Goal: Navigation & Orientation: Find specific page/section

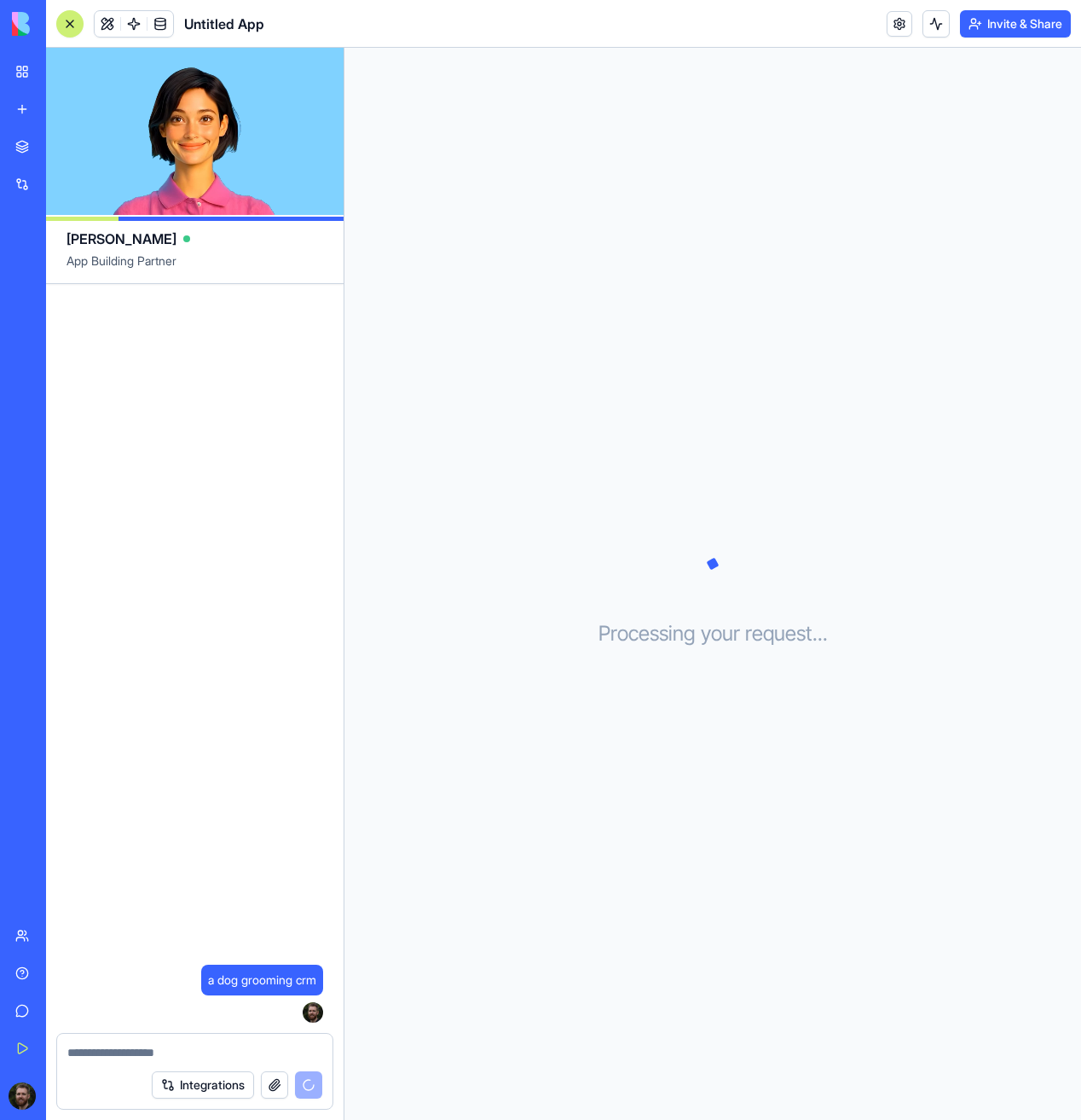
click at [706, 584] on icon at bounding box center [713, 564] width 85 height 85
drag, startPoint x: 793, startPoint y: 632, endPoint x: 593, endPoint y: 629, distance: 200.0
click at [593, 629] on div "Processing your request . . ." at bounding box center [712, 583] width 737 height 1072
click at [616, 628] on h3 "Processing your request . . ." at bounding box center [713, 633] width 229 height 27
drag, startPoint x: 596, startPoint y: 633, endPoint x: 879, endPoint y: 631, distance: 283.0
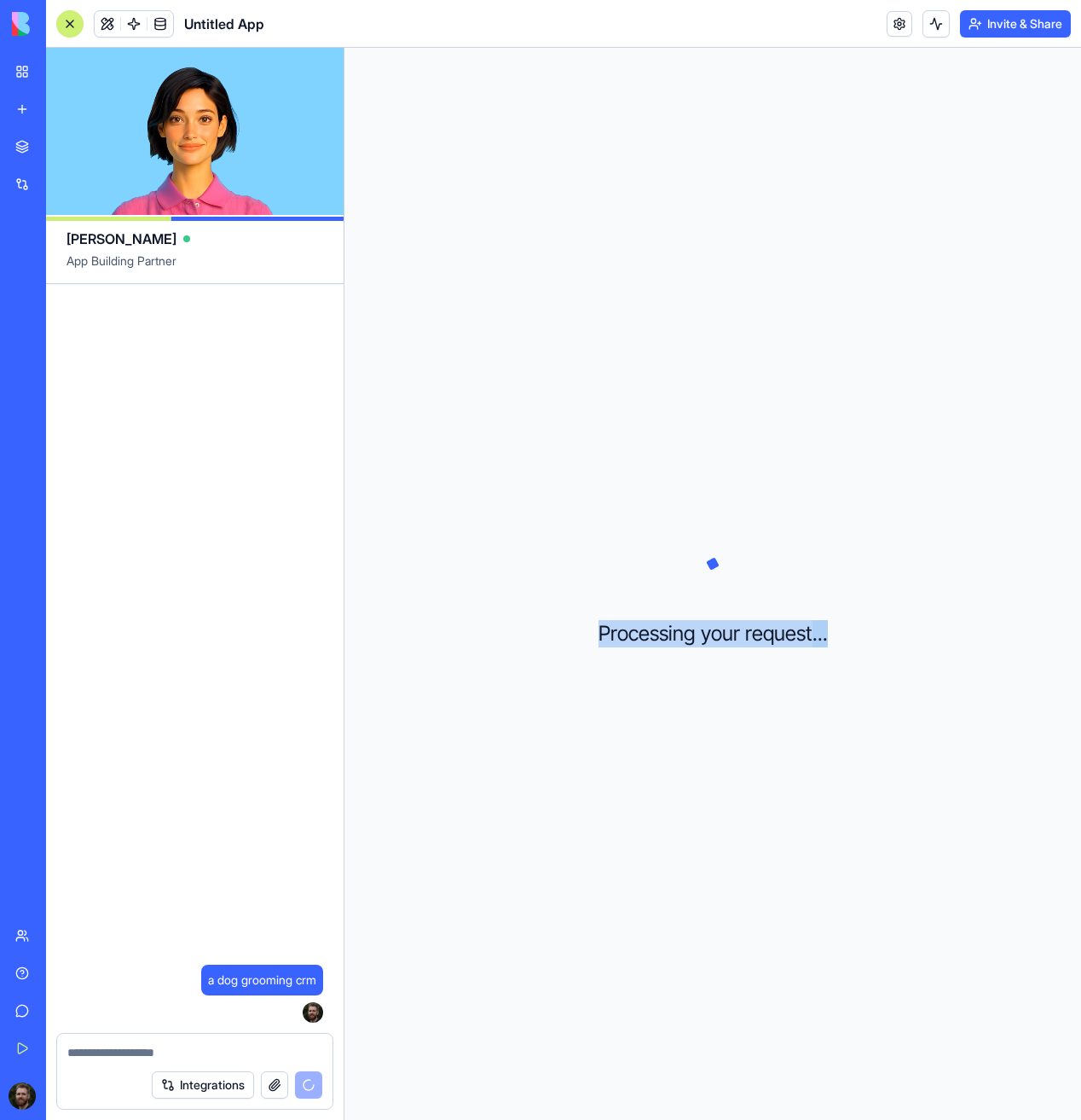
click at [879, 631] on div "Processing your request . . ." at bounding box center [712, 583] width 737 height 1072
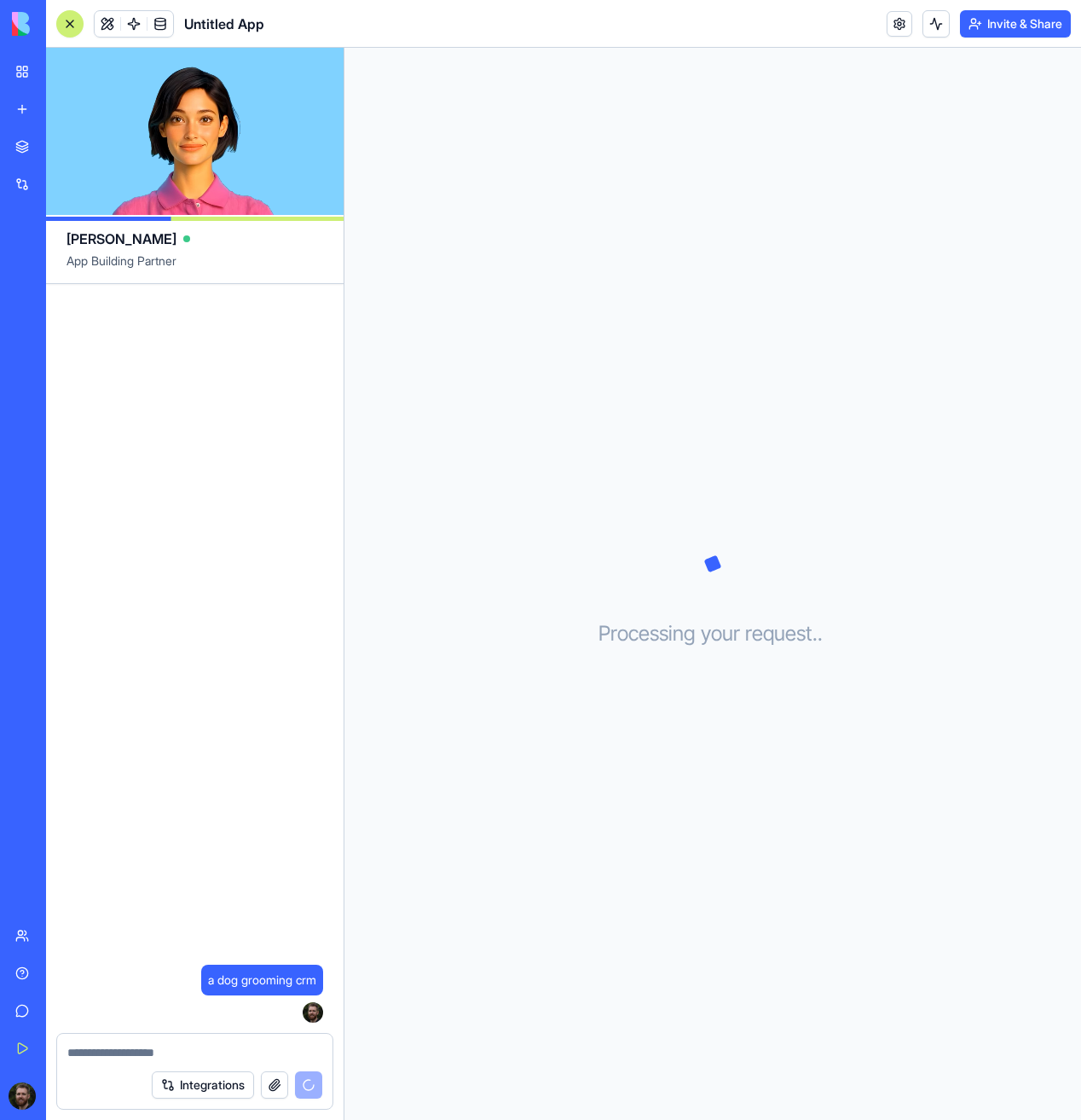
click at [261, 488] on div "a dog grooming crm 23:05" at bounding box center [195, 657] width 298 height 748
click at [191, 249] on div "[PERSON_NAME]" at bounding box center [194, 232] width 256 height 34
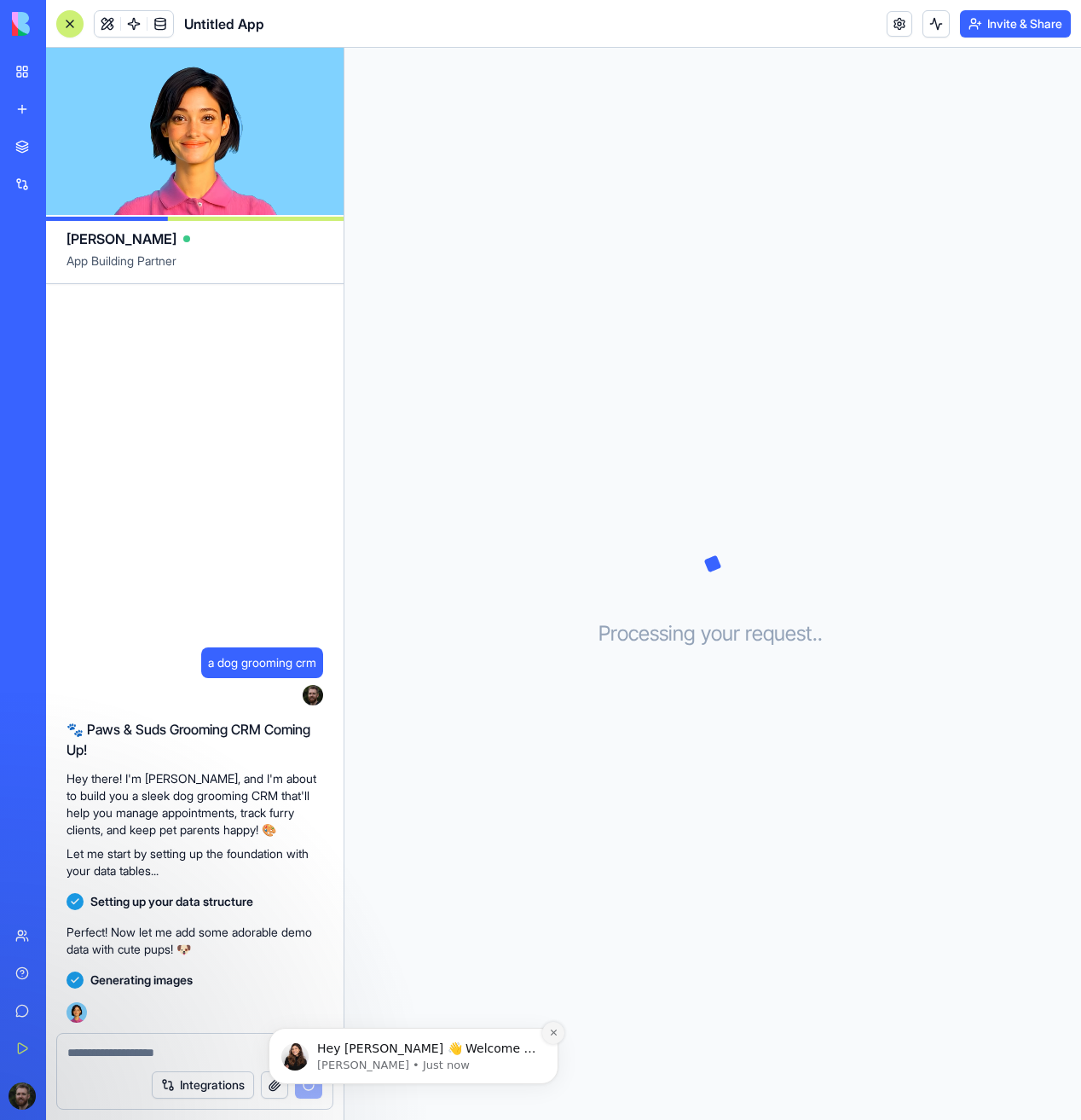
click at [552, 1035] on icon "Dismiss notification" at bounding box center [554, 1032] width 9 height 9
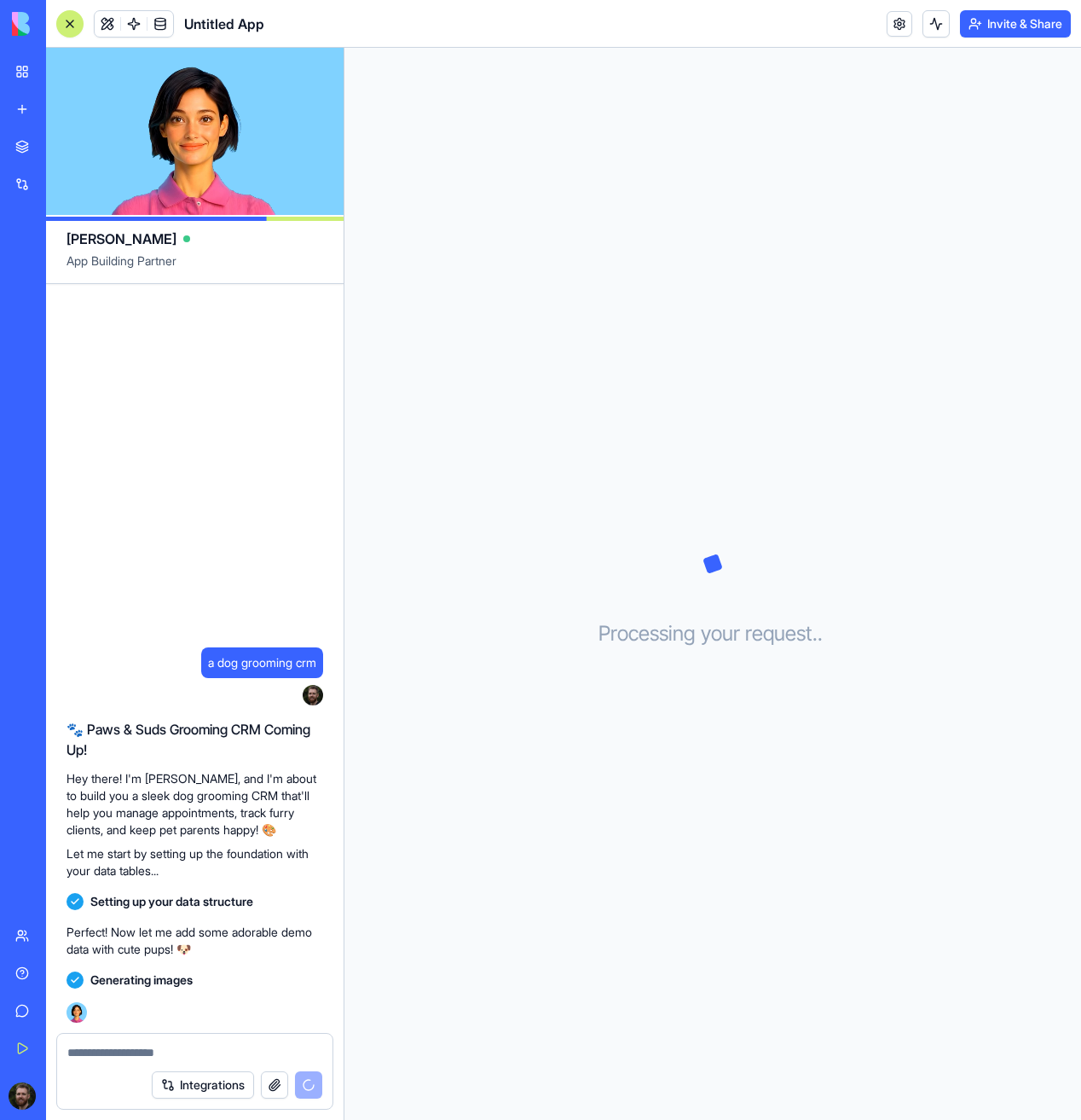
click at [480, 714] on div "Processing your request . . ." at bounding box center [712, 583] width 737 height 1072
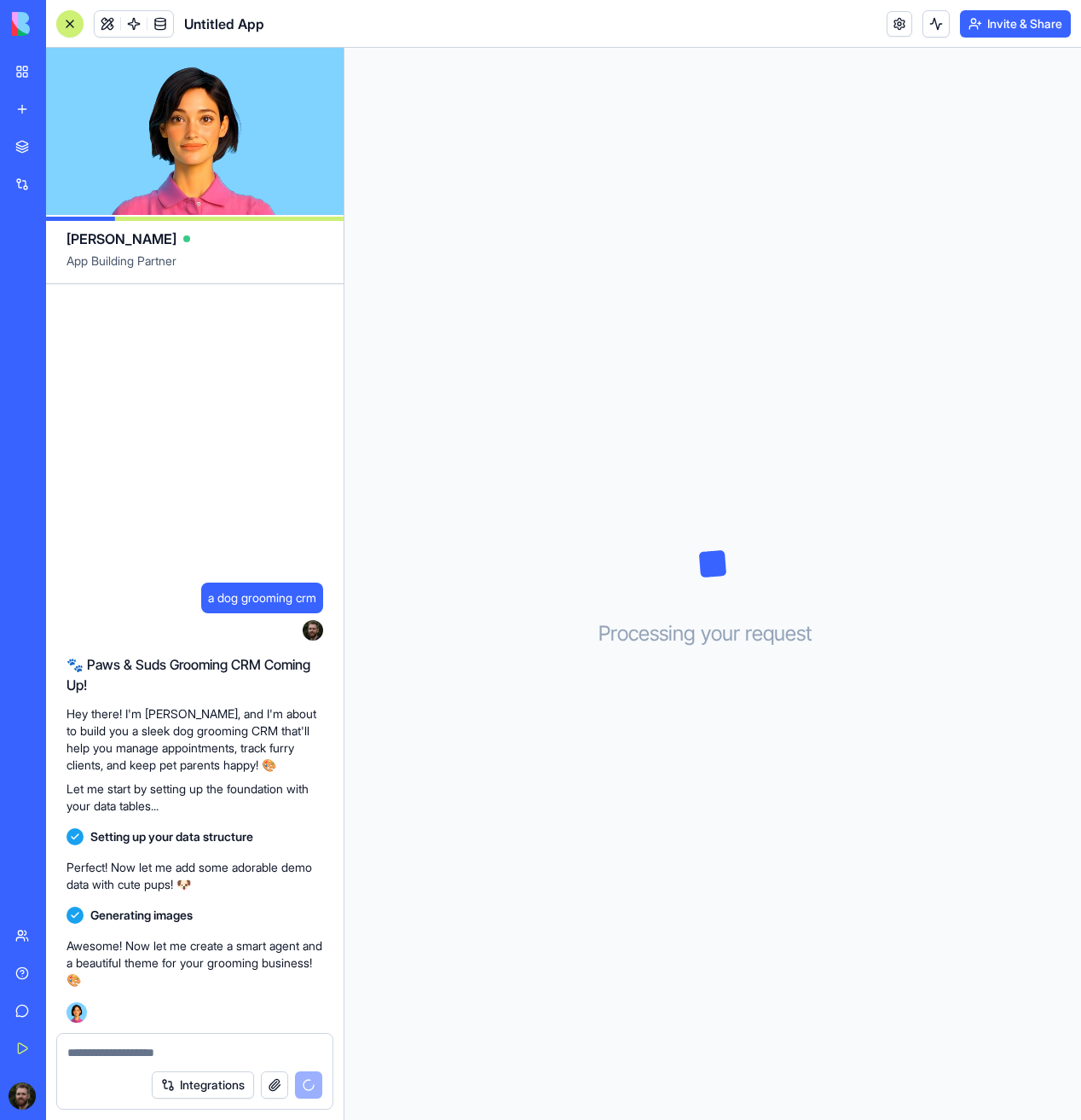
click at [204, 861] on p "Perfect! Now let me add some adorable demo data with cute pups! 🐶" at bounding box center [194, 876] width 256 height 34
click at [332, 324] on div "a dog grooming crm 23:05 🐾 Paws & Suds Grooming CRM Coming Up! Hey there! I'm […" at bounding box center [195, 657] width 298 height 748
drag, startPoint x: 213, startPoint y: 120, endPoint x: 287, endPoint y: 133, distance: 75.1
click at [287, 133] on video at bounding box center [195, 131] width 298 height 167
click at [220, 144] on video at bounding box center [195, 131] width 298 height 167
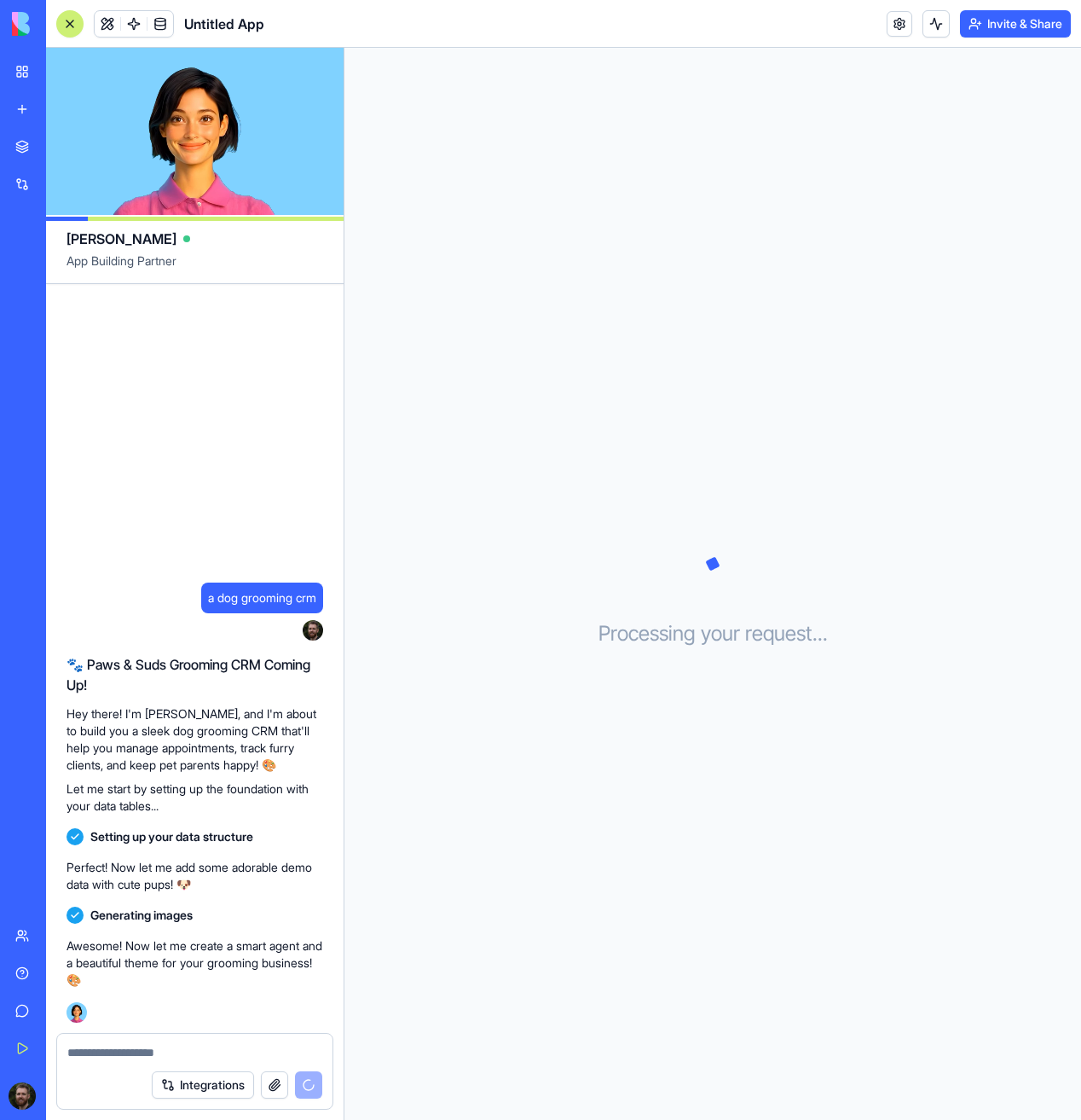
click at [282, 671] on h2 "🐾 Paws & Suds Grooming CRM Coming Up!" at bounding box center [194, 674] width 256 height 41
drag, startPoint x: 117, startPoint y: 696, endPoint x: 70, endPoint y: 662, distance: 58.0
click at [70, 662] on div "🐾 Paws & Suds Grooming CRM Coming Up! Hey there! I'm [PERSON_NAME], and I'm abo…" at bounding box center [194, 733] width 256 height 160
click at [82, 674] on h2 "🐾 Paws & Suds Grooming CRM Coming Up!" at bounding box center [194, 674] width 256 height 41
drag, startPoint x: 107, startPoint y: 698, endPoint x: 60, endPoint y: 659, distance: 61.1
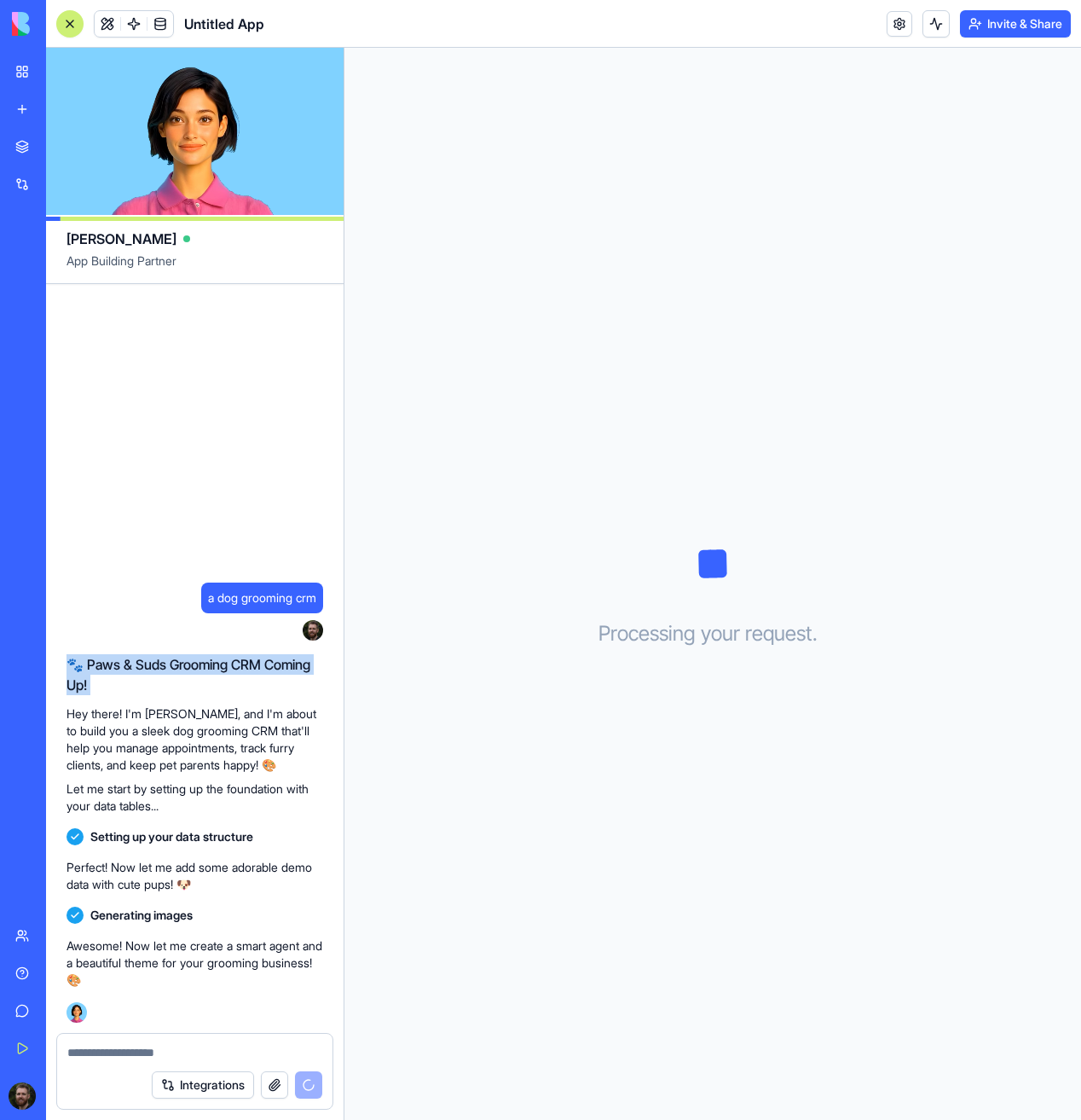
click at [60, 659] on div "a dog grooming crm 23:05 🐾 Paws & Suds Grooming CRM Coming Up! Hey there! I'm […" at bounding box center [195, 657] width 298 height 748
click at [126, 668] on h2 "🐾 Paws & Suds Grooming CRM Coming Up!" at bounding box center [194, 674] width 256 height 41
drag, startPoint x: 100, startPoint y: 684, endPoint x: 66, endPoint y: 652, distance: 46.7
click at [66, 652] on div "🐾 Paws & Suds Grooming CRM Coming Up! Hey there! I'm [PERSON_NAME], and I'm abo…" at bounding box center [194, 734] width 256 height 174
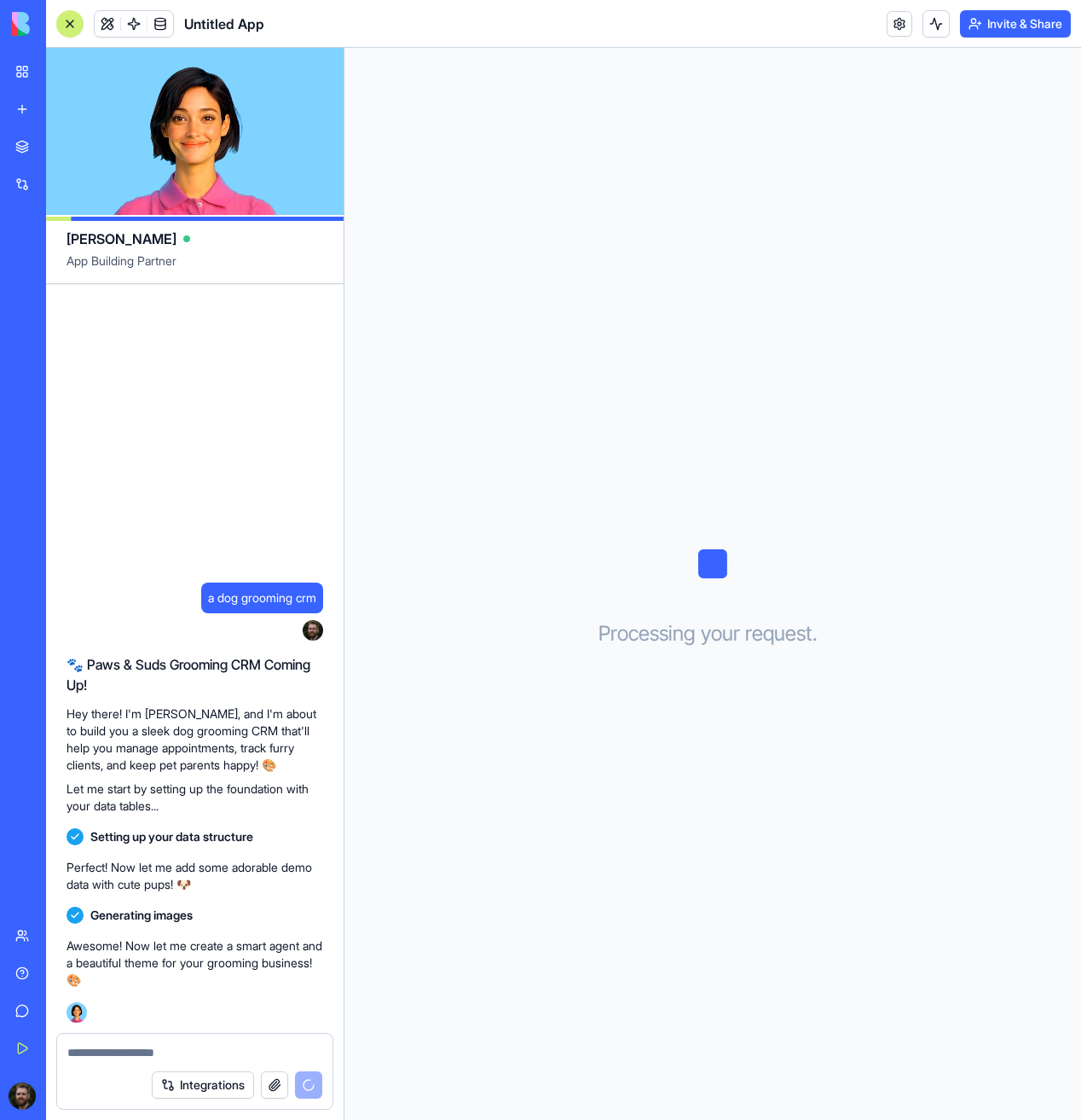
click at [82, 663] on h2 "🐾 Paws & Suds Grooming CRM Coming Up!" at bounding box center [194, 674] width 256 height 41
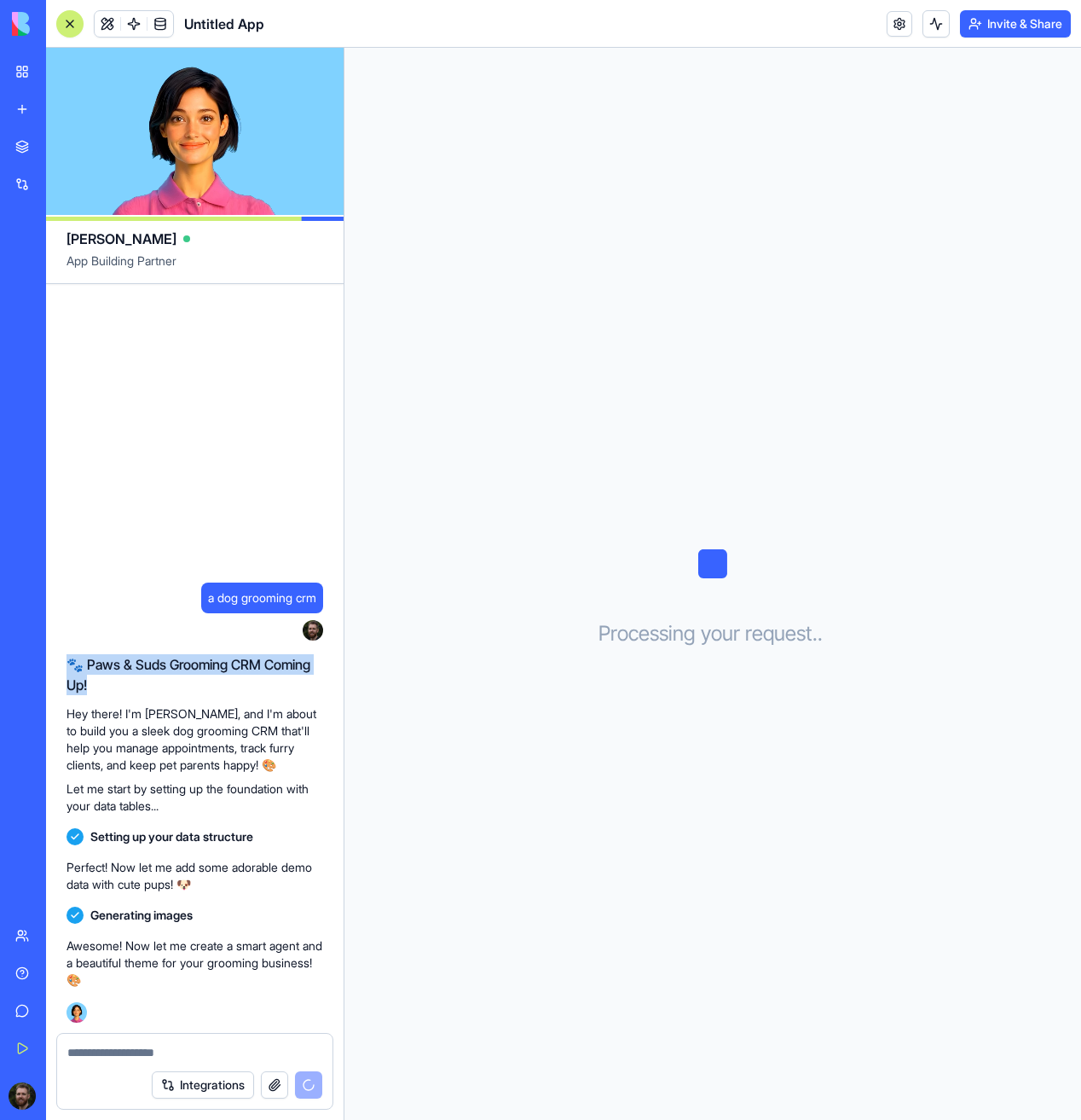
drag, startPoint x: 69, startPoint y: 663, endPoint x: 100, endPoint y: 680, distance: 35.4
click at [100, 680] on h2 "🐾 Paws & Suds Grooming CRM Coming Up!" at bounding box center [194, 674] width 256 height 41
drag, startPoint x: 73, startPoint y: 669, endPoint x: 60, endPoint y: 660, distance: 15.8
click at [60, 660] on div "a dog grooming crm 23:05 🐾 Paws & Suds Grooming CRM Coming Up! Hey there! I'm […" at bounding box center [195, 657] width 298 height 748
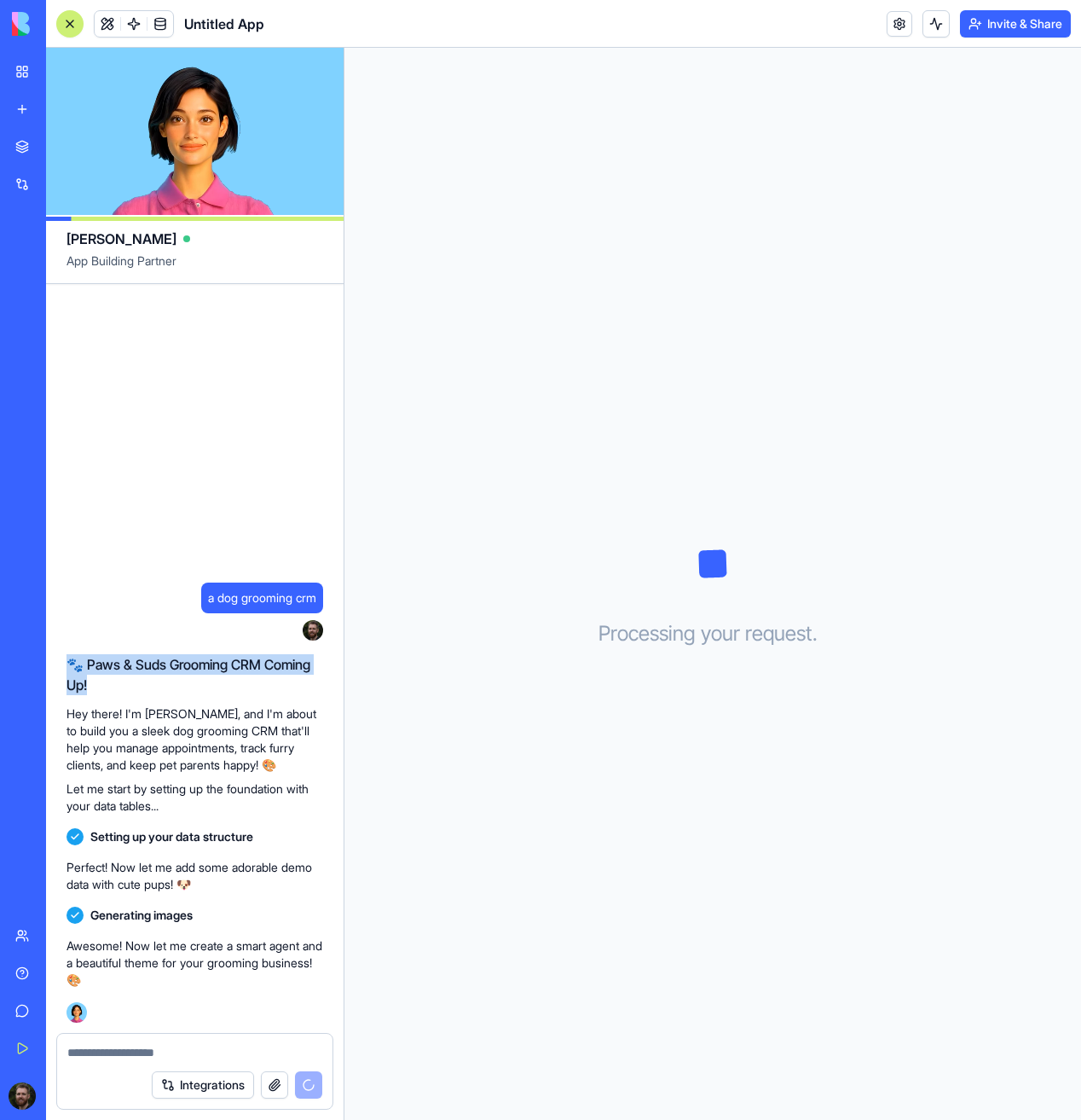
click at [97, 674] on h2 "🐾 Paws & Suds Grooming CRM Coming Up!" at bounding box center [194, 674] width 256 height 41
drag, startPoint x: 71, startPoint y: 679, endPoint x: 61, endPoint y: 662, distance: 19.7
click at [61, 662] on div "a dog grooming crm 23:05 🐾 Paws & Suds Grooming CRM Coming Up! Hey there! I'm […" at bounding box center [195, 657] width 298 height 748
click at [105, 670] on h2 "🐾 Paws & Suds Grooming CRM Coming Up!" at bounding box center [194, 674] width 256 height 41
drag, startPoint x: 91, startPoint y: 685, endPoint x: 67, endPoint y: 655, distance: 38.4
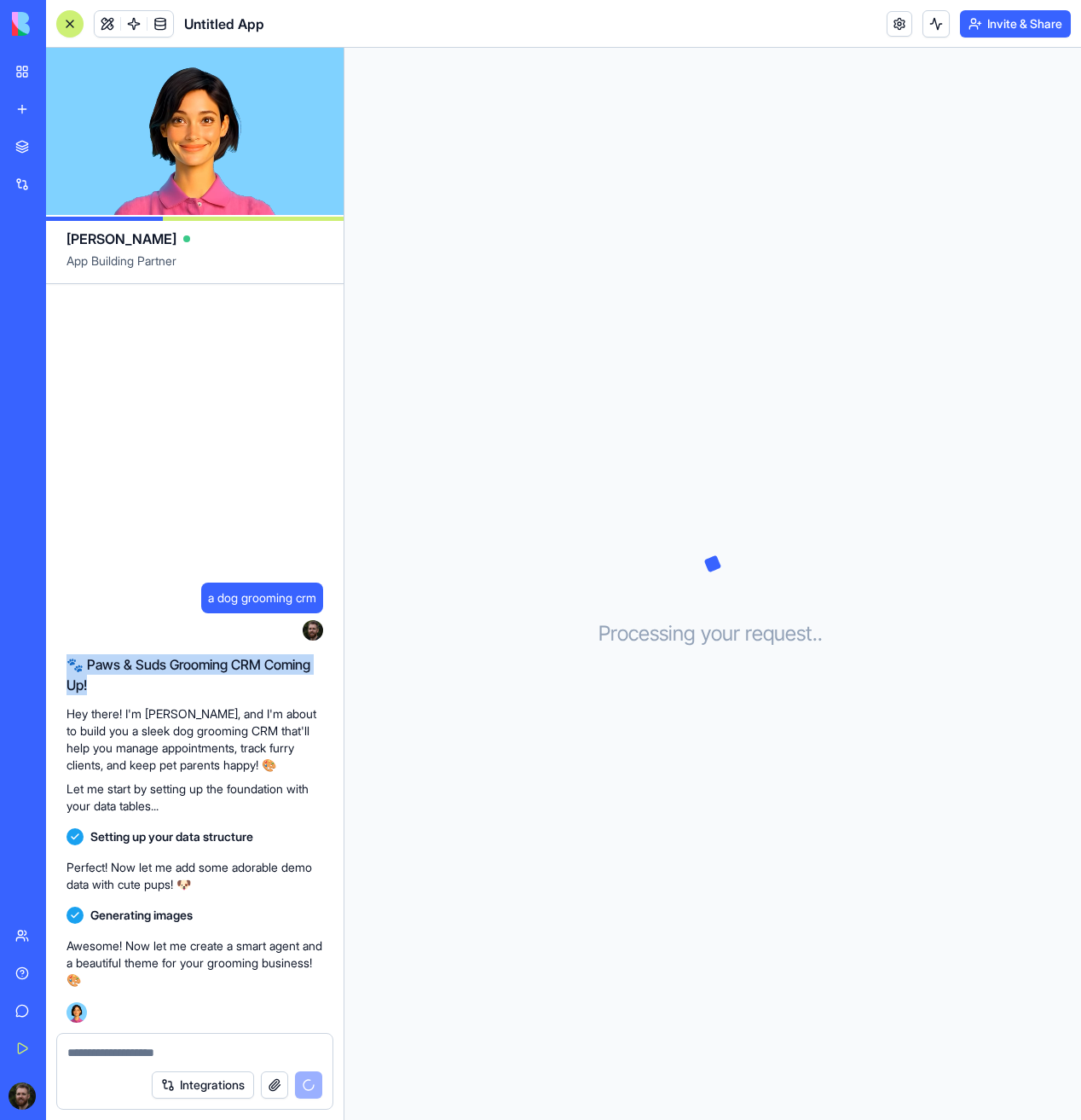
click at [67, 655] on h2 "🐾 Paws & Suds Grooming CRM Coming Up!" at bounding box center [194, 674] width 256 height 41
click at [97, 670] on h2 "🐾 Paws & Suds Grooming CRM Coming Up!" at bounding box center [194, 674] width 256 height 41
drag, startPoint x: 95, startPoint y: 683, endPoint x: 70, endPoint y: 666, distance: 30.2
click at [70, 666] on h2 "🐾 Paws & Suds Grooming CRM Coming Up!" at bounding box center [194, 674] width 256 height 41
click at [99, 690] on h2 "🐾 Paws & Suds Grooming CRM Coming Up!" at bounding box center [194, 674] width 256 height 41
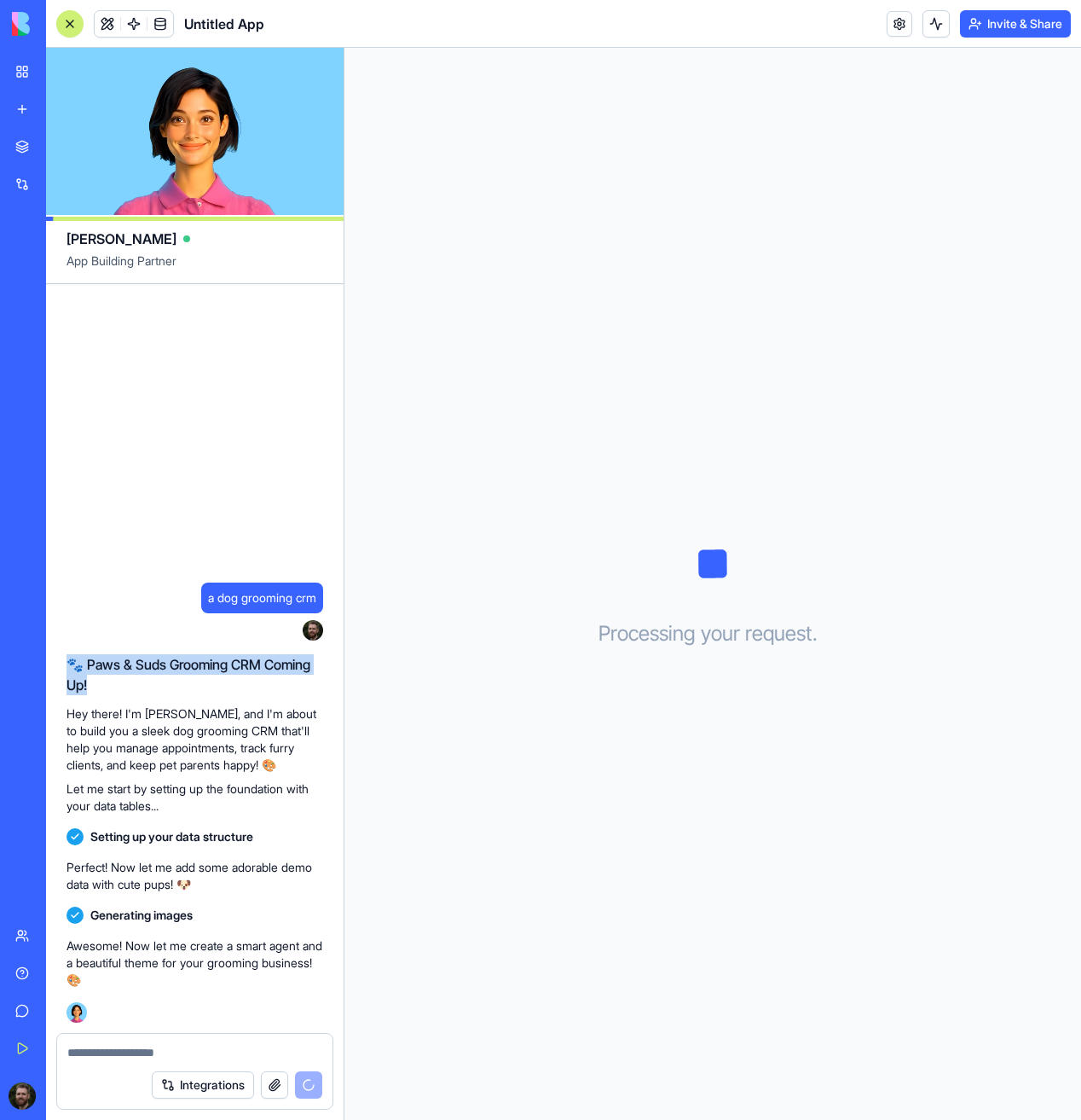
drag, startPoint x: 100, startPoint y: 679, endPoint x: 65, endPoint y: 665, distance: 37.7
click at [65, 665] on div "a dog grooming crm 23:05 🐾 Paws & Suds Grooming CRM Coming Up! Hey there! I'm […" at bounding box center [195, 657] width 298 height 748
click at [115, 683] on h2 "🐾 Paws & Suds Grooming CRM Coming Up!" at bounding box center [194, 674] width 256 height 41
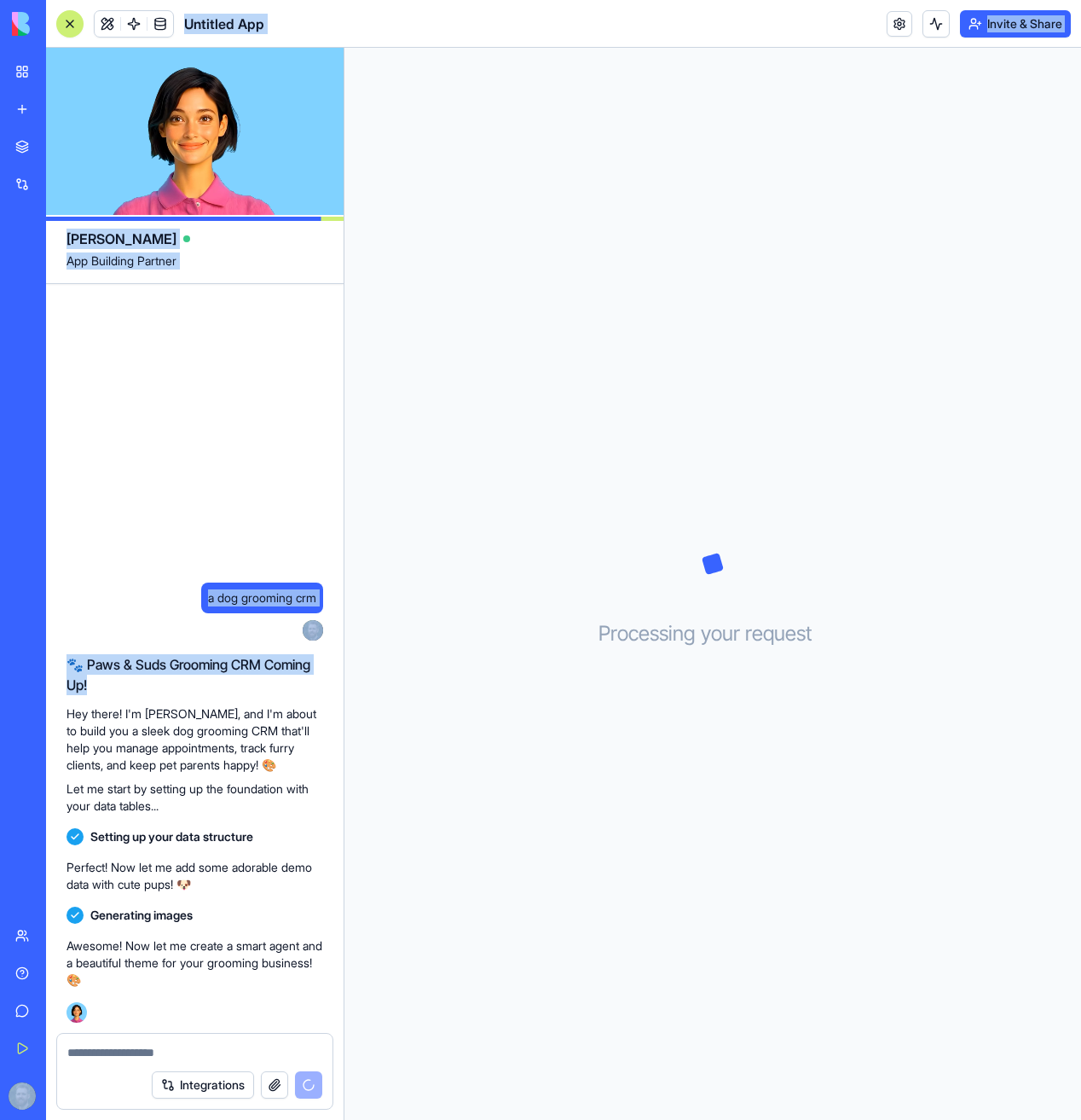
drag, startPoint x: 113, startPoint y: 681, endPoint x: 52, endPoint y: 656, distance: 65.9
click at [46, 654] on div "a dog grooming crm 23:05 🐾 Paws & Suds Grooming CRM Coming Up! Hey there! I'm […" at bounding box center [195, 657] width 298 height 748
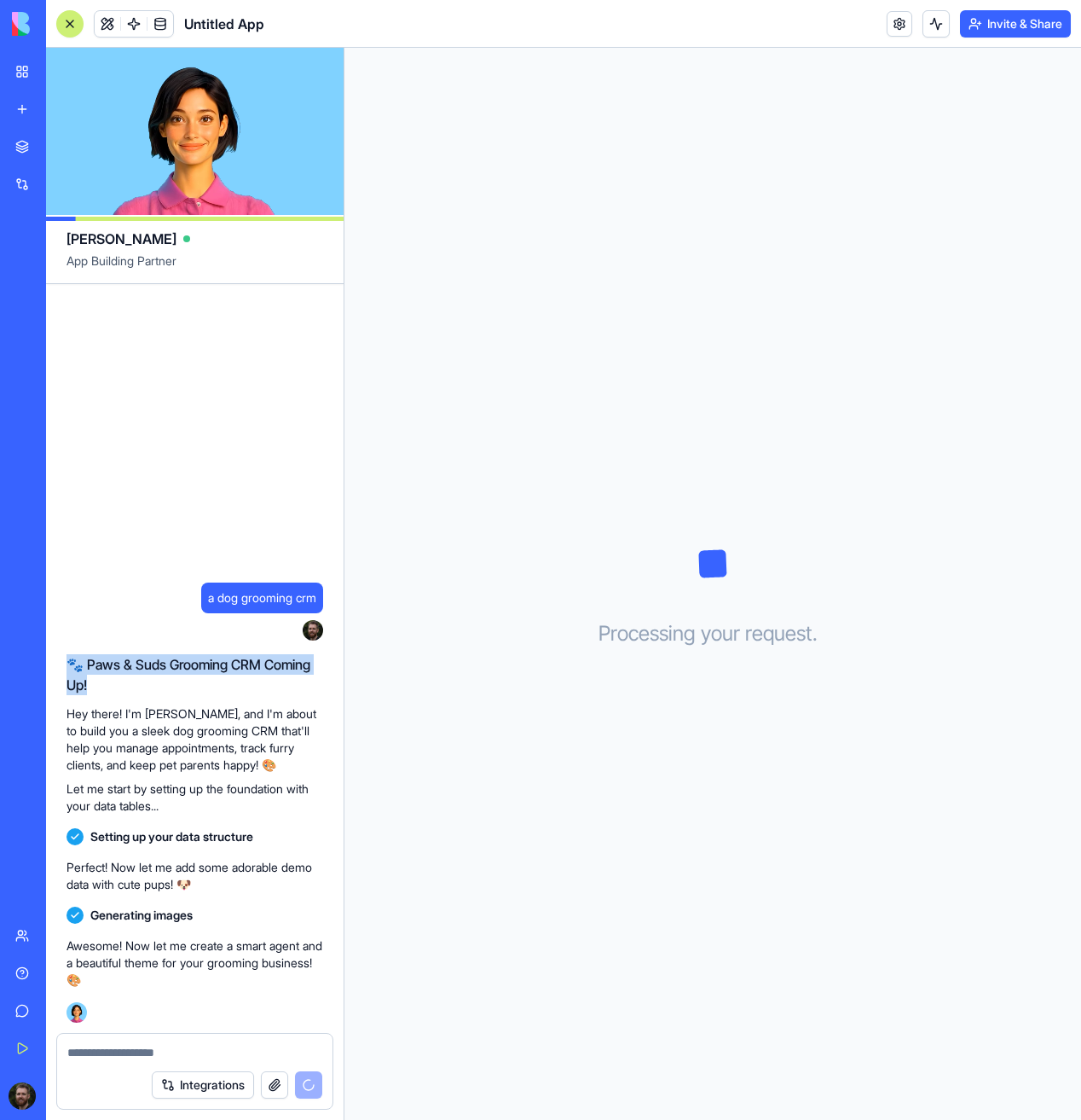
click at [146, 681] on h2 "🐾 Paws & Suds Grooming CRM Coming Up!" at bounding box center [194, 674] width 256 height 41
click at [288, 801] on p "Let me start by setting up the foundation with your data tables..." at bounding box center [194, 797] width 256 height 34
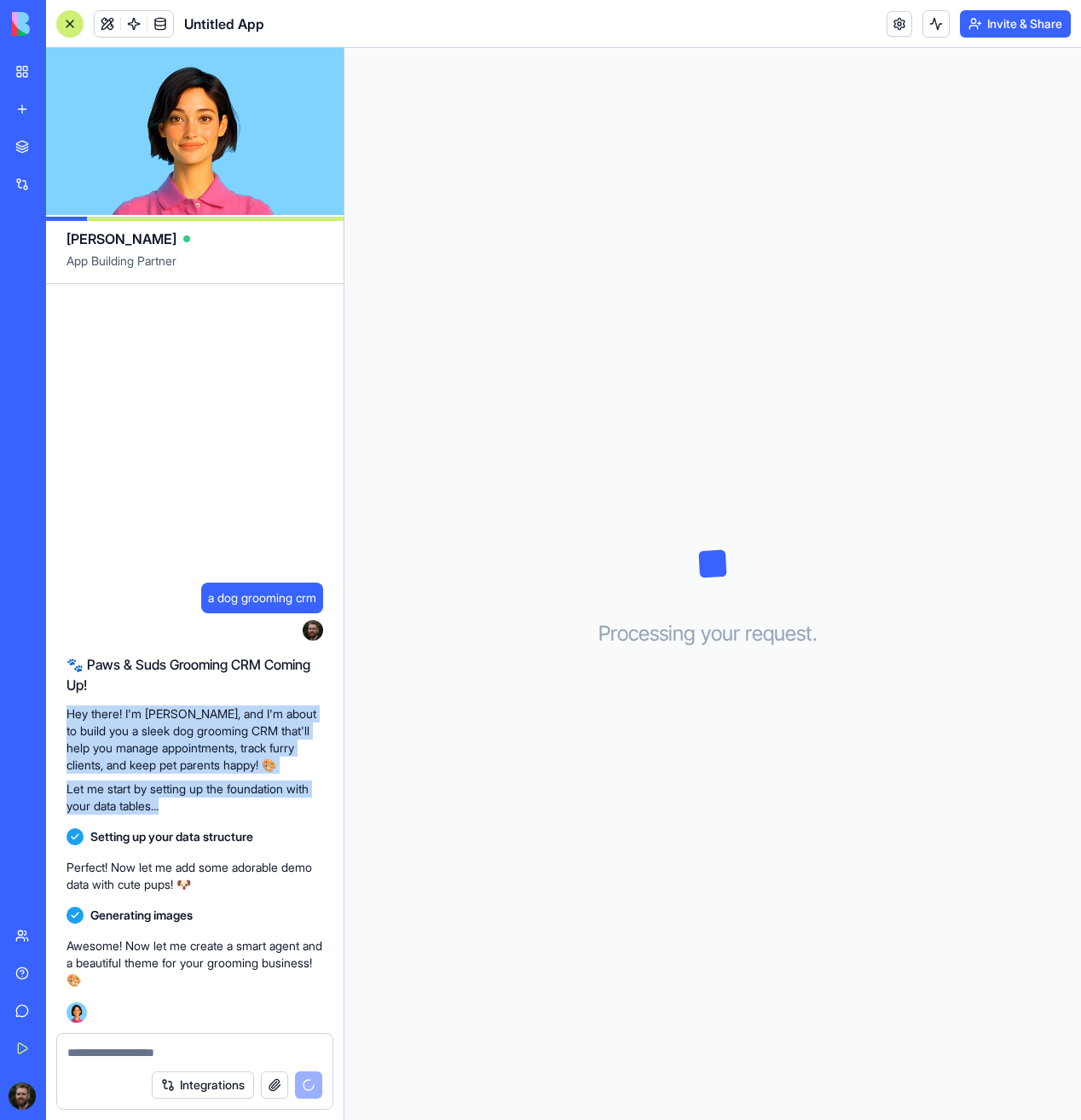
drag, startPoint x: 185, startPoint y: 797, endPoint x: 64, endPoint y: 706, distance: 151.4
click at [64, 706] on div "a dog grooming crm 23:05 🐾 Paws & Suds Grooming CRM Coming Up! Hey there! I'm […" at bounding box center [195, 657] width 298 height 748
click at [94, 713] on p "Hey there! I'm [PERSON_NAME], and I'm about to build you a sleek dog grooming C…" at bounding box center [194, 739] width 256 height 68
drag, startPoint x: 178, startPoint y: 806, endPoint x: 65, endPoint y: 713, distance: 146.3
click at [65, 713] on div "a dog grooming crm 23:05 🐾 Paws & Suds Grooming CRM Coming Up! Hey there! I'm […" at bounding box center [195, 657] width 298 height 748
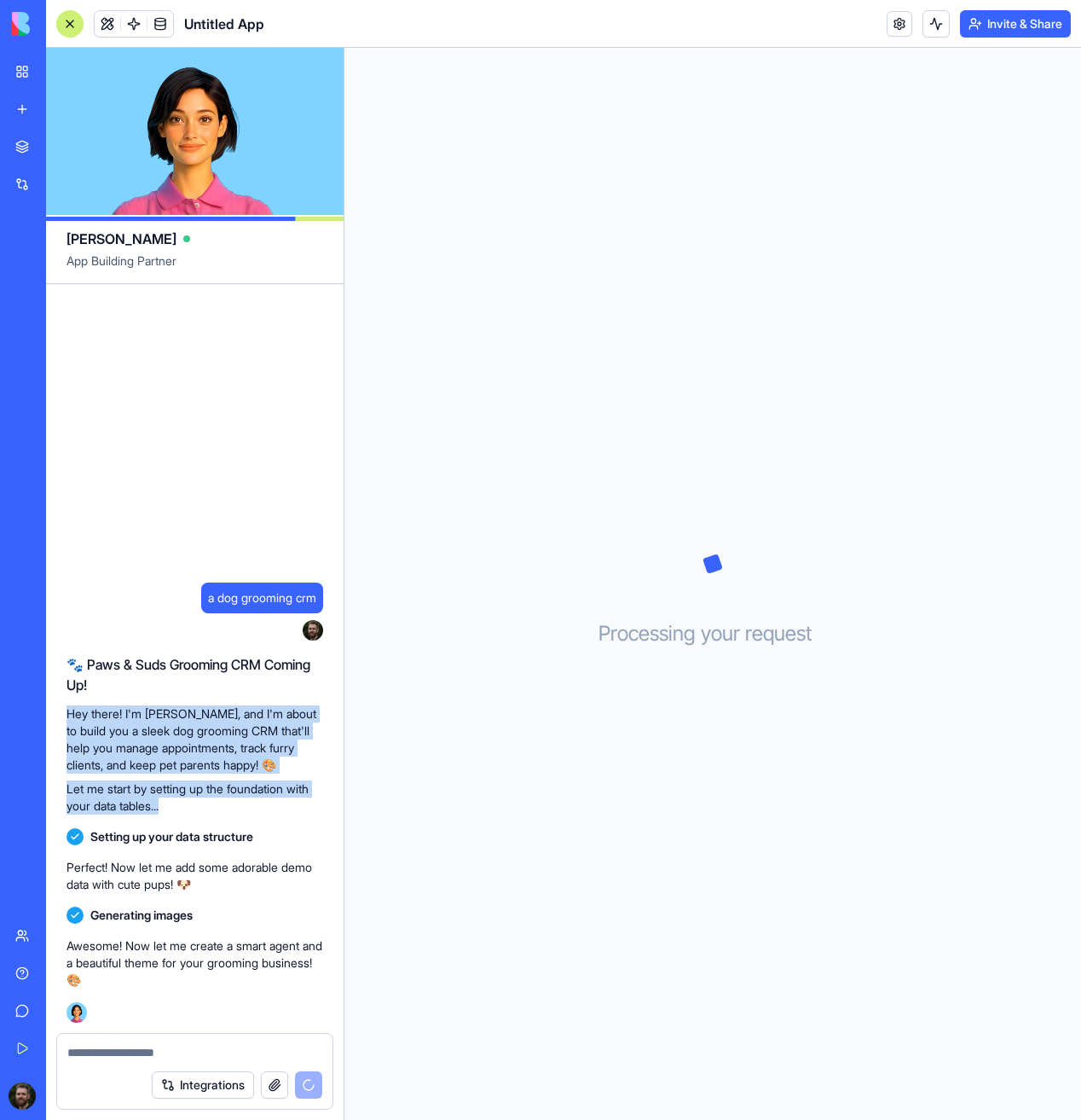
click at [153, 757] on p "Hey there! I'm [PERSON_NAME], and I'm about to build you a sleek dog grooming C…" at bounding box center [194, 739] width 256 height 68
drag, startPoint x: 163, startPoint y: 809, endPoint x: 73, endPoint y: 716, distance: 129.4
click at [73, 716] on div "🐾 Paws & Suds Grooming CRM Coming Up! Hey there! I'm [PERSON_NAME], and I'm abo…" at bounding box center [194, 734] width 256 height 174
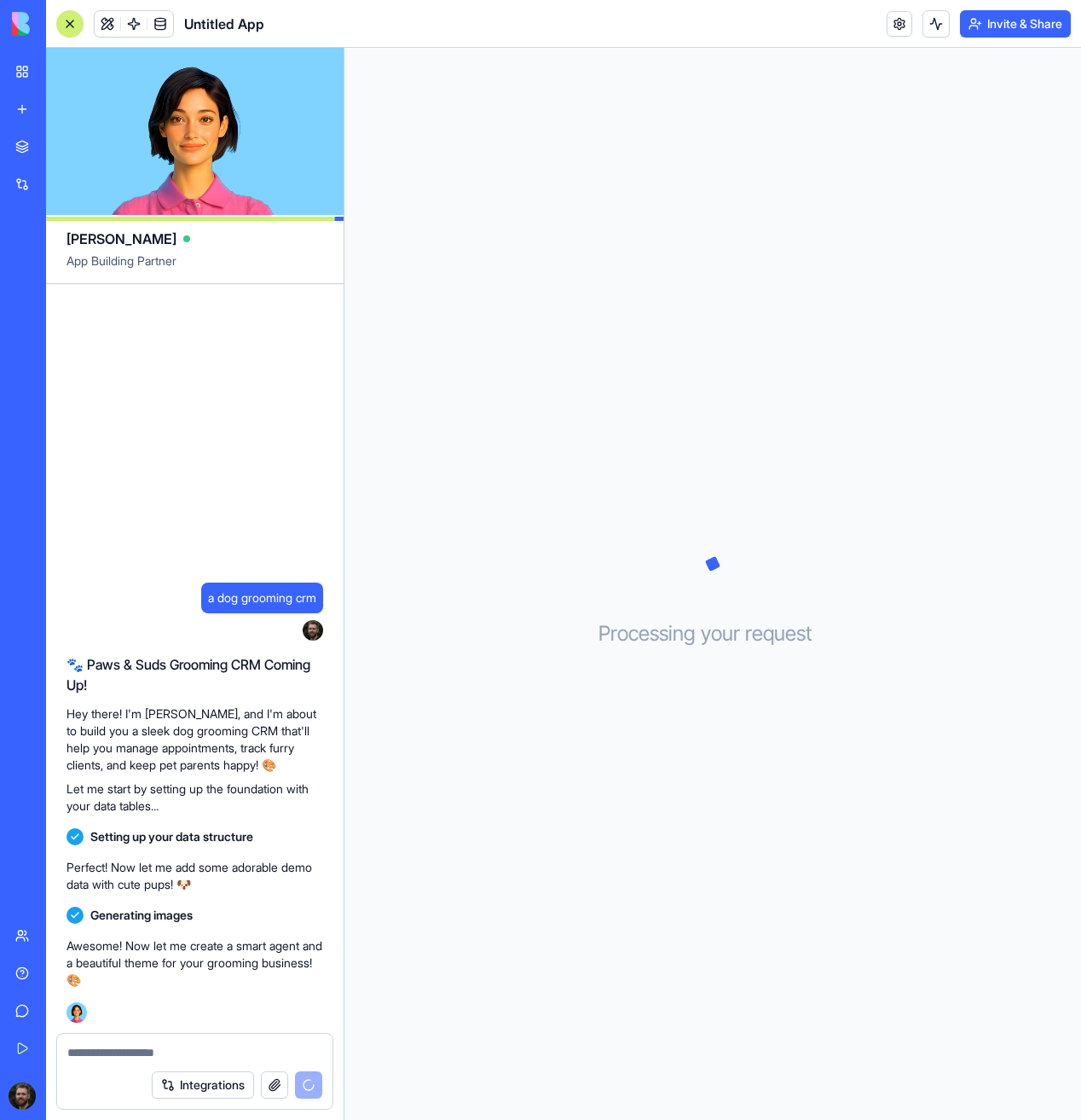
click at [618, 499] on div "Processing your request . . ." at bounding box center [712, 583] width 737 height 1072
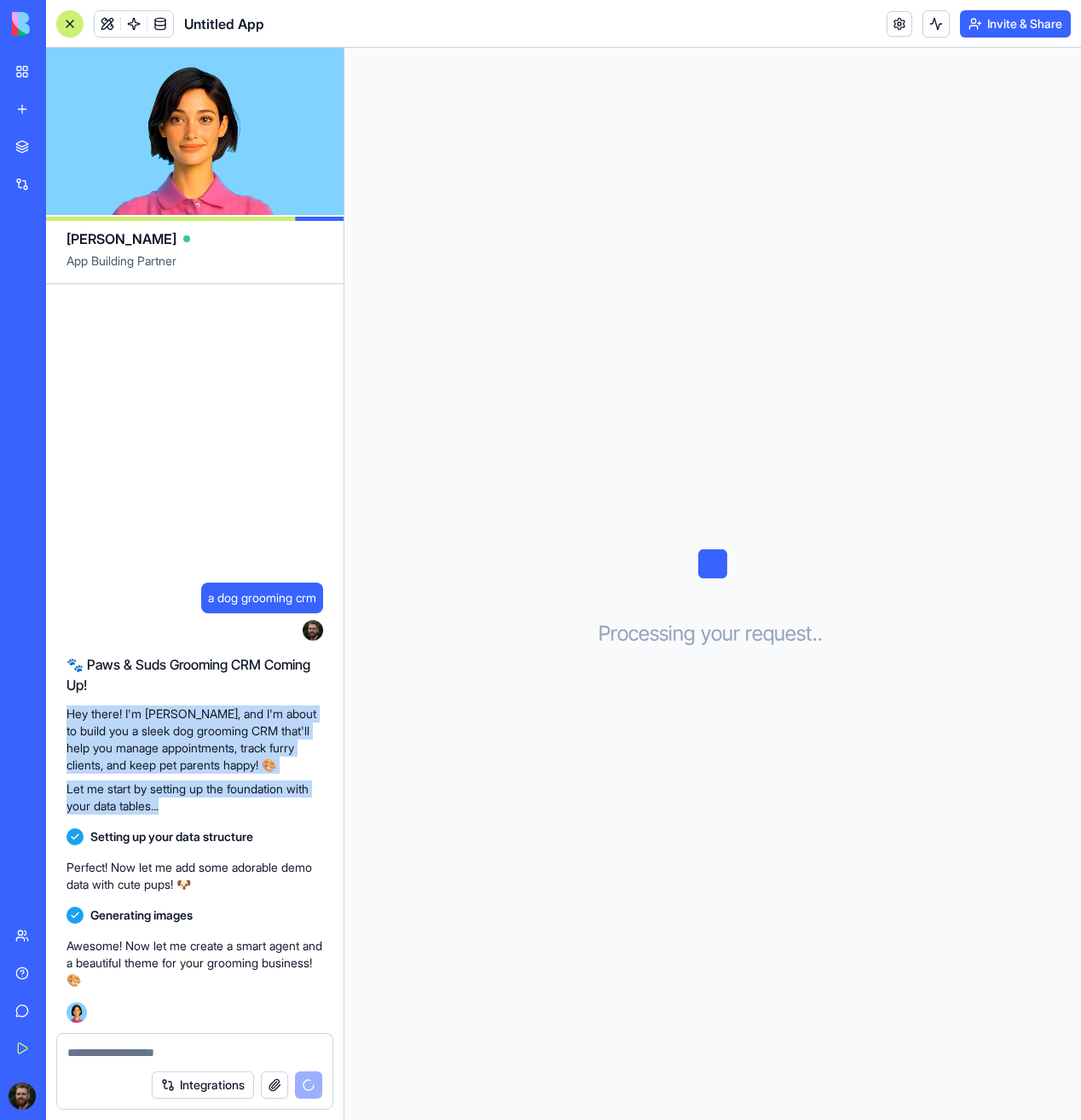
drag, startPoint x: 173, startPoint y: 804, endPoint x: 62, endPoint y: 709, distance: 146.1
click at [62, 709] on div "a dog grooming crm 23:05 🐾 Paws & Suds Grooming CRM Coming Up! Hey there! I'm […" at bounding box center [195, 657] width 298 height 748
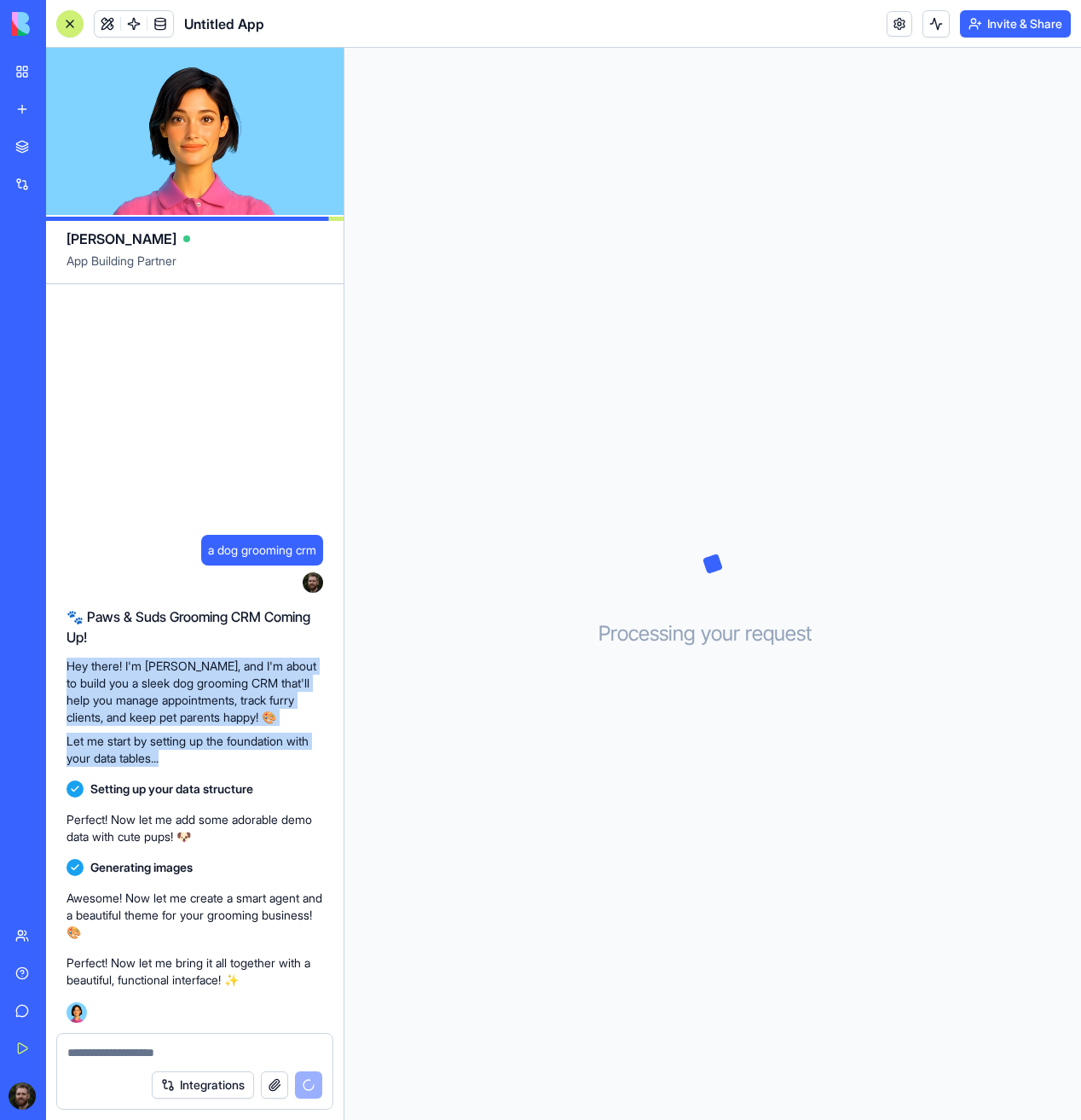
click at [139, 757] on p "Let me start by setting up the foundation with your data tables..." at bounding box center [194, 749] width 256 height 34
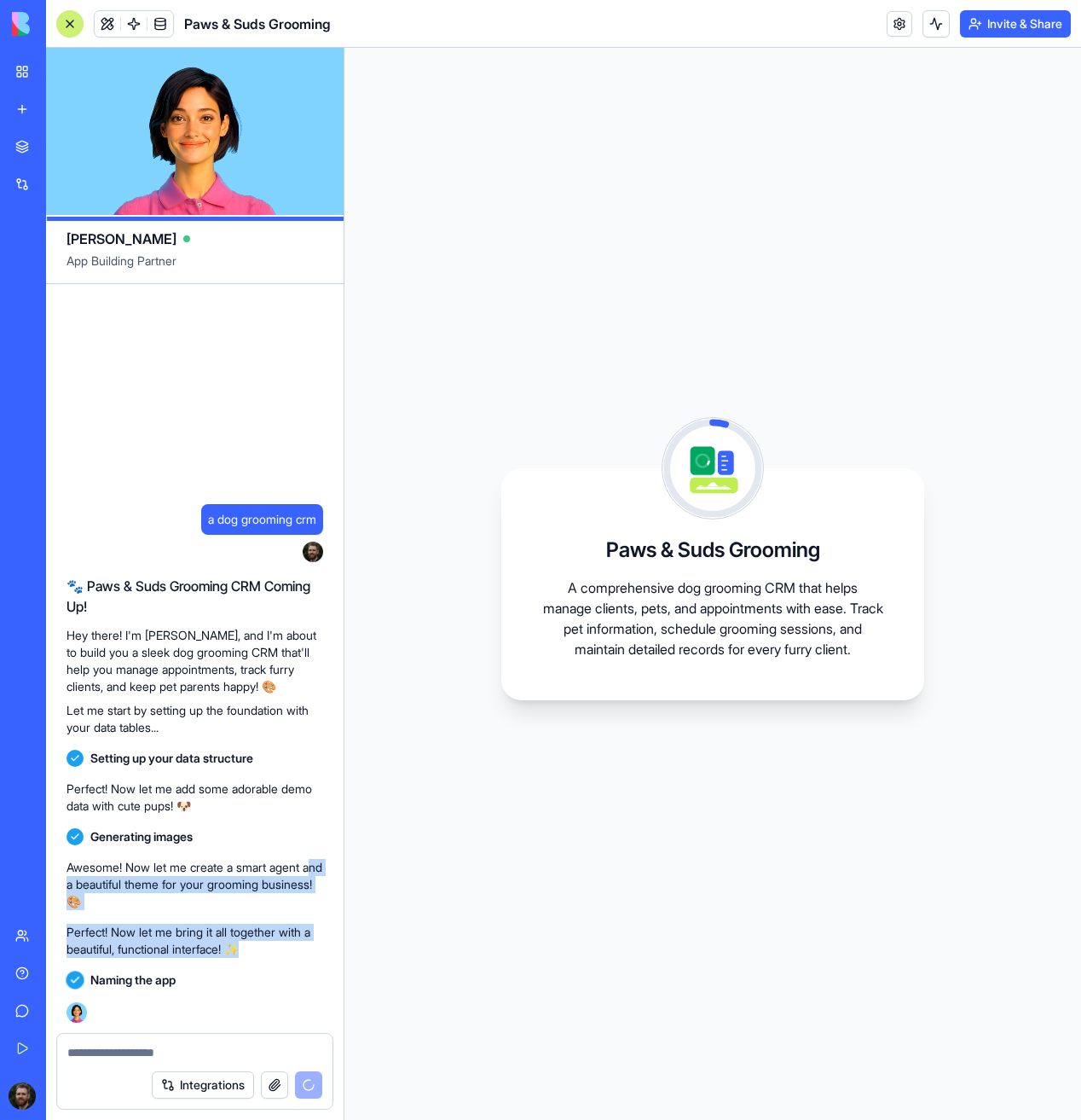
drag, startPoint x: 274, startPoint y: 982, endPoint x: 75, endPoint y: 877, distance: 225.0
click at [75, 877] on div "a dog grooming crm 23:05 🐾 Paws & Suds Grooming CRM Coming Up! Hey there! I'm […" at bounding box center [195, 657] width 298 height 748
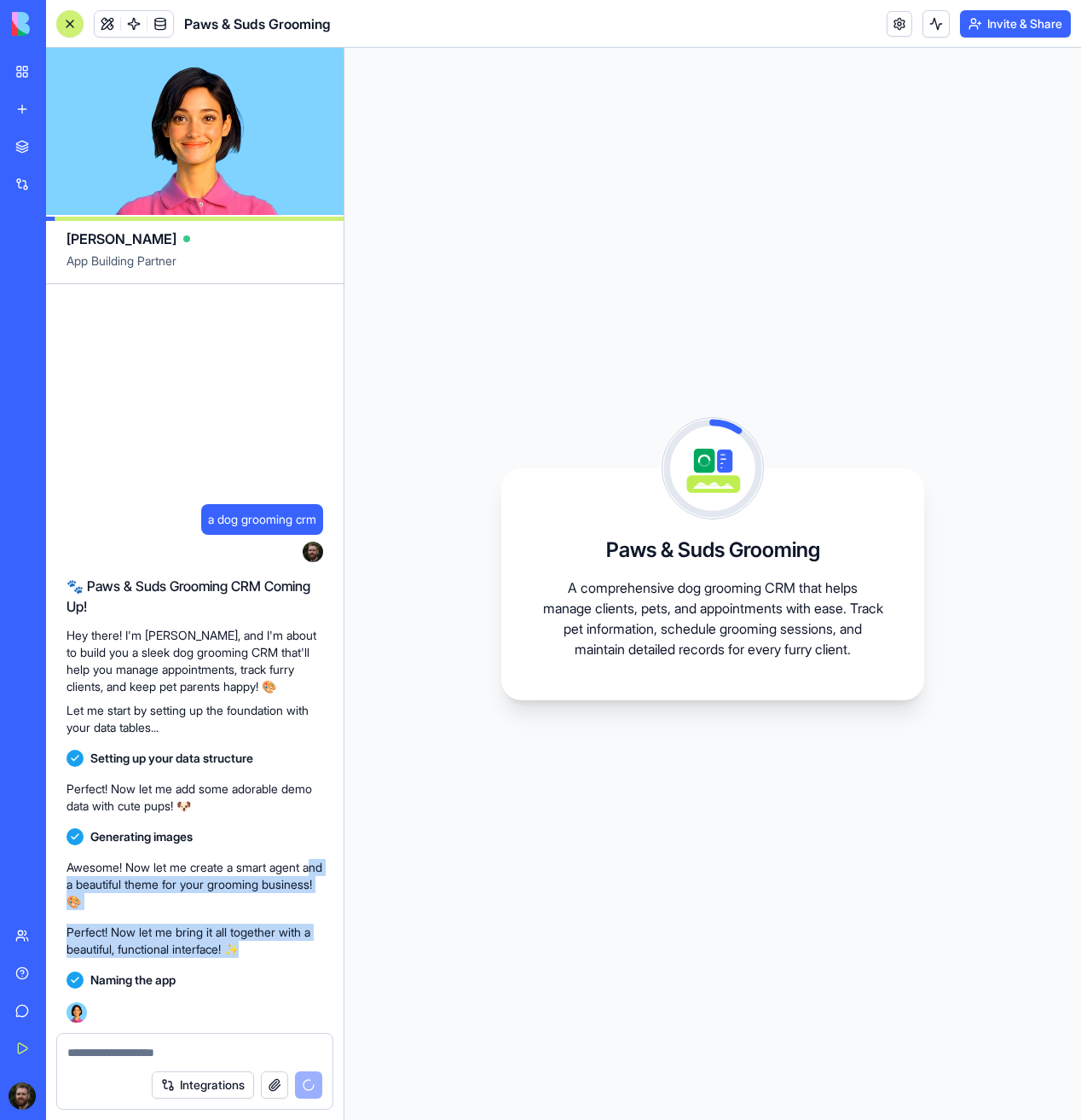
click at [172, 886] on p "Awesome! Now let me create a smart agent and a beautiful theme for your groomin…" at bounding box center [194, 884] width 256 height 51
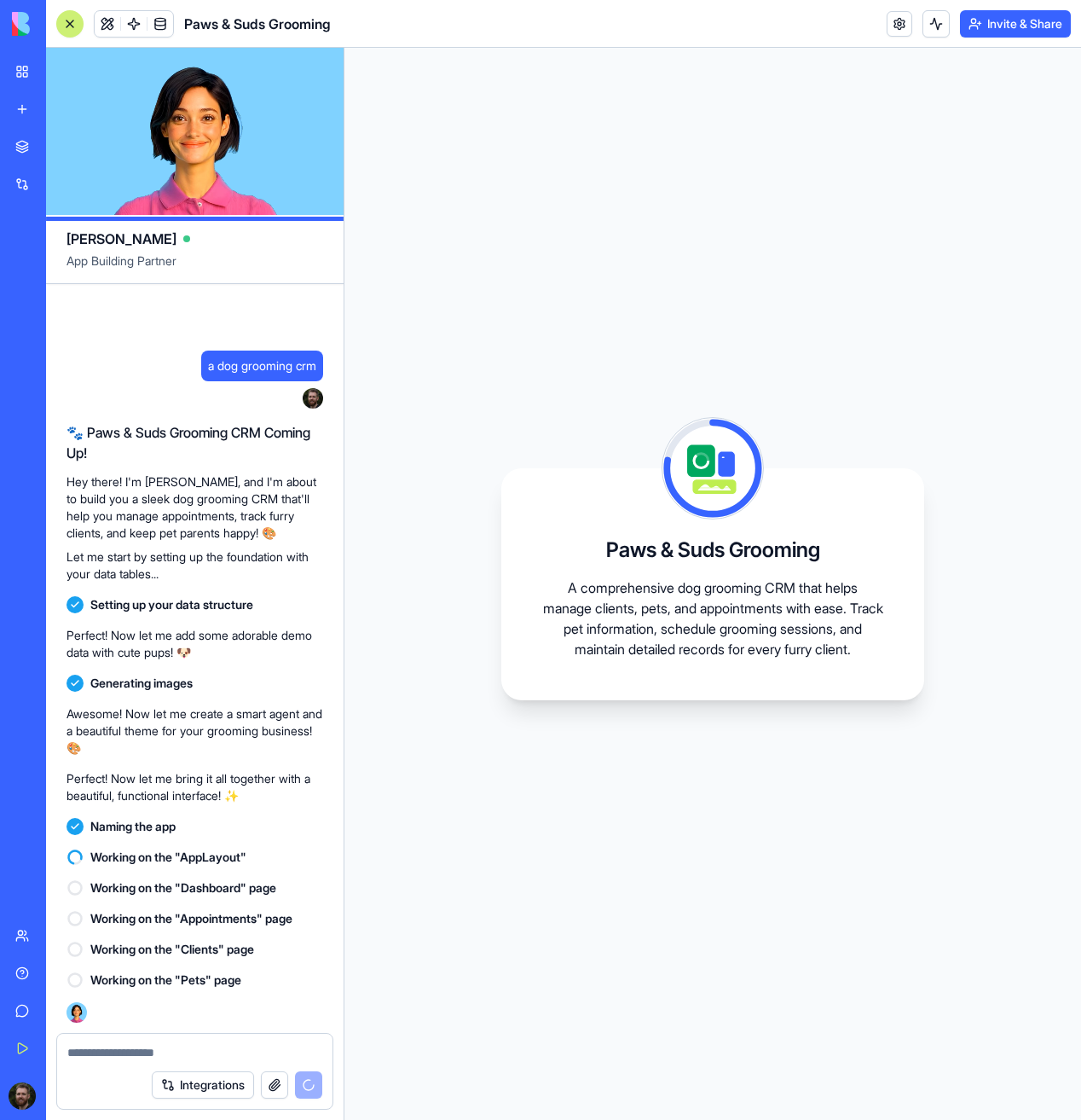
click at [159, 889] on span "Working on the "Dashboard" page" at bounding box center [183, 887] width 186 height 17
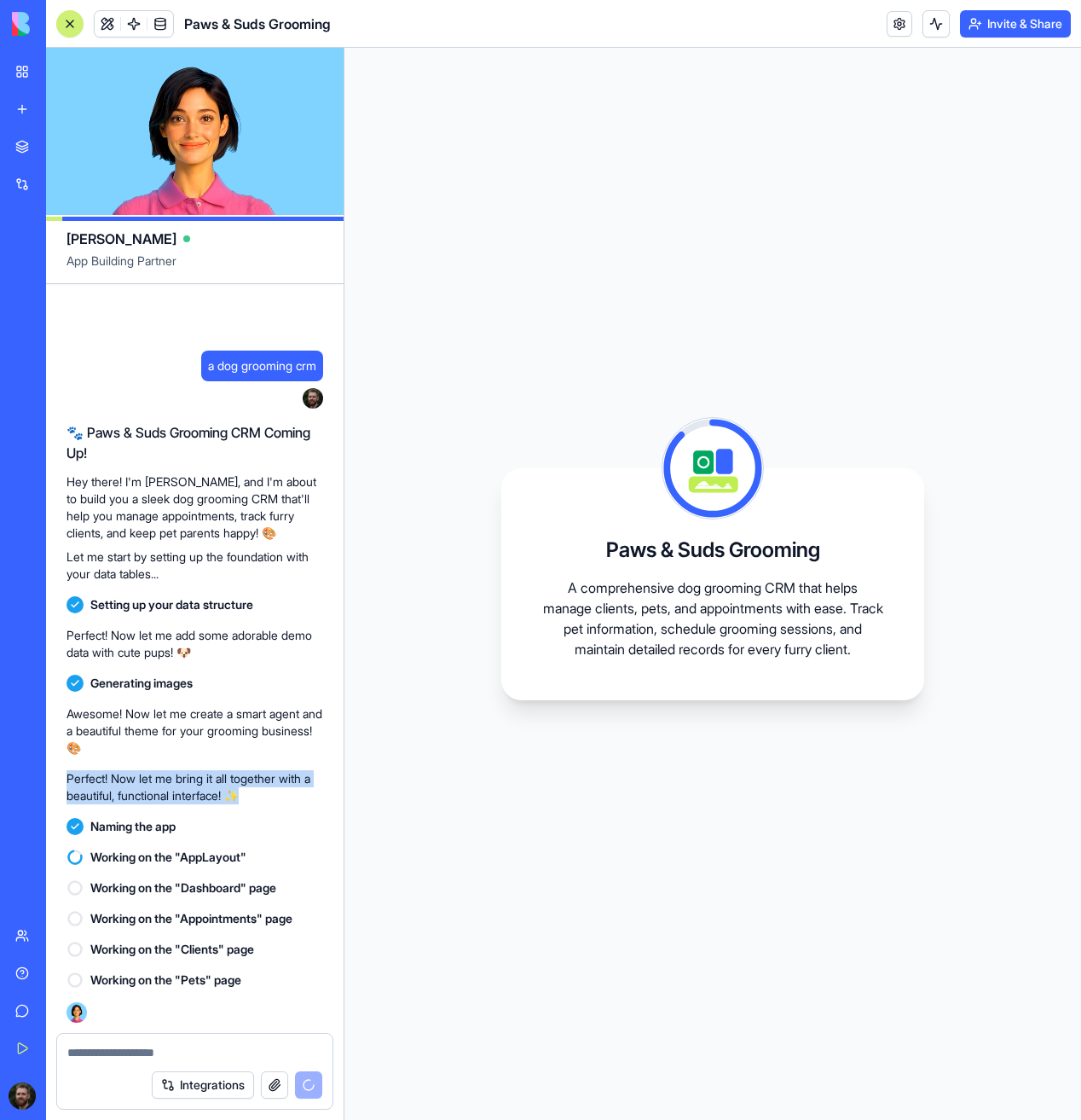
drag, startPoint x: 251, startPoint y: 792, endPoint x: 255, endPoint y: 747, distance: 45.2
click at [255, 747] on div "a dog grooming crm 23:05 🐾 Paws & Suds Grooming CRM Coming Up! Hey there! I'm […" at bounding box center [195, 657] width 298 height 748
click at [252, 746] on p "Awesome! Now let me create a smart agent and a beautiful theme for your groomin…" at bounding box center [194, 730] width 256 height 51
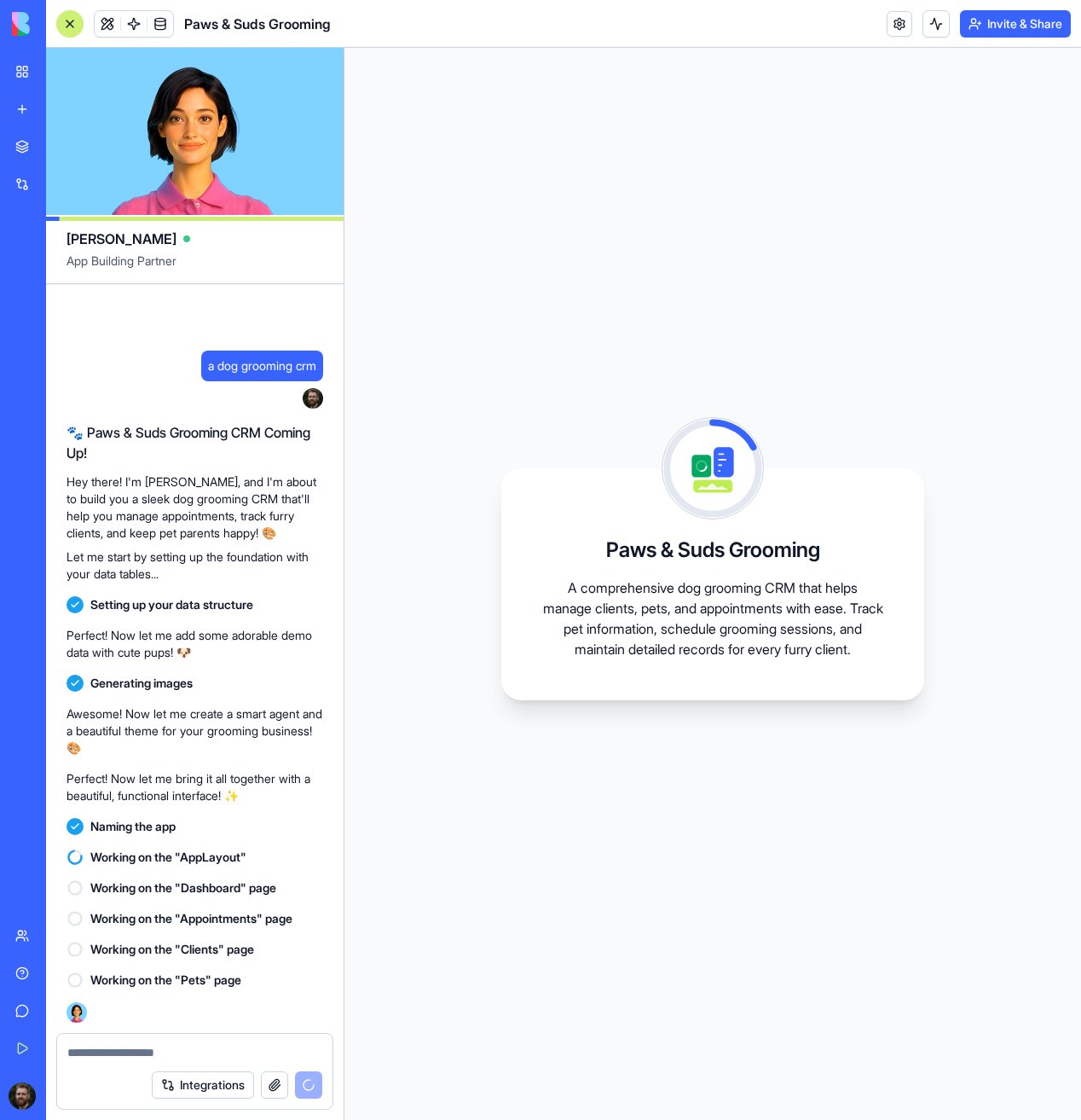
click at [716, 532] on div "Paws & Suds Grooming A comprehensive dog grooming CRM that helps manage clients…" at bounding box center [712, 584] width 423 height 232
click at [76, 984] on icon at bounding box center [75, 980] width 17 height 17
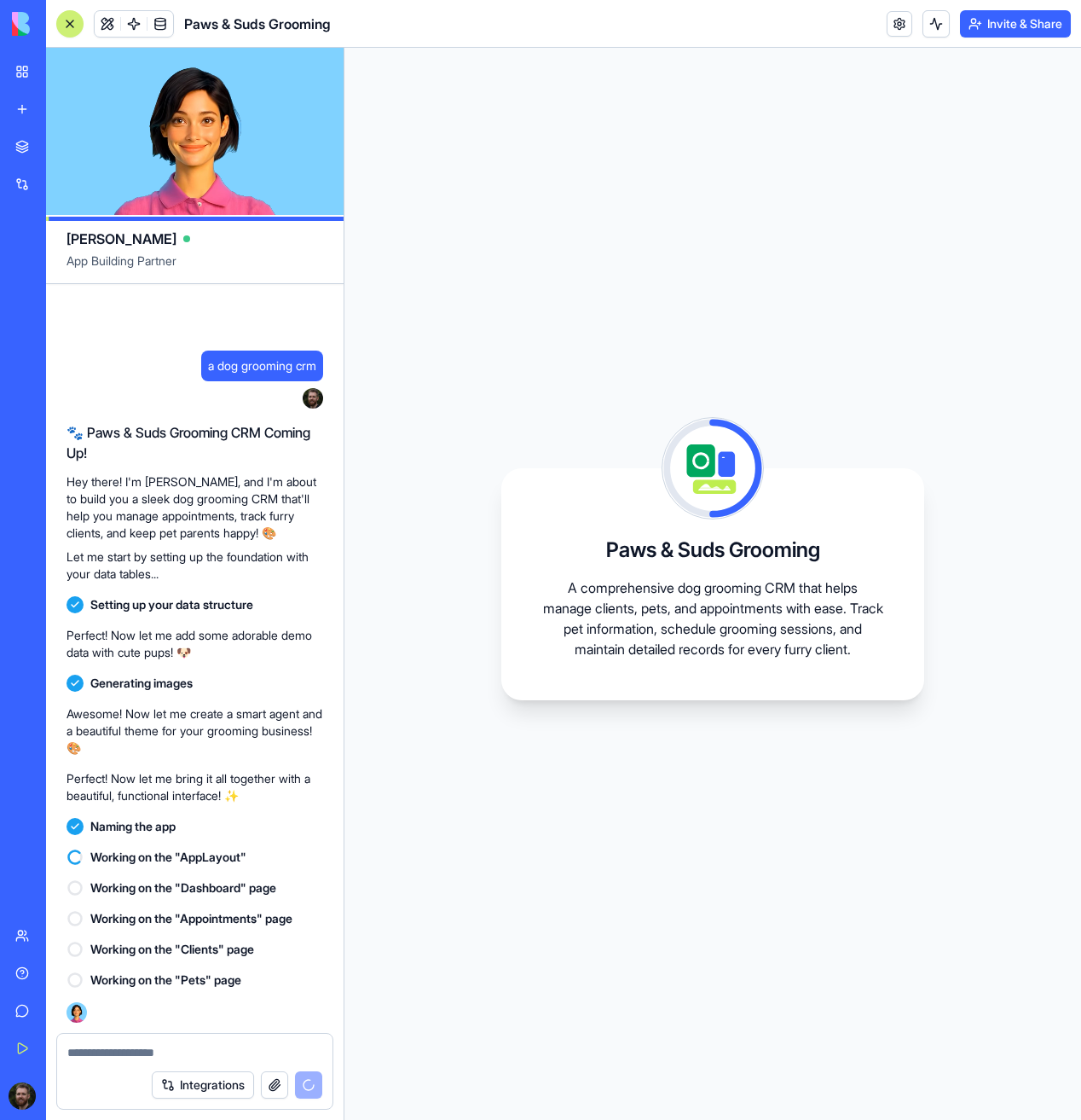
click at [78, 949] on icon at bounding box center [75, 949] width 17 height 17
click at [74, 886] on icon at bounding box center [75, 887] width 17 height 17
click at [140, 894] on span "Working on the "Dashboard" page" at bounding box center [183, 887] width 186 height 17
click at [71, 916] on icon at bounding box center [75, 919] width 17 height 17
click at [160, 24] on span at bounding box center [160, 24] width 47 height 47
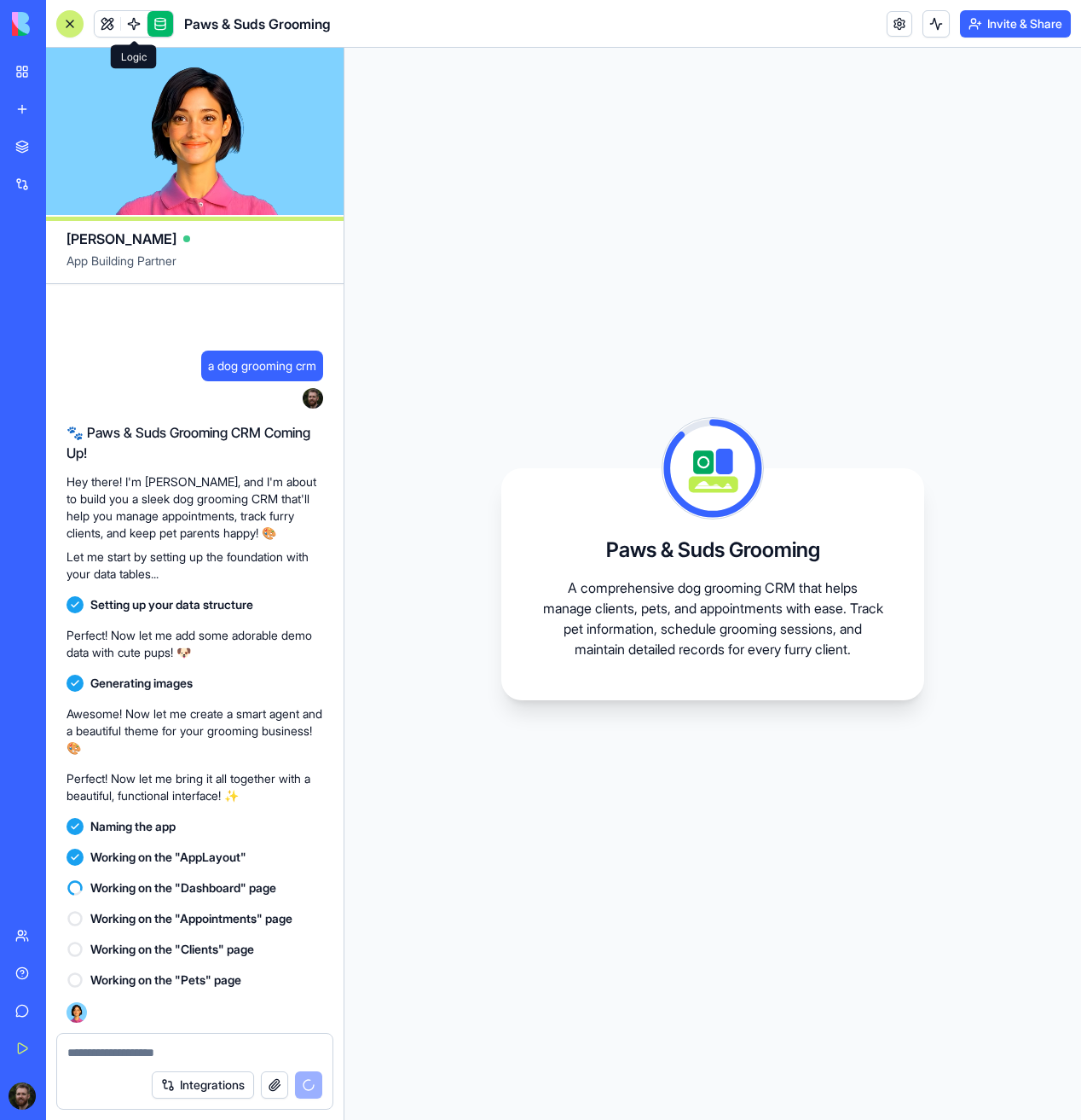
click at [166, 26] on link at bounding box center [160, 24] width 26 height 26
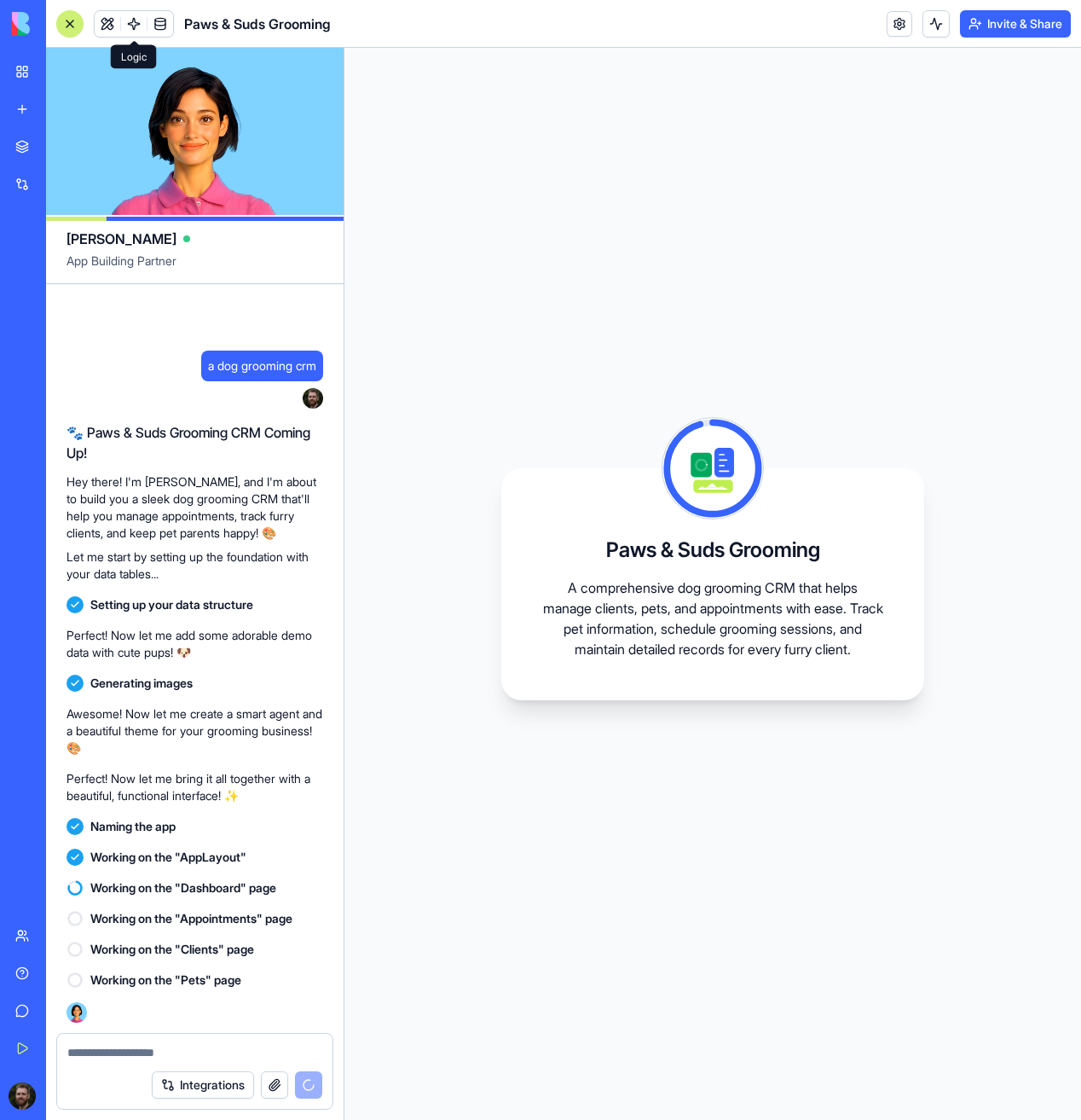
click at [110, 26] on span at bounding box center [133, 24] width 47 height 47
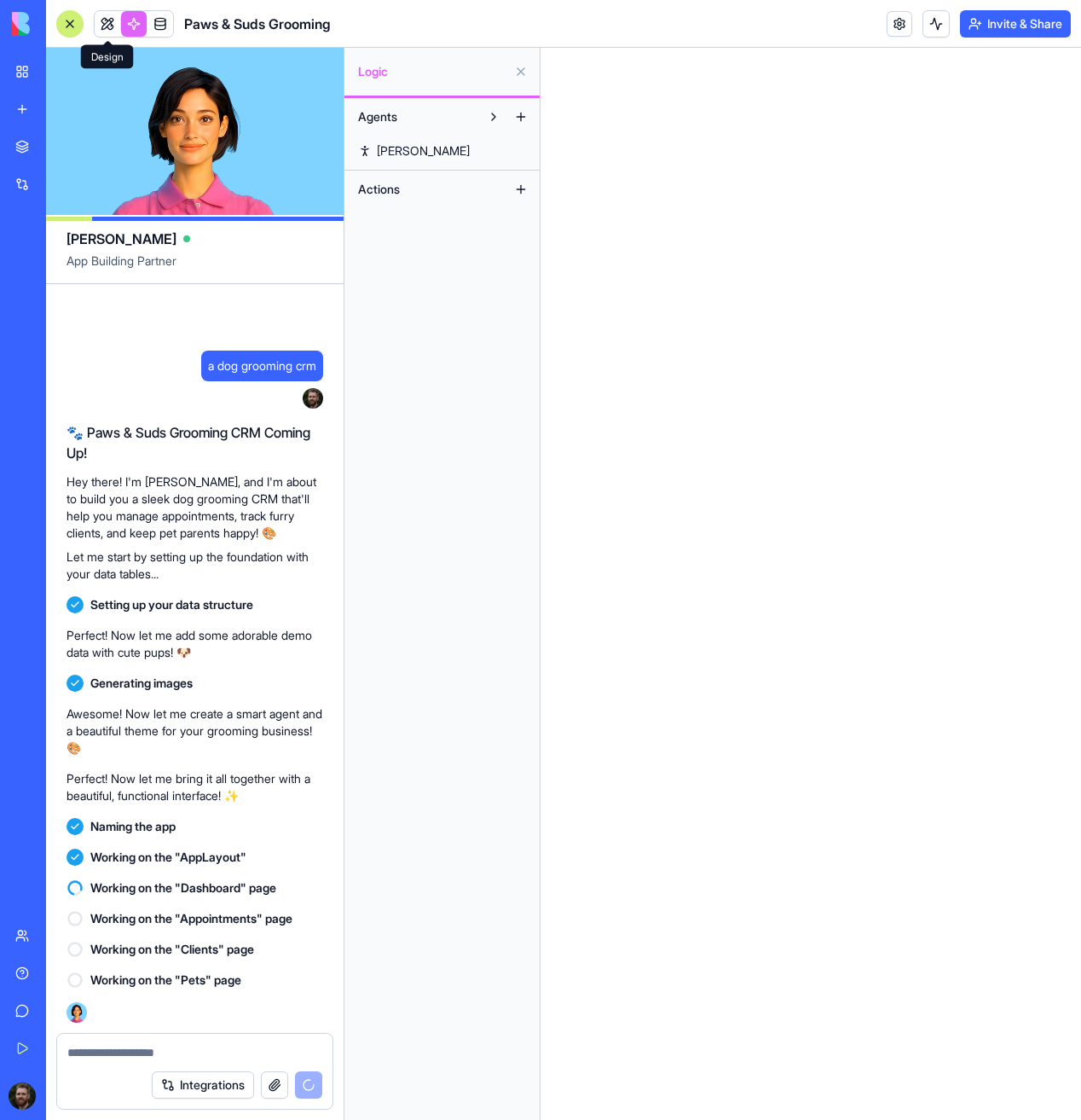
click at [109, 26] on link at bounding box center [107, 24] width 26 height 26
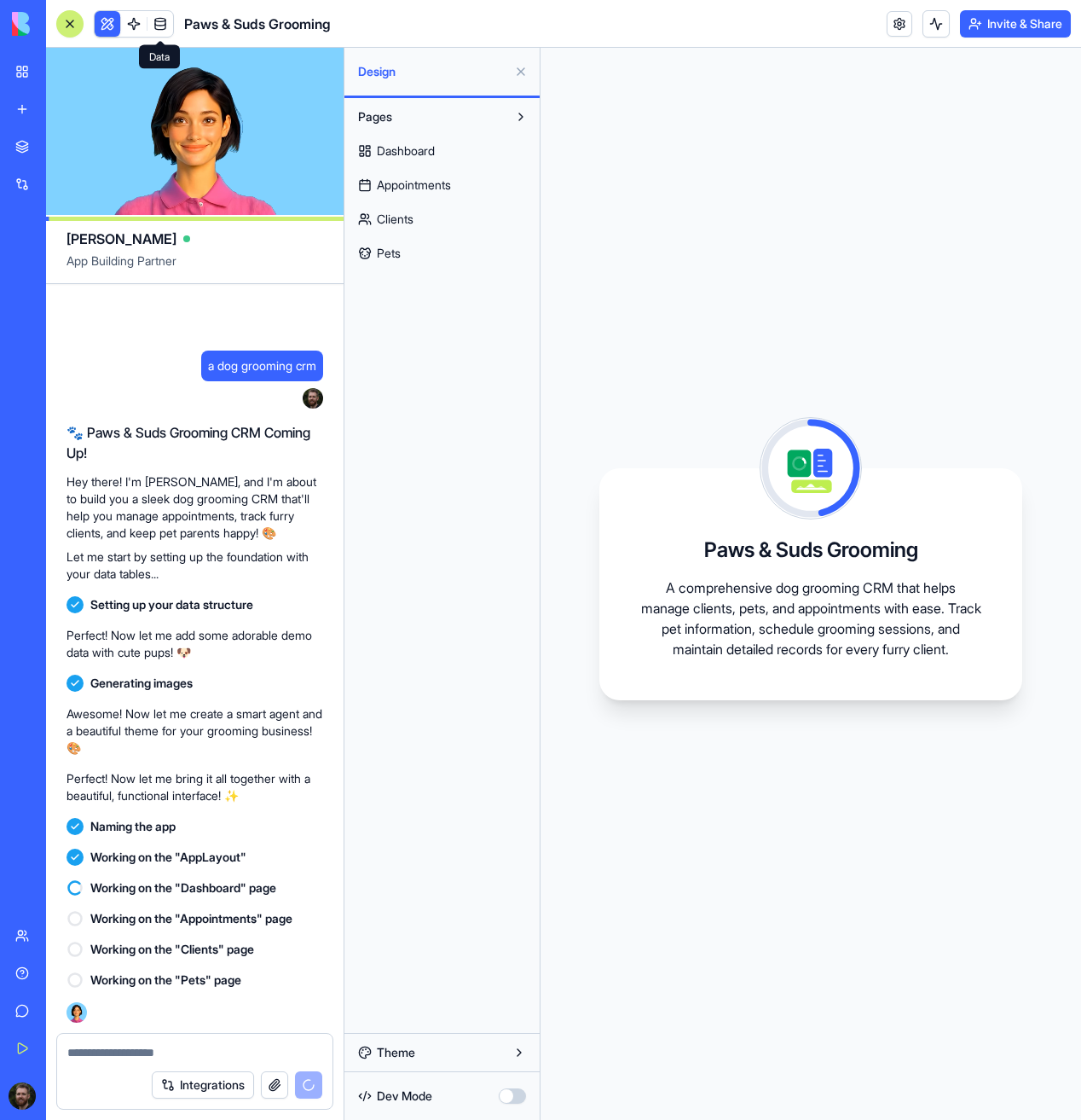
click at [158, 24] on link at bounding box center [160, 24] width 26 height 26
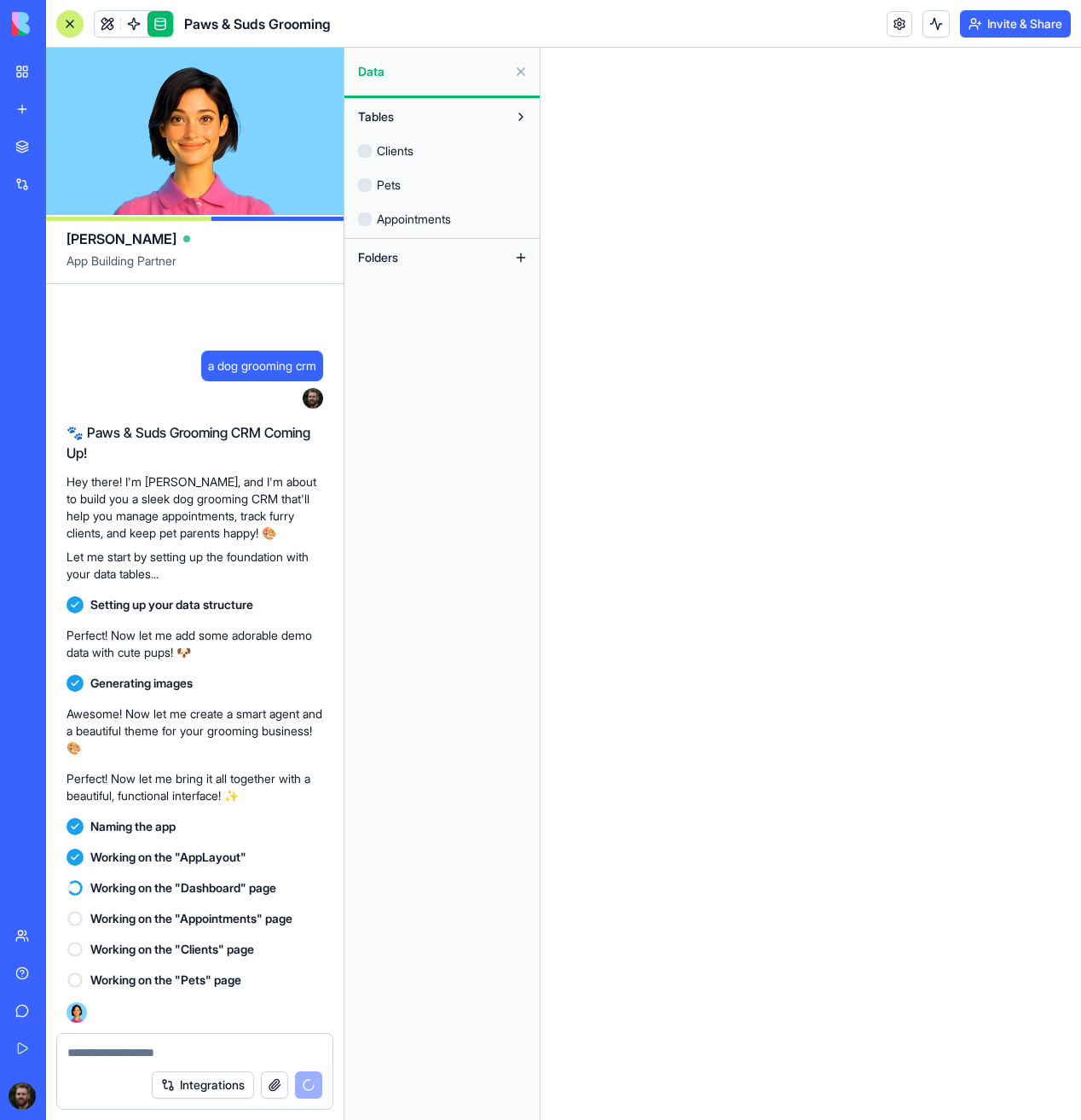
click at [159, 26] on link at bounding box center [160, 24] width 26 height 26
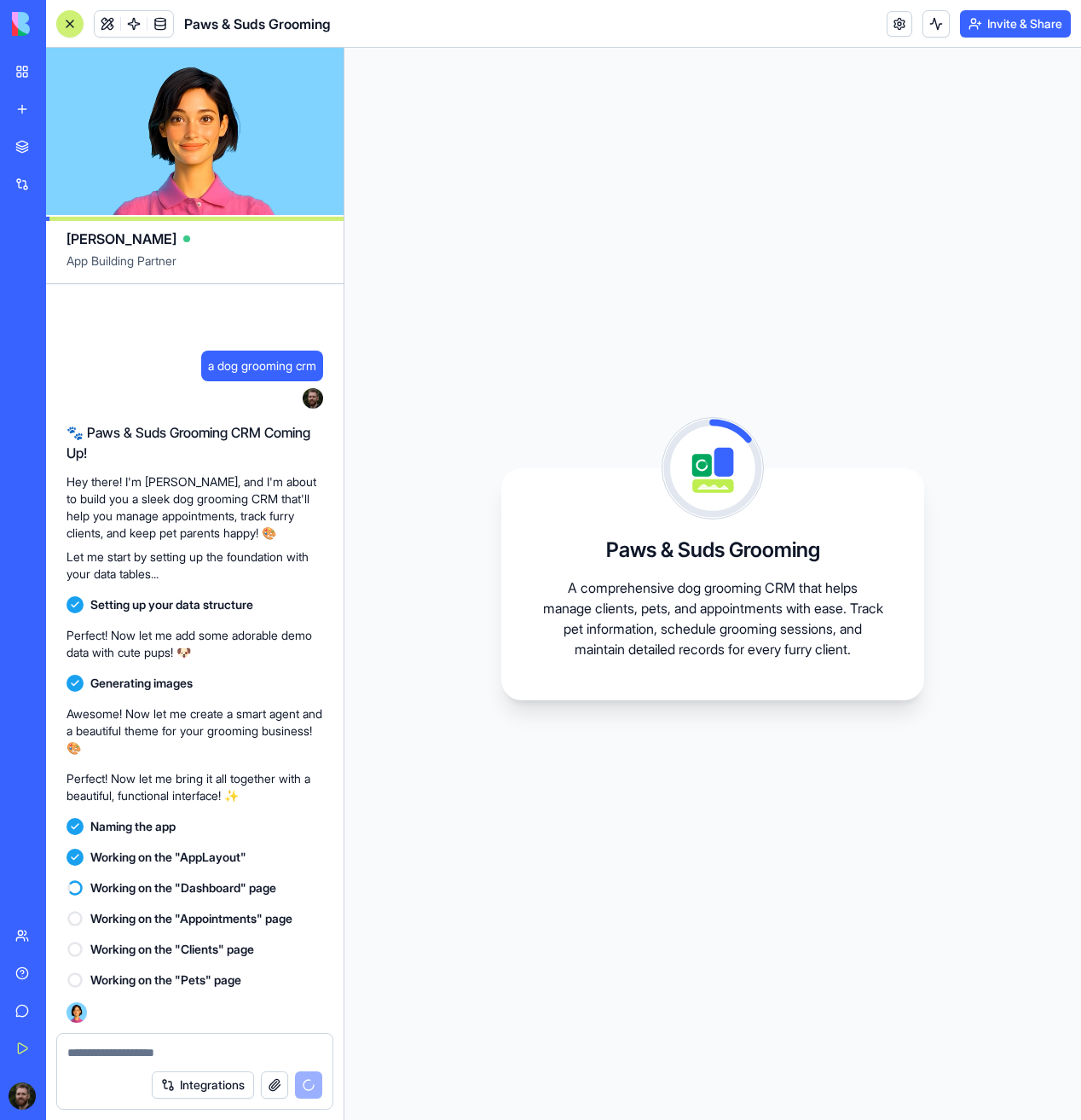
click at [201, 543] on div "🐾 Paws & Suds Grooming CRM Coming Up! Hey there! I'm [PERSON_NAME], and I'm abo…" at bounding box center [194, 501] width 256 height 160
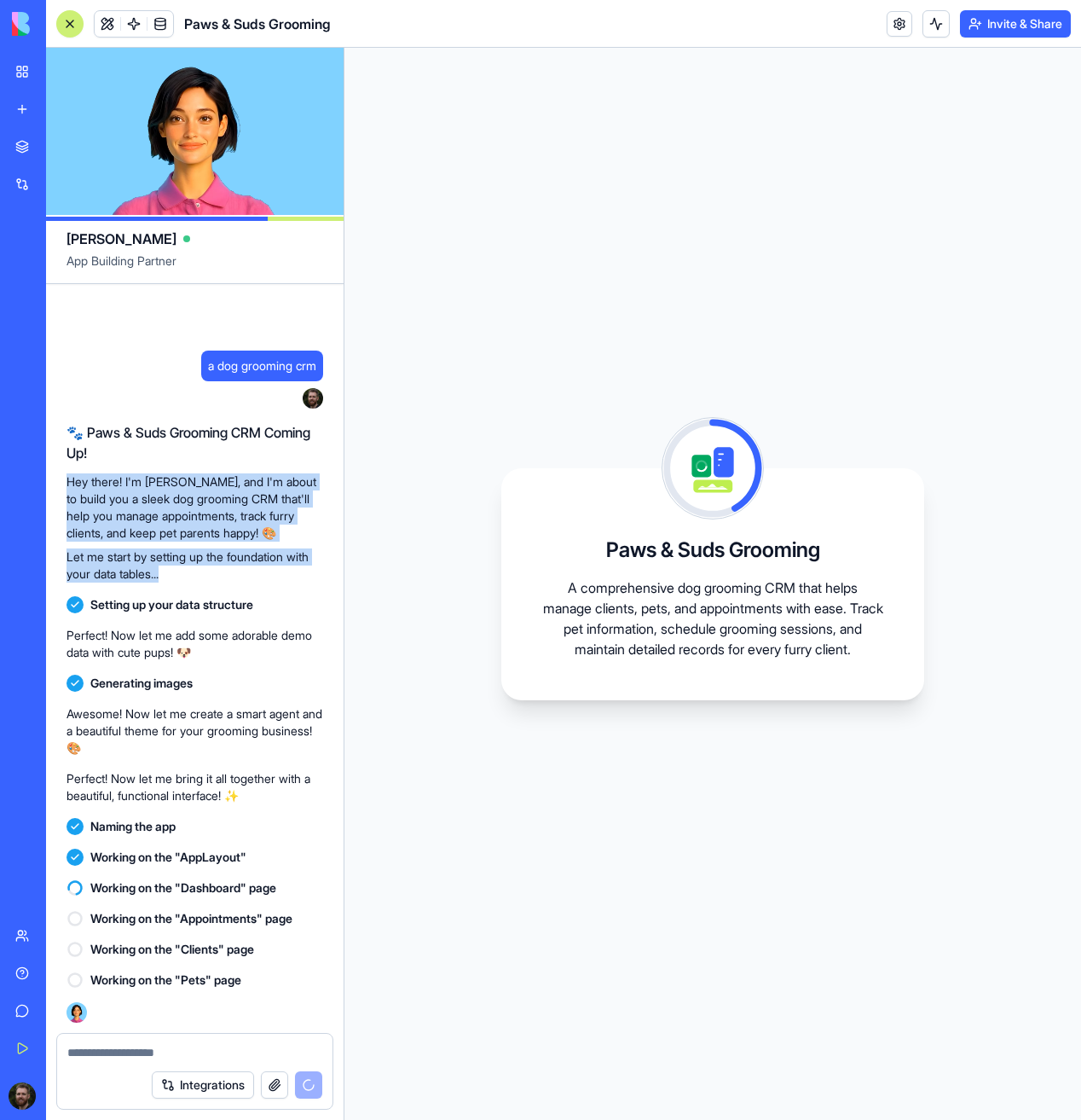
drag, startPoint x: 168, startPoint y: 583, endPoint x: 65, endPoint y: 485, distance: 142.2
click at [66, 485] on div "🐾 Paws & Suds Grooming CRM Coming Up! Hey there! I'm [PERSON_NAME], and I'm abo…" at bounding box center [194, 502] width 256 height 174
click at [153, 530] on p "Hey there! I'm [PERSON_NAME], and I'm about to build you a sleek dog grooming C…" at bounding box center [194, 507] width 256 height 68
drag, startPoint x: 166, startPoint y: 571, endPoint x: 70, endPoint y: 486, distance: 128.2
click at [70, 486] on div "🐾 Paws & Suds Grooming CRM Coming Up! Hey there! I'm [PERSON_NAME], and I'm abo…" at bounding box center [194, 501] width 256 height 160
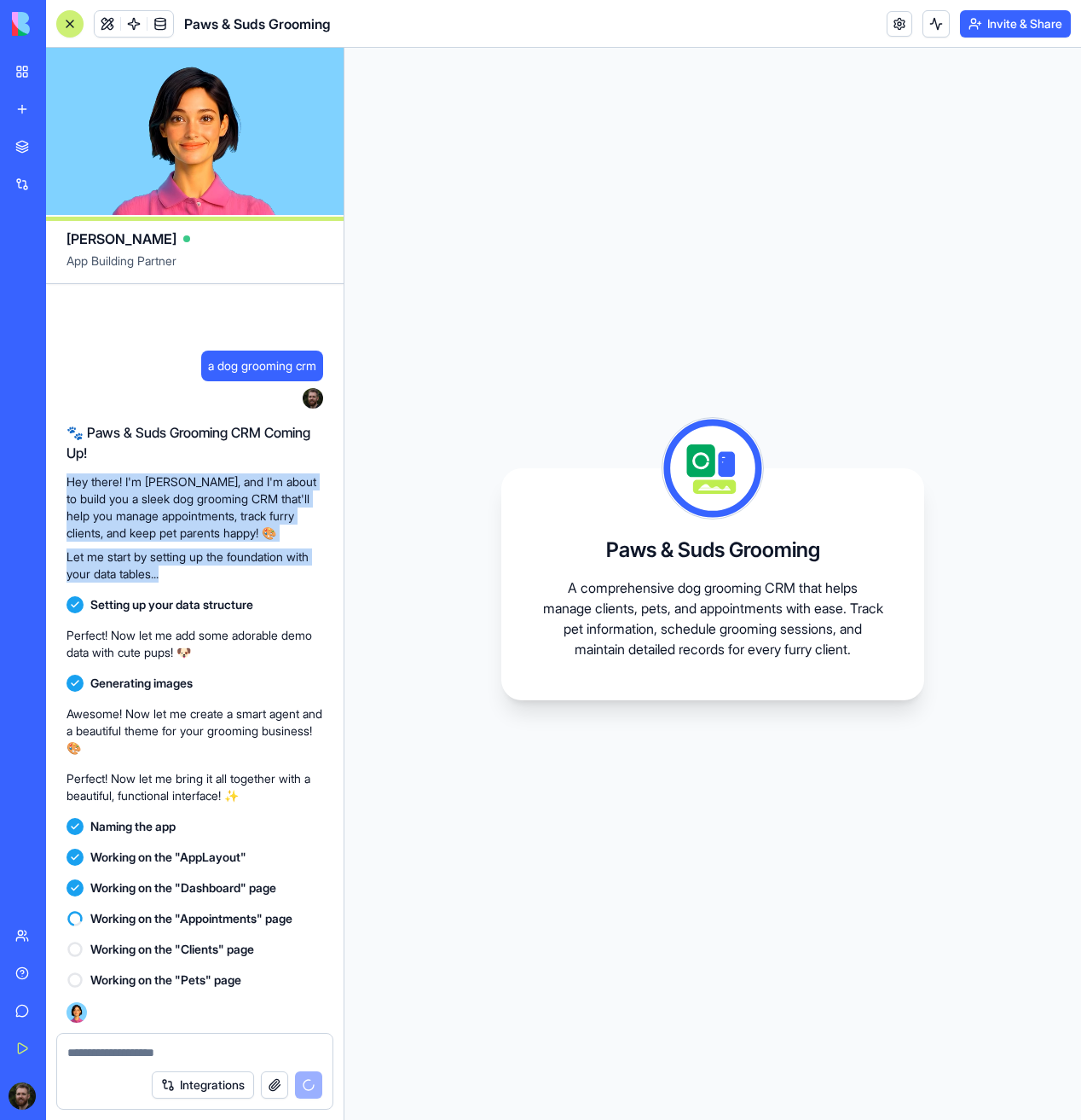
click at [70, 486] on p "Hey there! I'm [PERSON_NAME], and I'm about to build you a sleek dog grooming C…" at bounding box center [194, 507] width 256 height 68
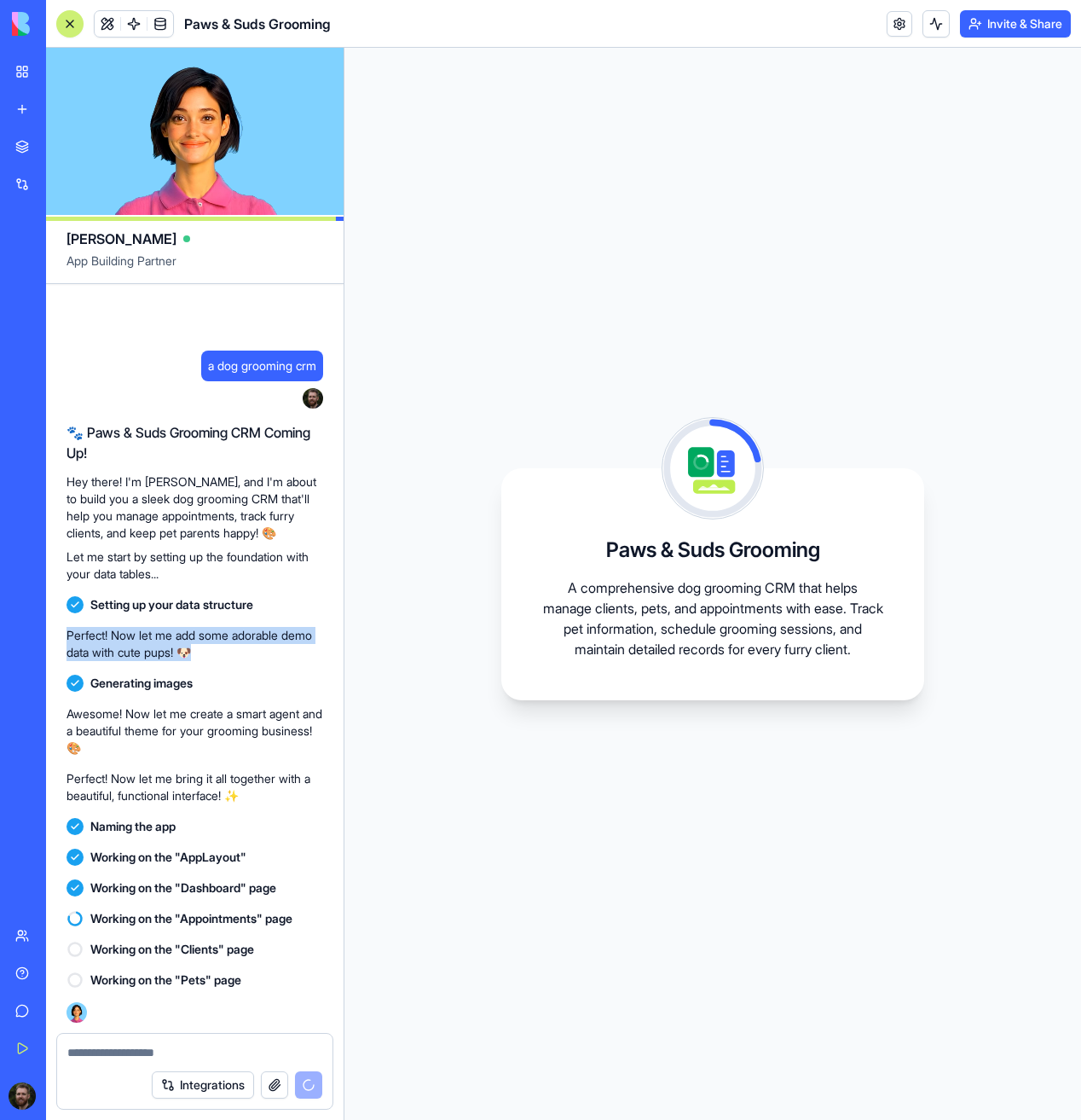
drag, startPoint x: 238, startPoint y: 648, endPoint x: 62, endPoint y: 636, distance: 176.4
click at [62, 636] on div "a dog grooming crm 23:05 🐾 Paws & Suds Grooming CRM Coming Up! Hey there! I'm […" at bounding box center [195, 657] width 298 height 748
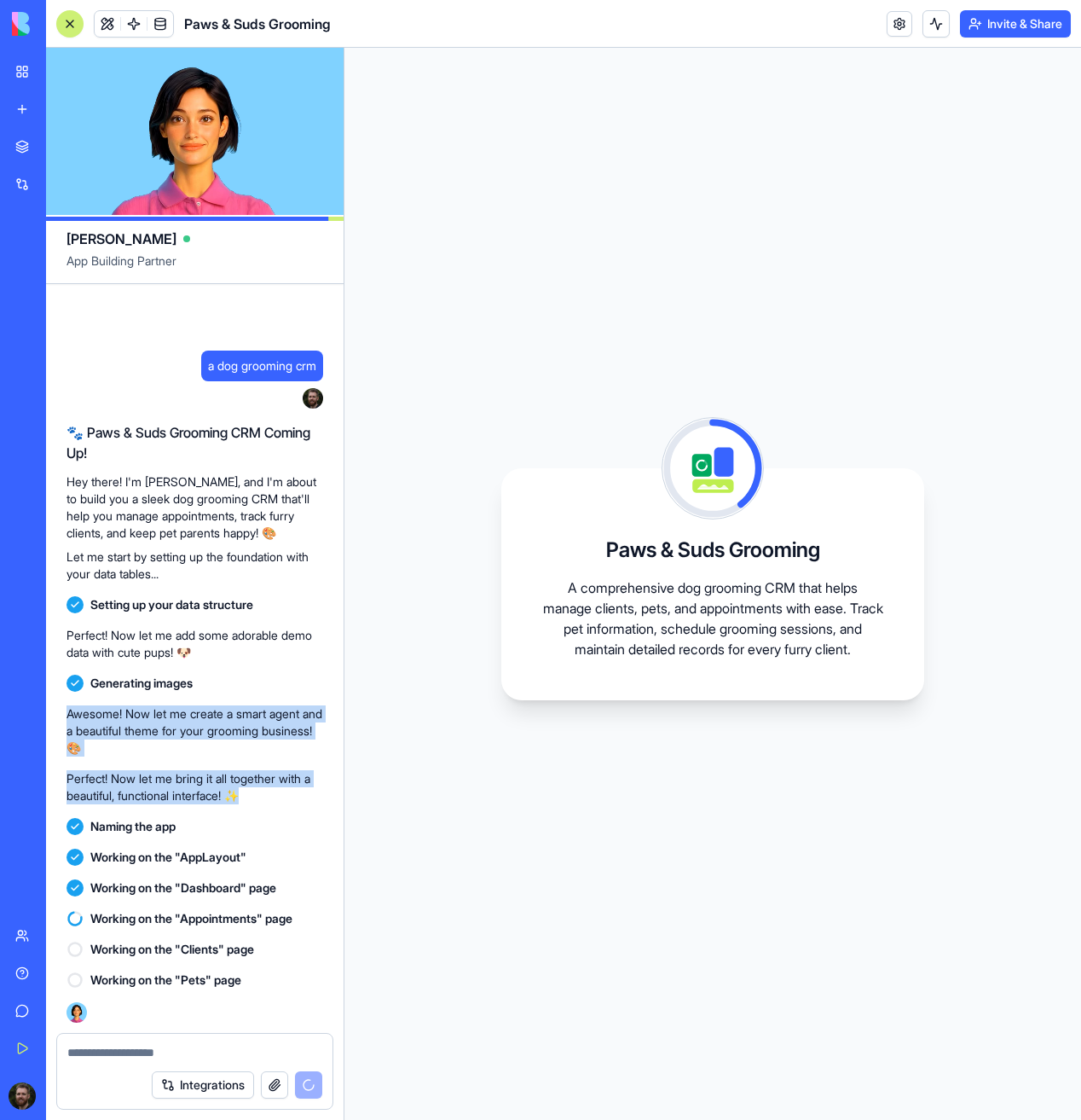
drag, startPoint x: 276, startPoint y: 798, endPoint x: 49, endPoint y: 718, distance: 240.7
click at [49, 718] on div "a dog grooming crm 23:05 🐾 Paws & Suds Grooming CRM Coming Up! Hey there! I'm […" at bounding box center [195, 657] width 298 height 748
click at [173, 735] on p "Awesome! Now let me create a smart agent and a beautiful theme for your groomin…" at bounding box center [194, 730] width 256 height 51
drag, startPoint x: 259, startPoint y: 796, endPoint x: 68, endPoint y: 718, distance: 206.3
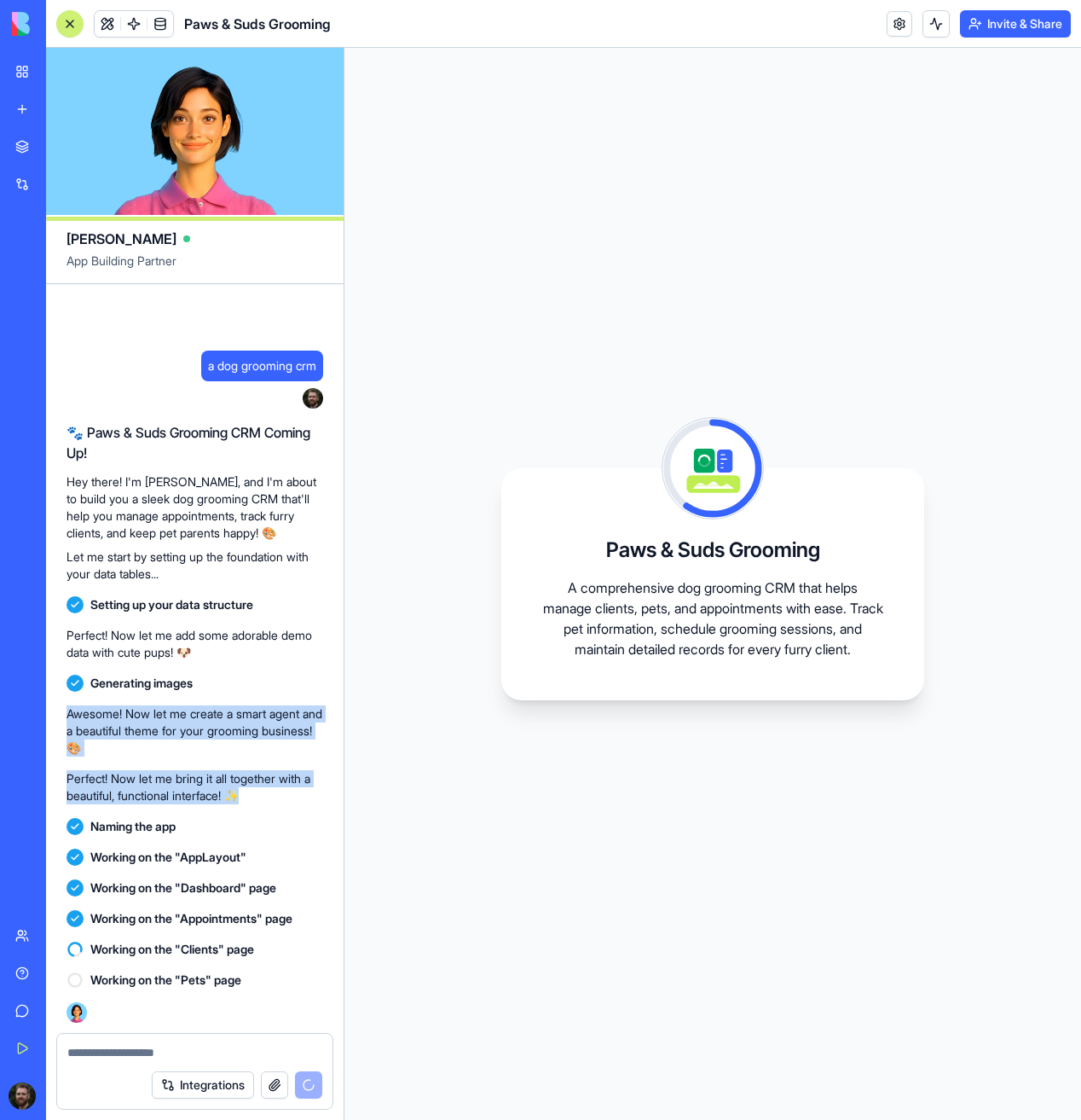
click at [68, 718] on div "a dog grooming crm 23:05 🐾 Paws & Suds Grooming CRM Coming Up! Hey there! I'm […" at bounding box center [195, 657] width 298 height 748
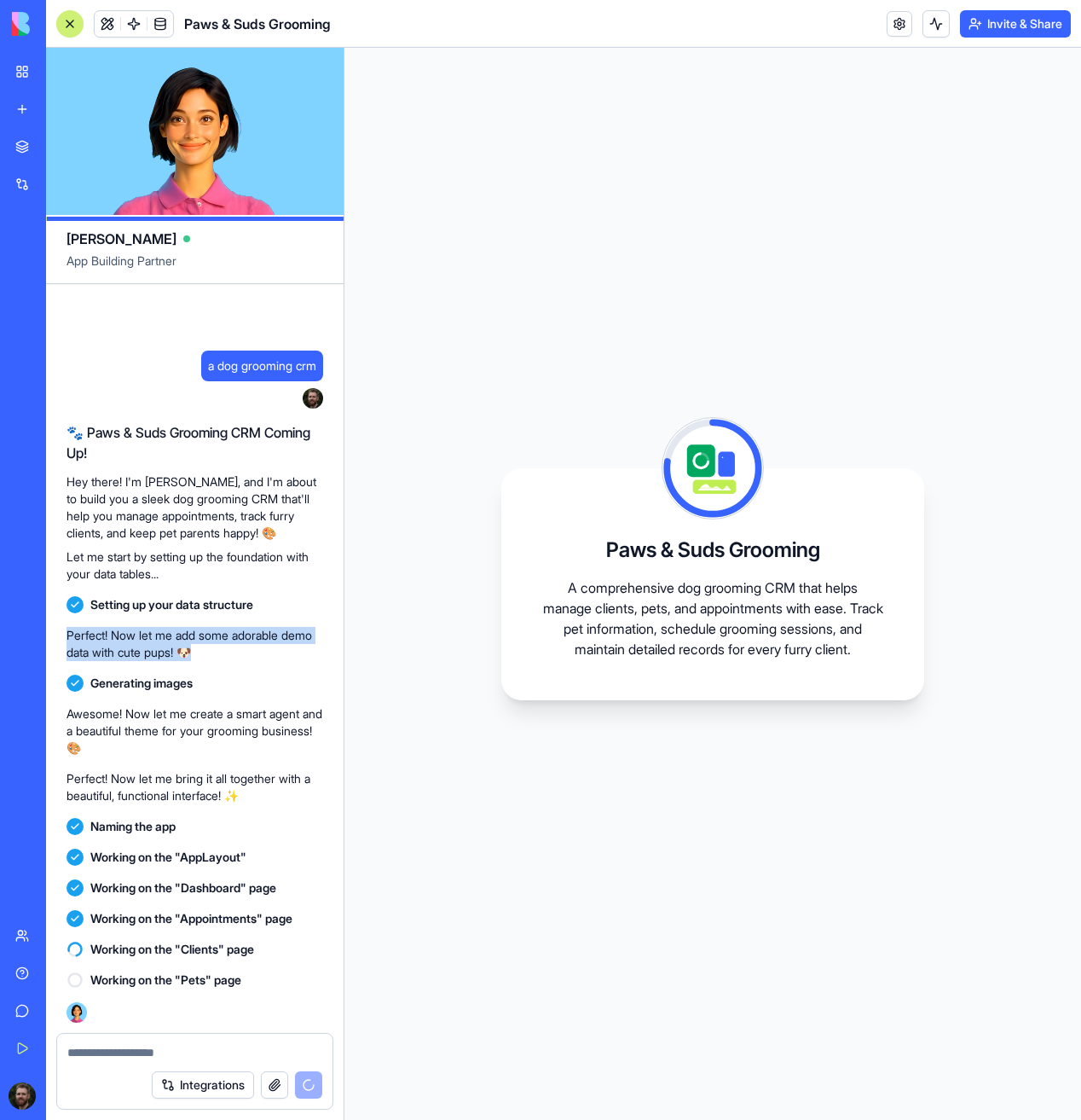
drag, startPoint x: 253, startPoint y: 653, endPoint x: 66, endPoint y: 633, distance: 188.1
click at [66, 633] on p "Perfect! Now let me add some adorable demo data with cute pups! 🐶" at bounding box center [194, 644] width 256 height 34
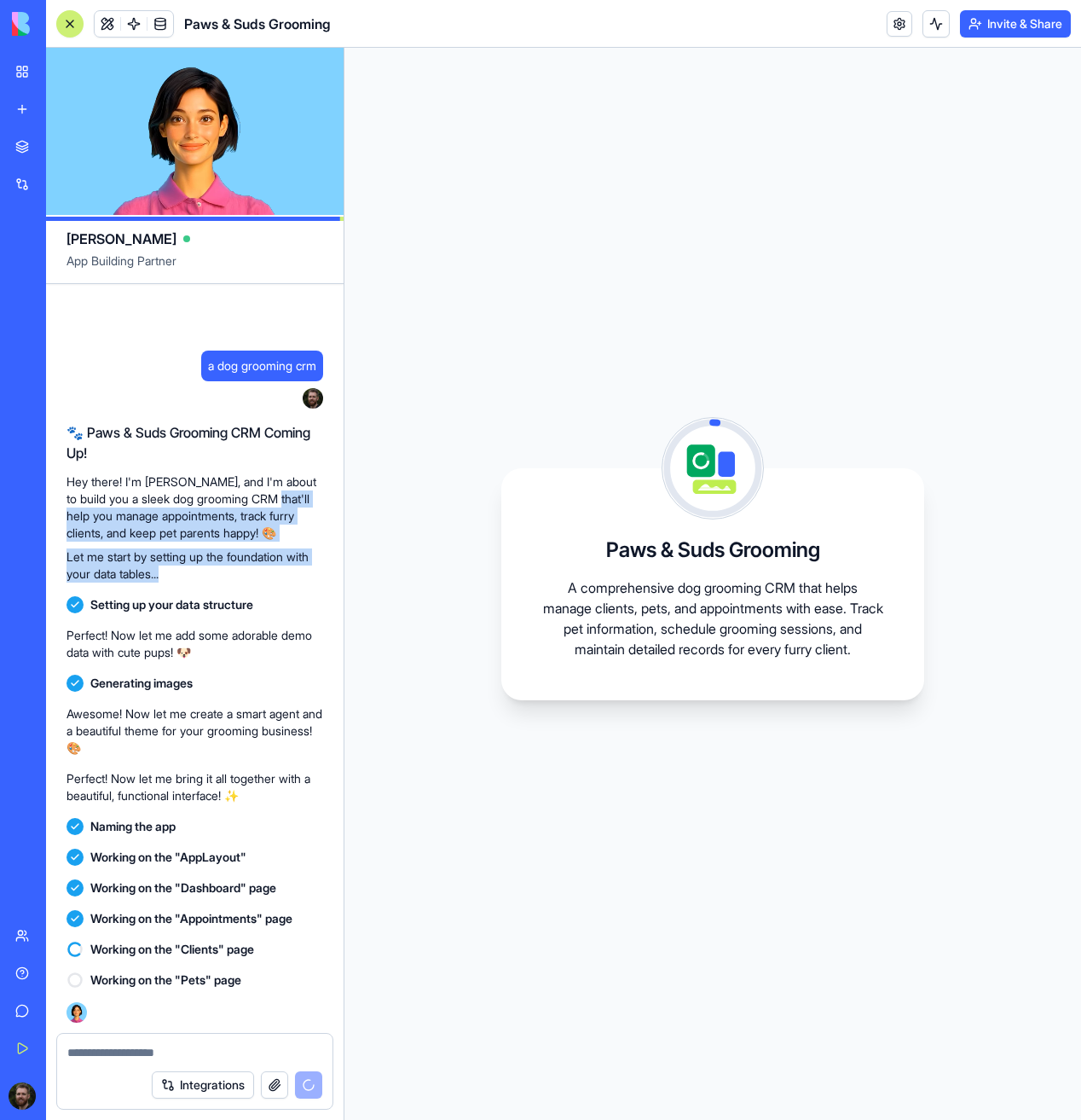
drag, startPoint x: 185, startPoint y: 585, endPoint x: 262, endPoint y: 504, distance: 111.8
click at [262, 504] on div "🐾 Paws & Suds Grooming CRM Coming Up! Hey there! I'm [PERSON_NAME], and I'm abo…" at bounding box center [194, 502] width 256 height 174
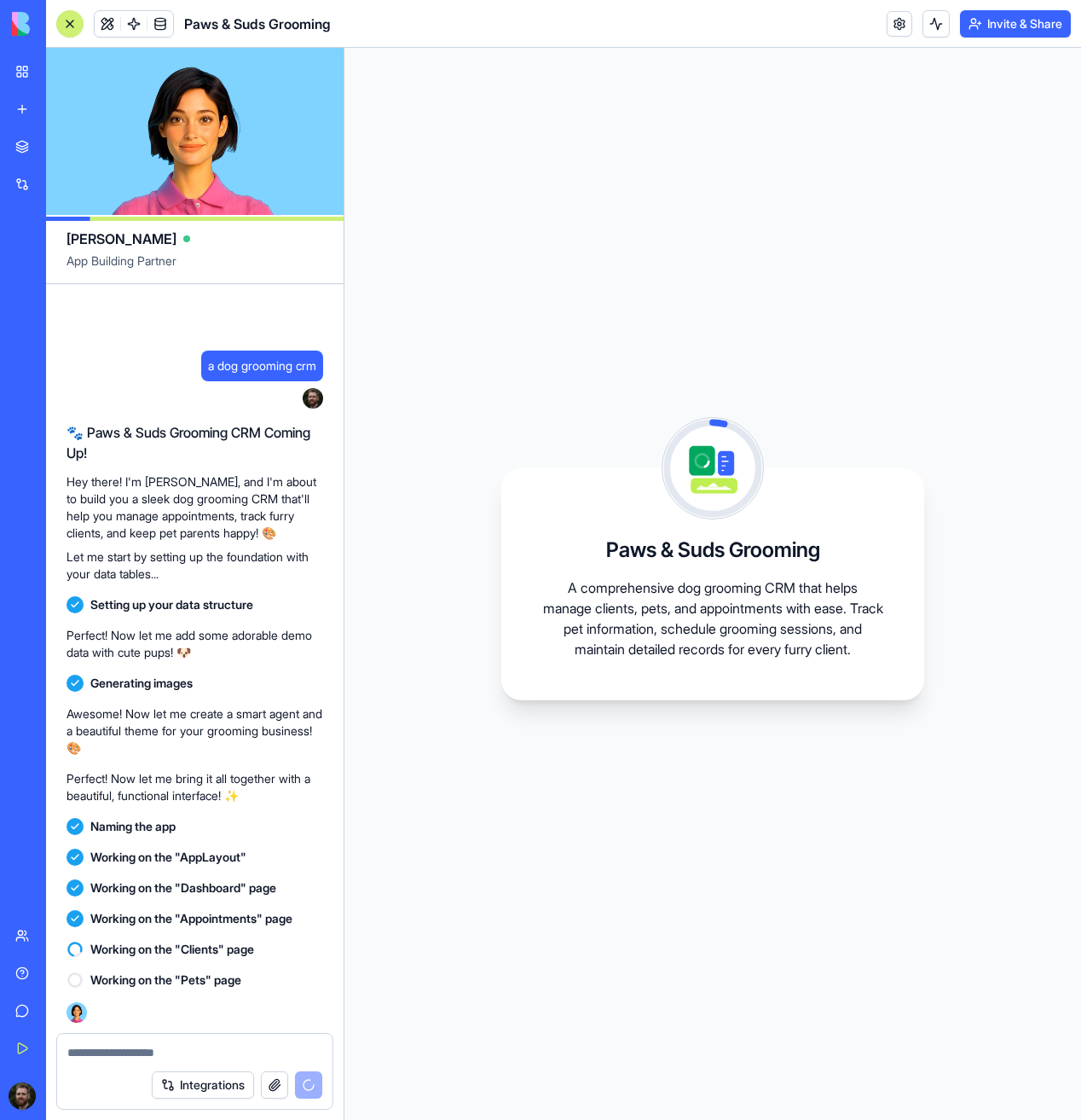
click at [213, 502] on p "Hey there! I'm [PERSON_NAME], and I'm about to build you a sleek dog grooming C…" at bounding box center [194, 507] width 256 height 68
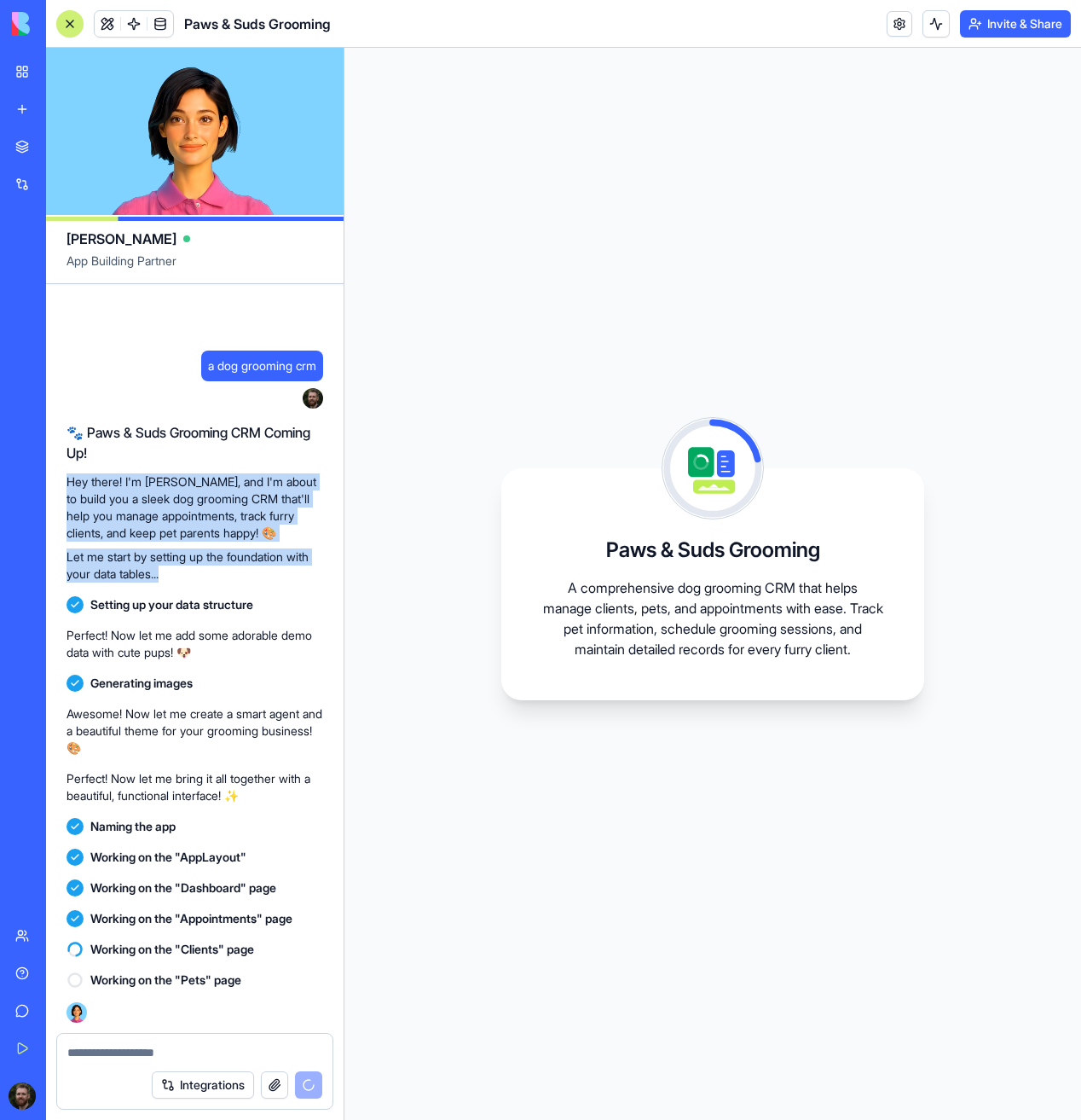
drag, startPoint x: 116, startPoint y: 558, endPoint x: 66, endPoint y: 469, distance: 102.1
click at [66, 469] on div "🐾 Paws & Suds Grooming CRM Coming Up! Hey there! I'm [PERSON_NAME], and I'm abo…" at bounding box center [194, 501] width 256 height 160
click at [139, 524] on p "Hey there! I'm [PERSON_NAME], and I'm about to build you a sleek dog grooming C…" at bounding box center [194, 507] width 256 height 68
drag, startPoint x: 143, startPoint y: 567, endPoint x: 65, endPoint y: 482, distance: 115.4
click at [65, 482] on div "a dog grooming crm 23:05 🐾 Paws & Suds Grooming CRM Coming Up! Hey there! I'm […" at bounding box center [195, 657] width 298 height 748
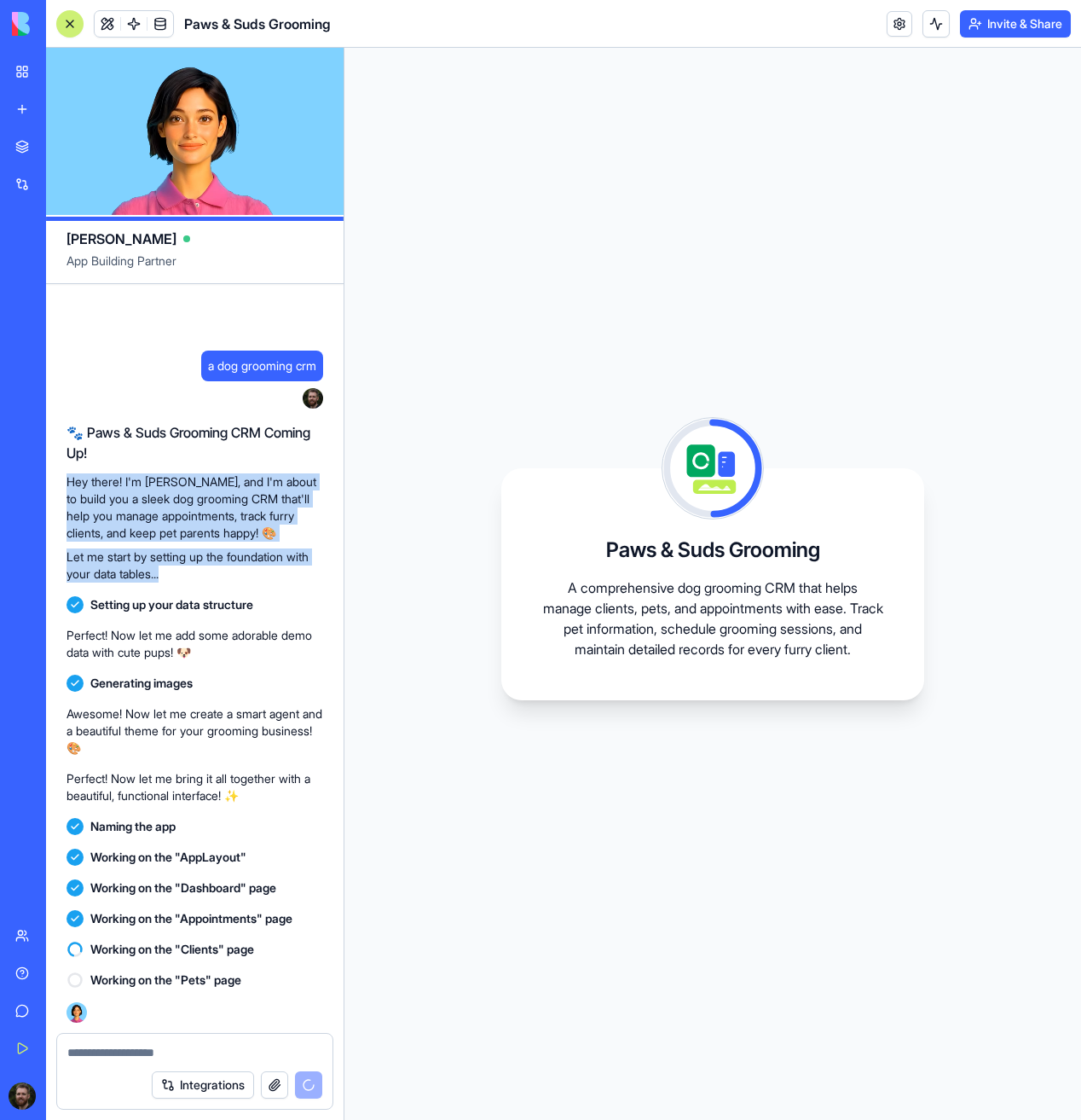
click at [176, 512] on p "Hey there! I'm [PERSON_NAME], and I'm about to build you a sleek dog grooming C…" at bounding box center [194, 507] width 256 height 68
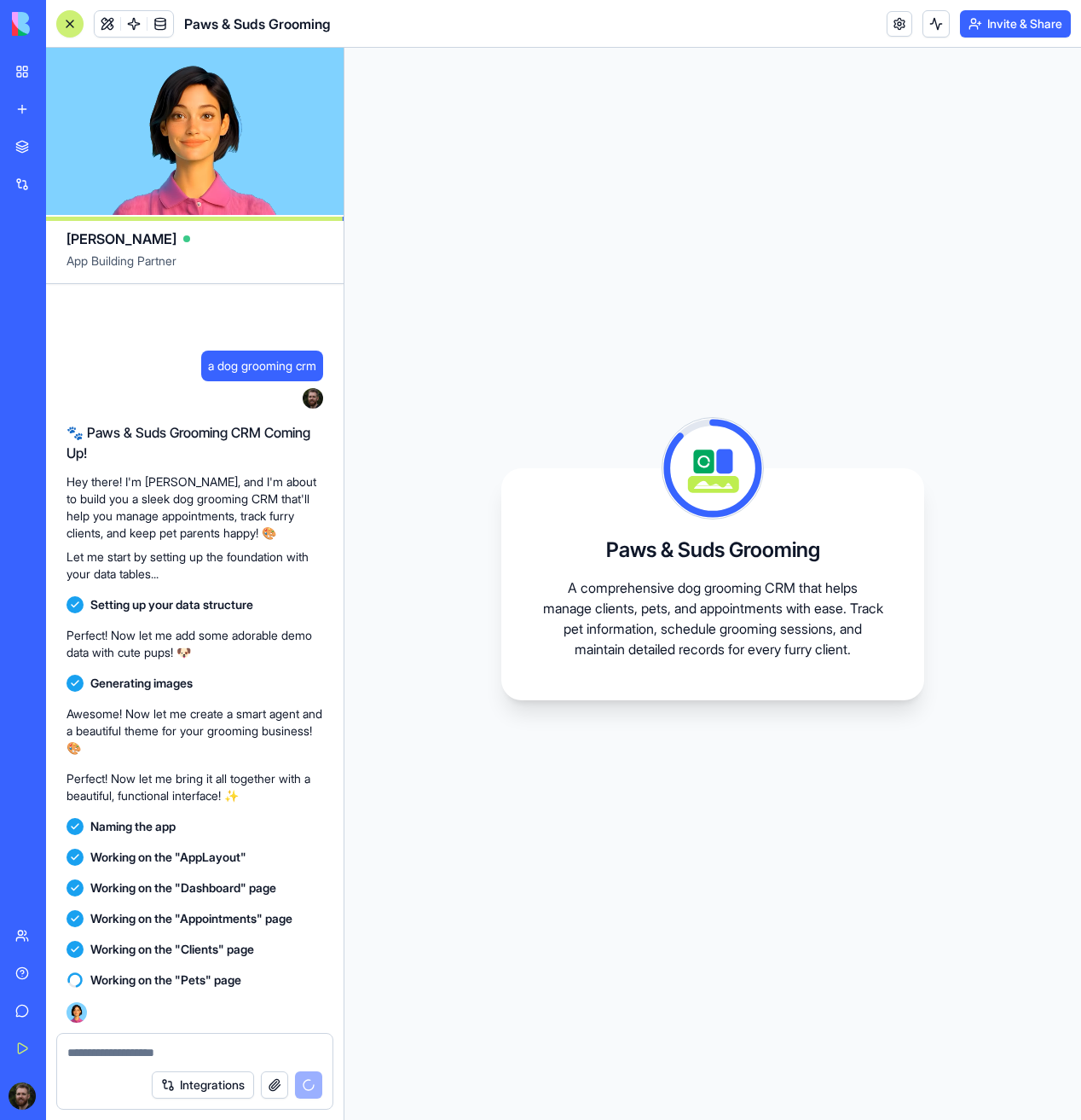
click at [428, 518] on div "Paws & Suds Grooming A comprehensive dog grooming CRM that helps manage clients…" at bounding box center [712, 583] width 737 height 1072
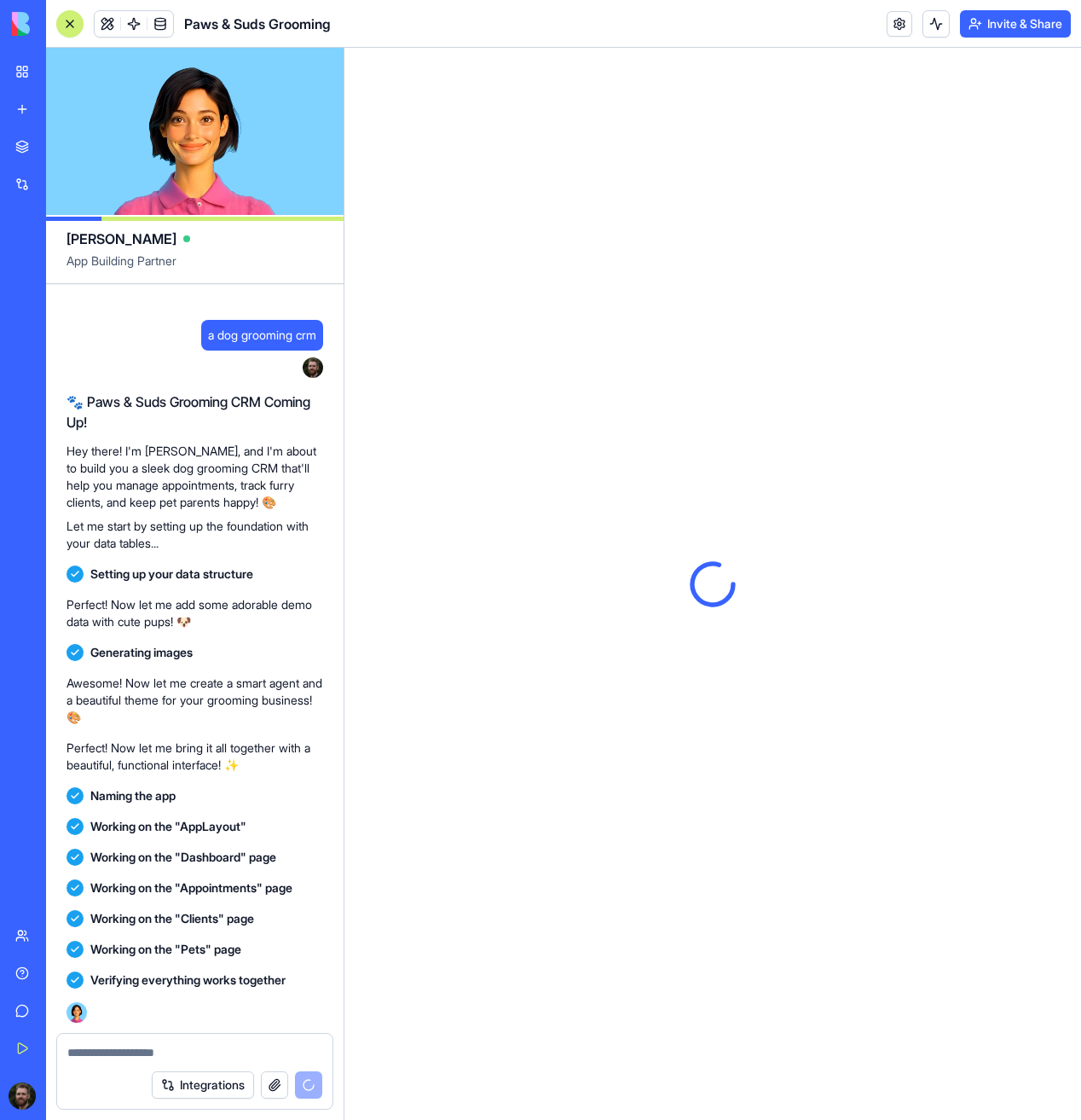
scroll to position [237, 0]
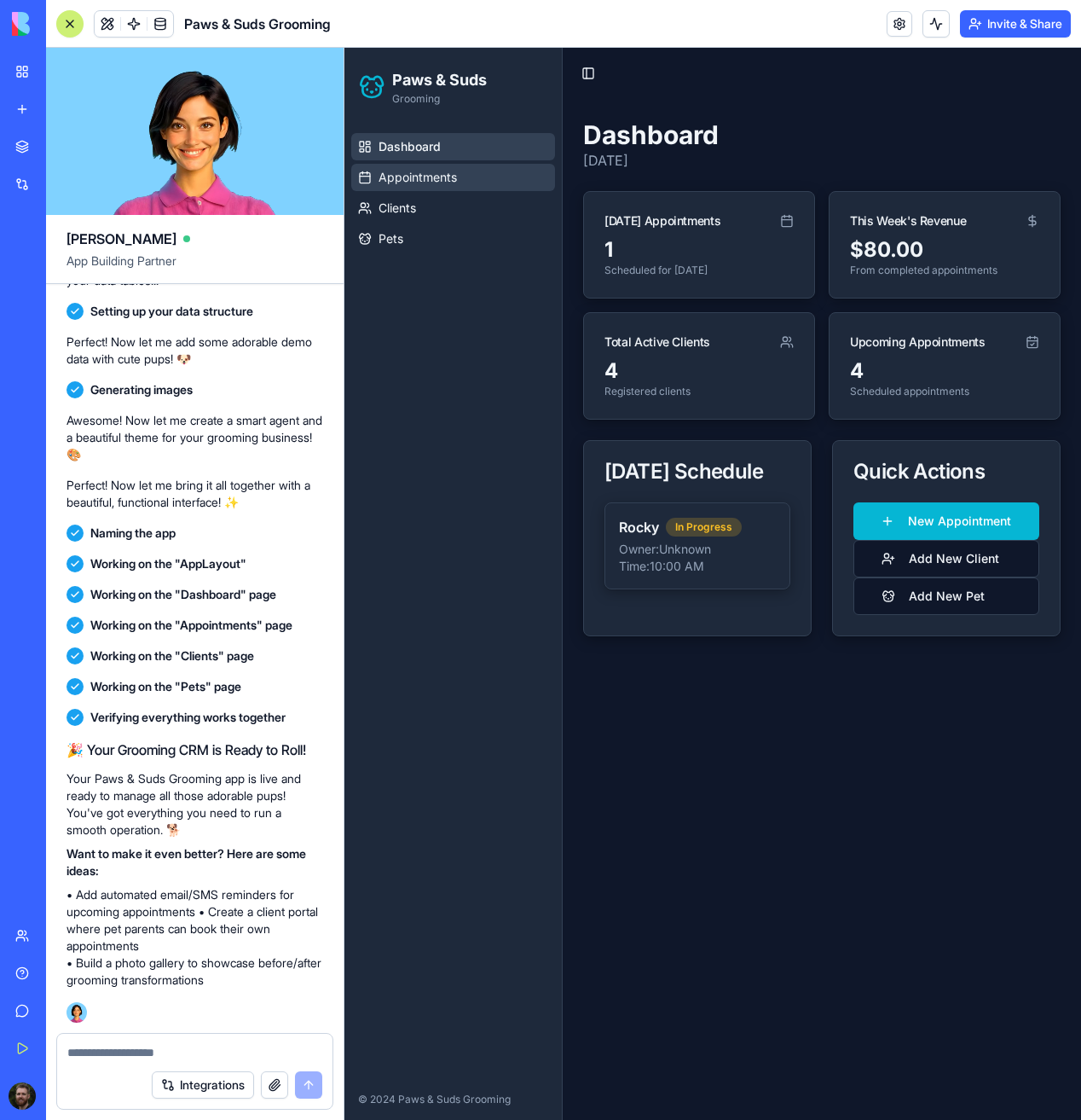
click at [416, 177] on span "Appointments" at bounding box center [417, 177] width 78 height 17
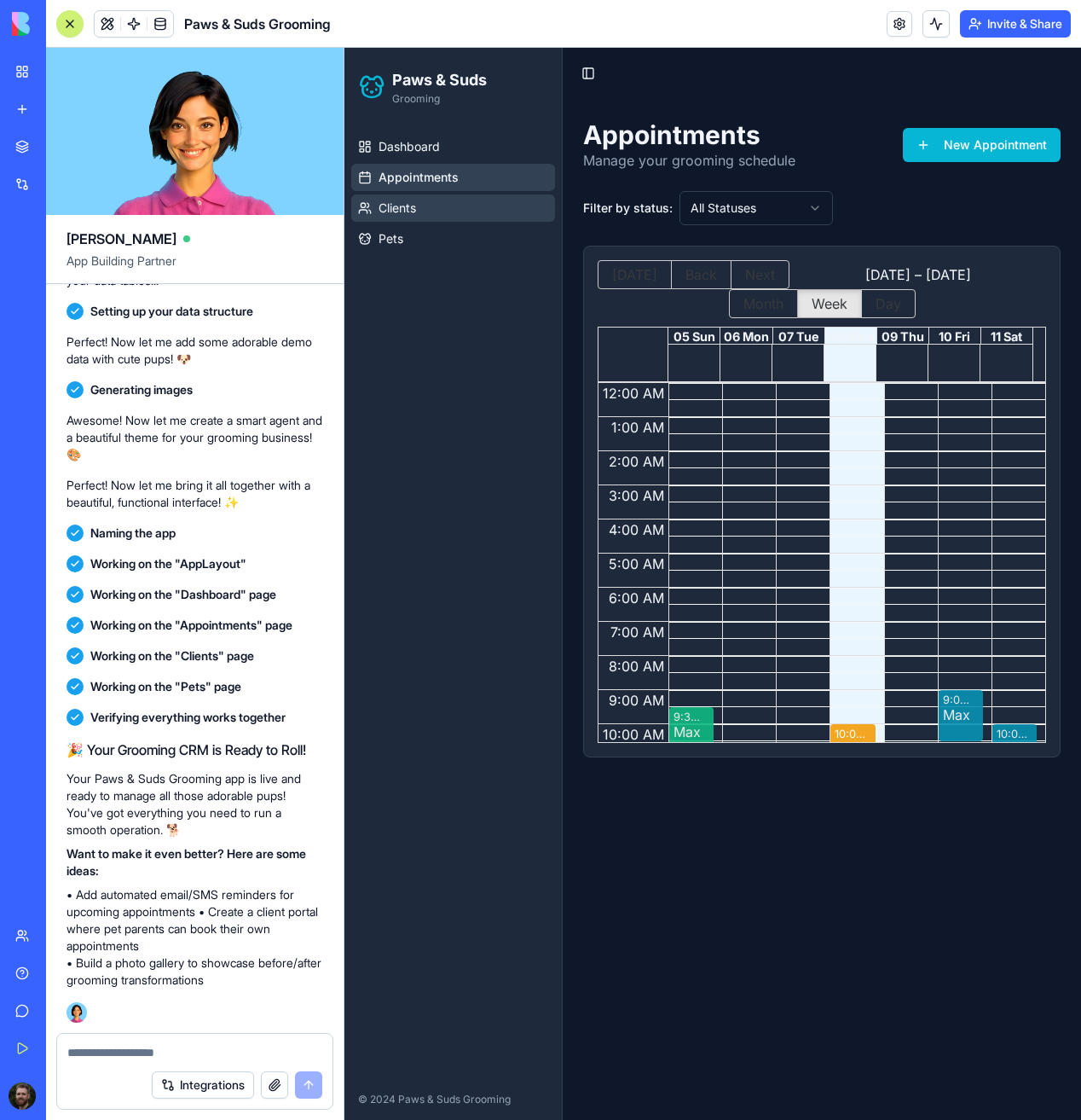
click at [422, 208] on link "Clients" at bounding box center [452, 208] width 203 height 27
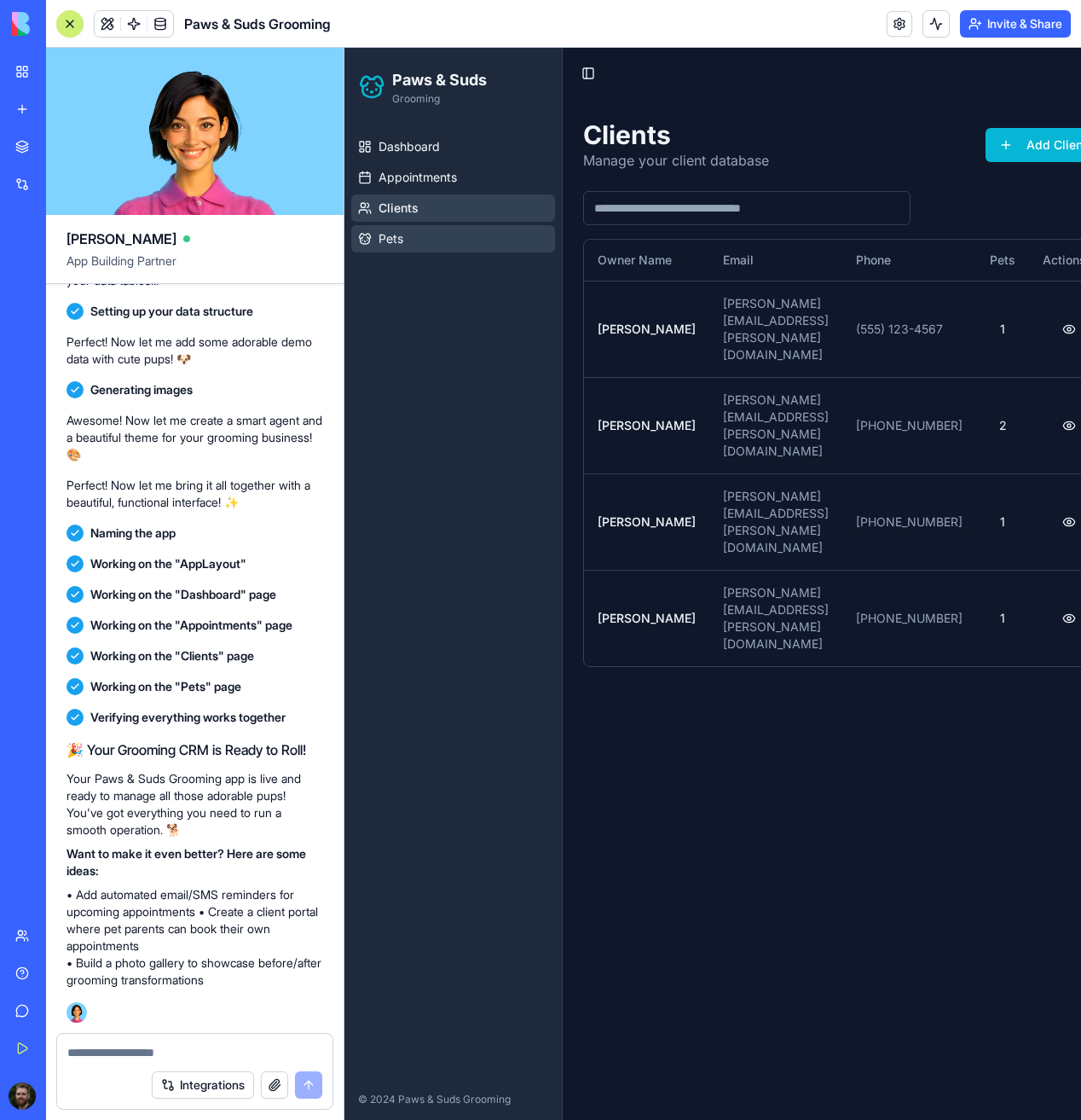
click at [398, 230] on span "Pets" at bounding box center [391, 238] width 25 height 17
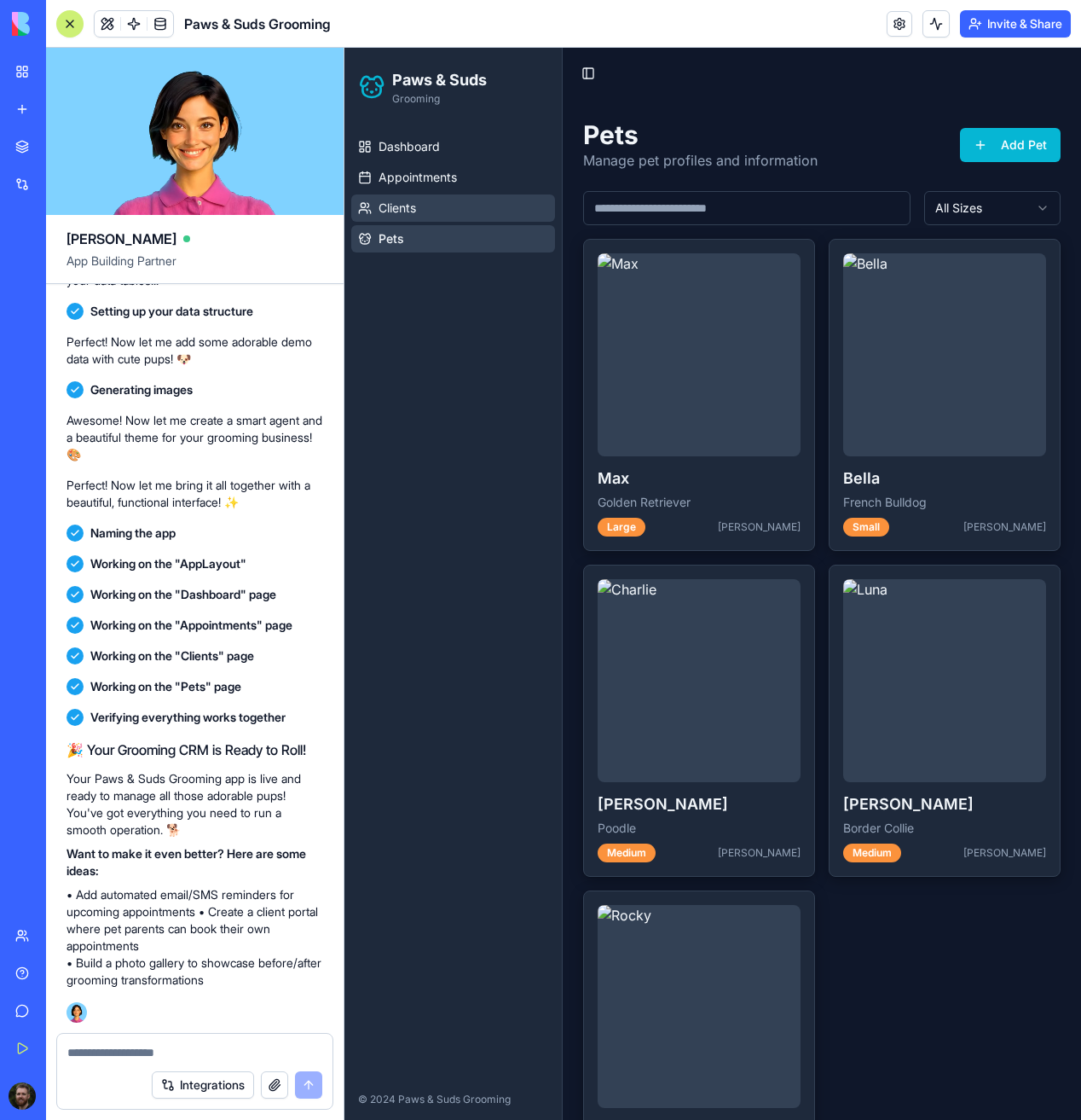
click at [410, 206] on span "Clients" at bounding box center [397, 208] width 38 height 17
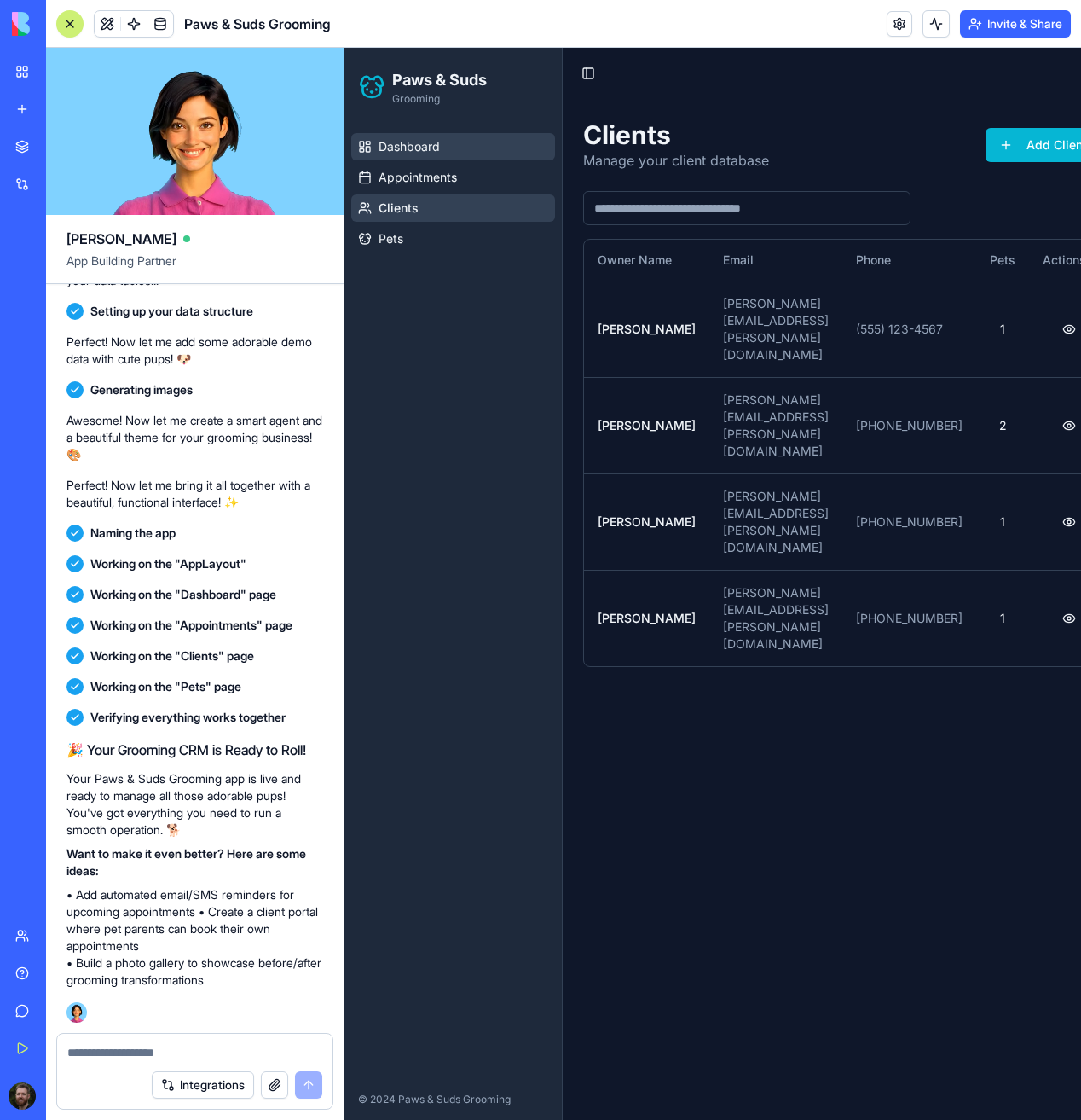
click at [399, 151] on span "Dashboard" at bounding box center [409, 147] width 61 height 17
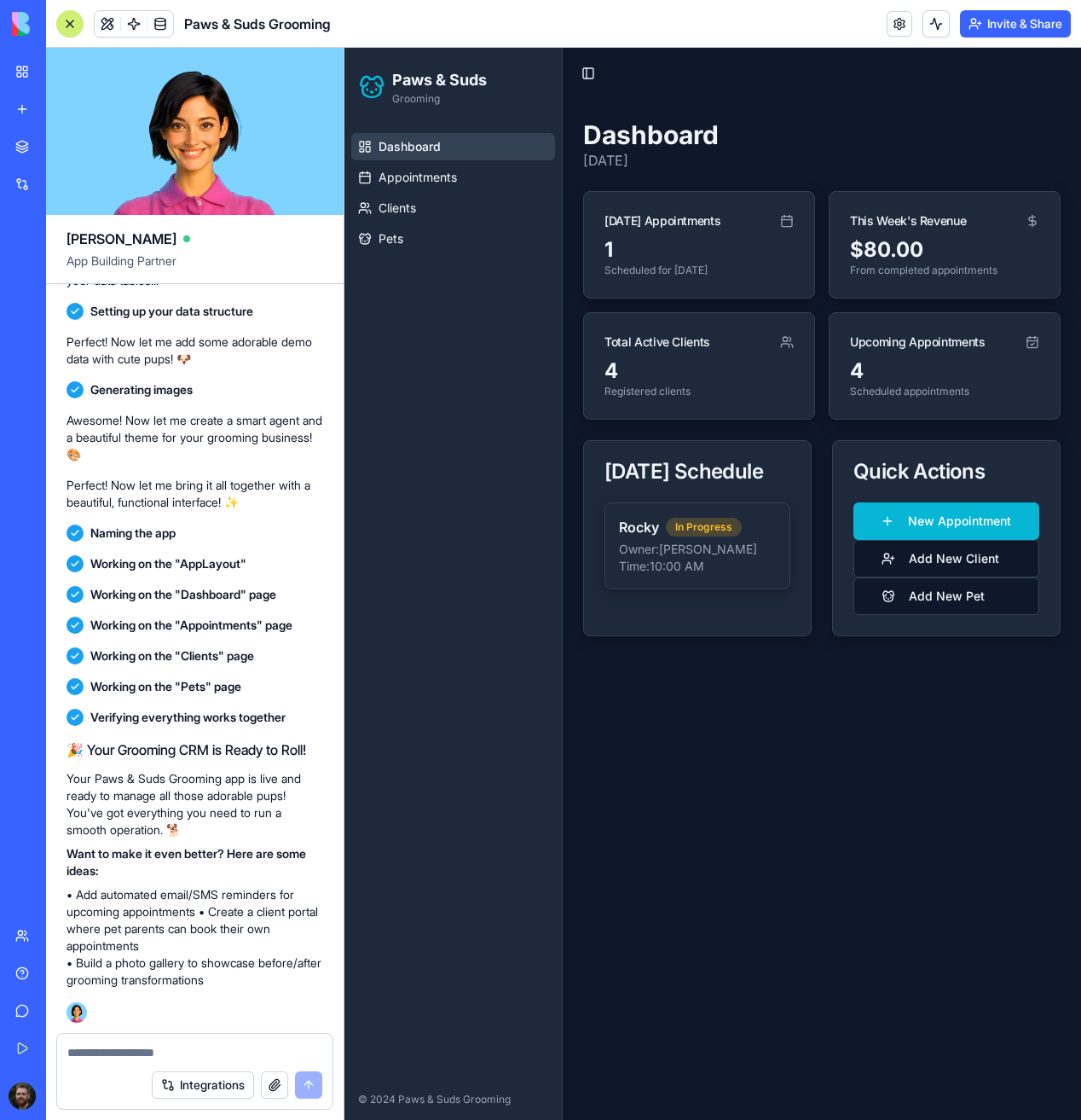
click at [747, 378] on div "4" at bounding box center [699, 371] width 189 height 27
click at [408, 405] on div "Dashboard Appointments Clients Pets" at bounding box center [453, 602] width 218 height 953
click at [480, 455] on div "Dashboard Appointments Clients Pets" at bounding box center [453, 602] width 218 height 953
click at [427, 467] on div "Dashboard Appointments Clients Pets" at bounding box center [453, 602] width 218 height 953
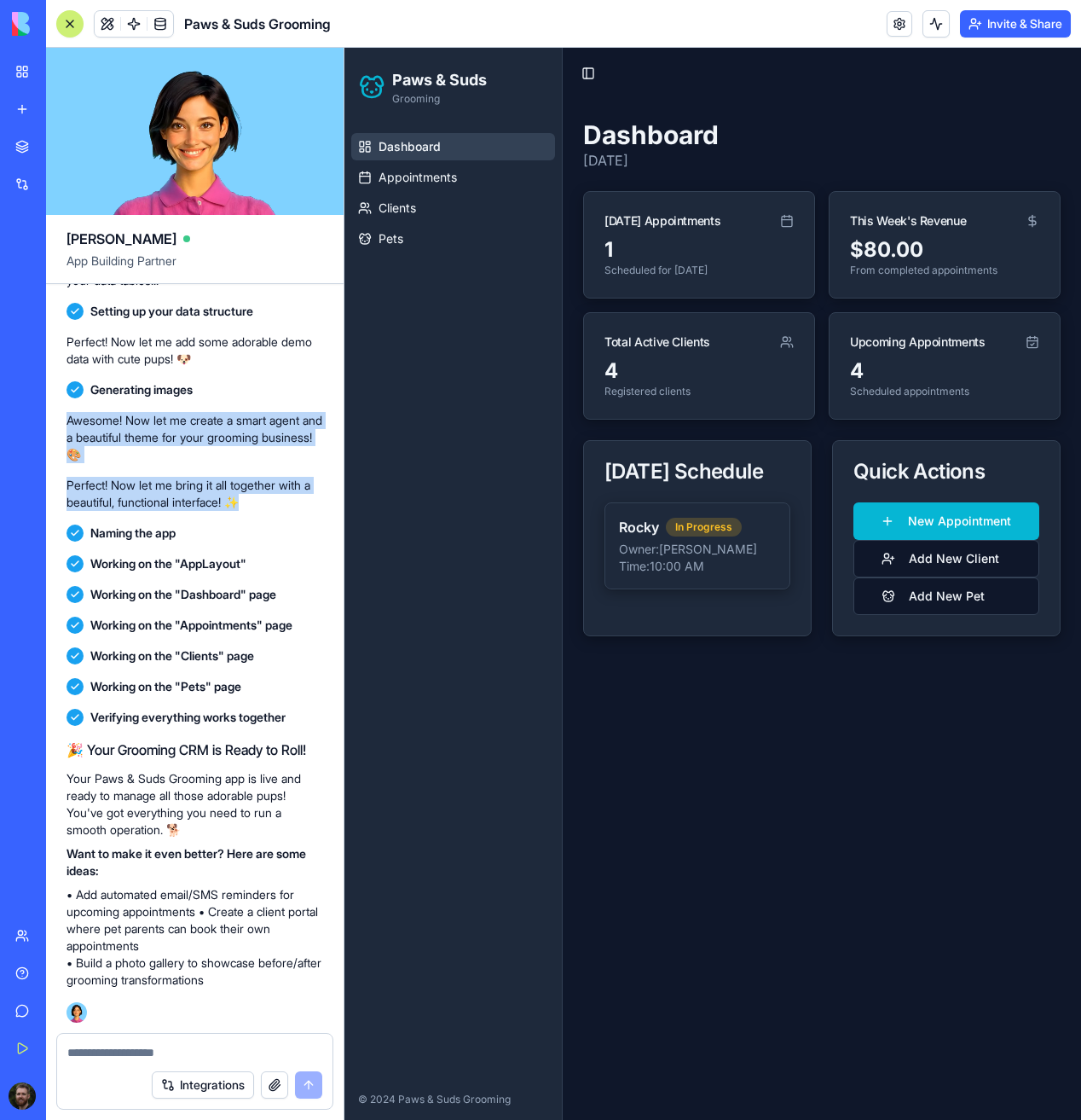
drag, startPoint x: 257, startPoint y: 505, endPoint x: 63, endPoint y: 424, distance: 210.2
click at [63, 424] on div "a dog grooming crm Undo 23:05 🐾 Paws & Suds Grooming CRM Coming Up! Hey there! …" at bounding box center [195, 540] width 298 height 986
click at [105, 439] on p "Awesome! Now let me create a smart agent and a beautiful theme for your groomin…" at bounding box center [194, 437] width 256 height 51
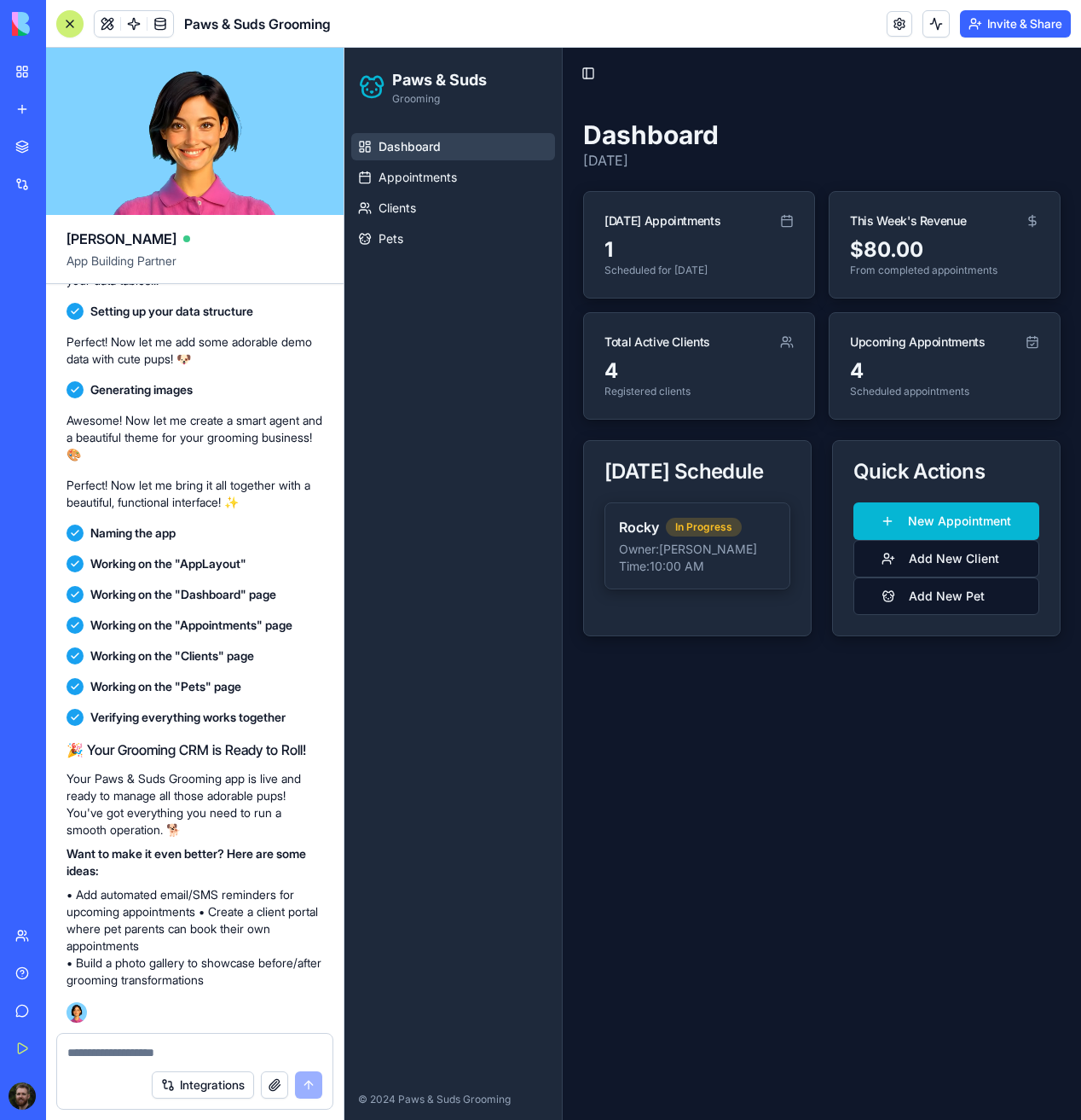
click at [477, 455] on div "Dashboard Appointments Clients Pets" at bounding box center [453, 602] width 218 height 953
click at [398, 236] on span "Pets" at bounding box center [391, 238] width 25 height 17
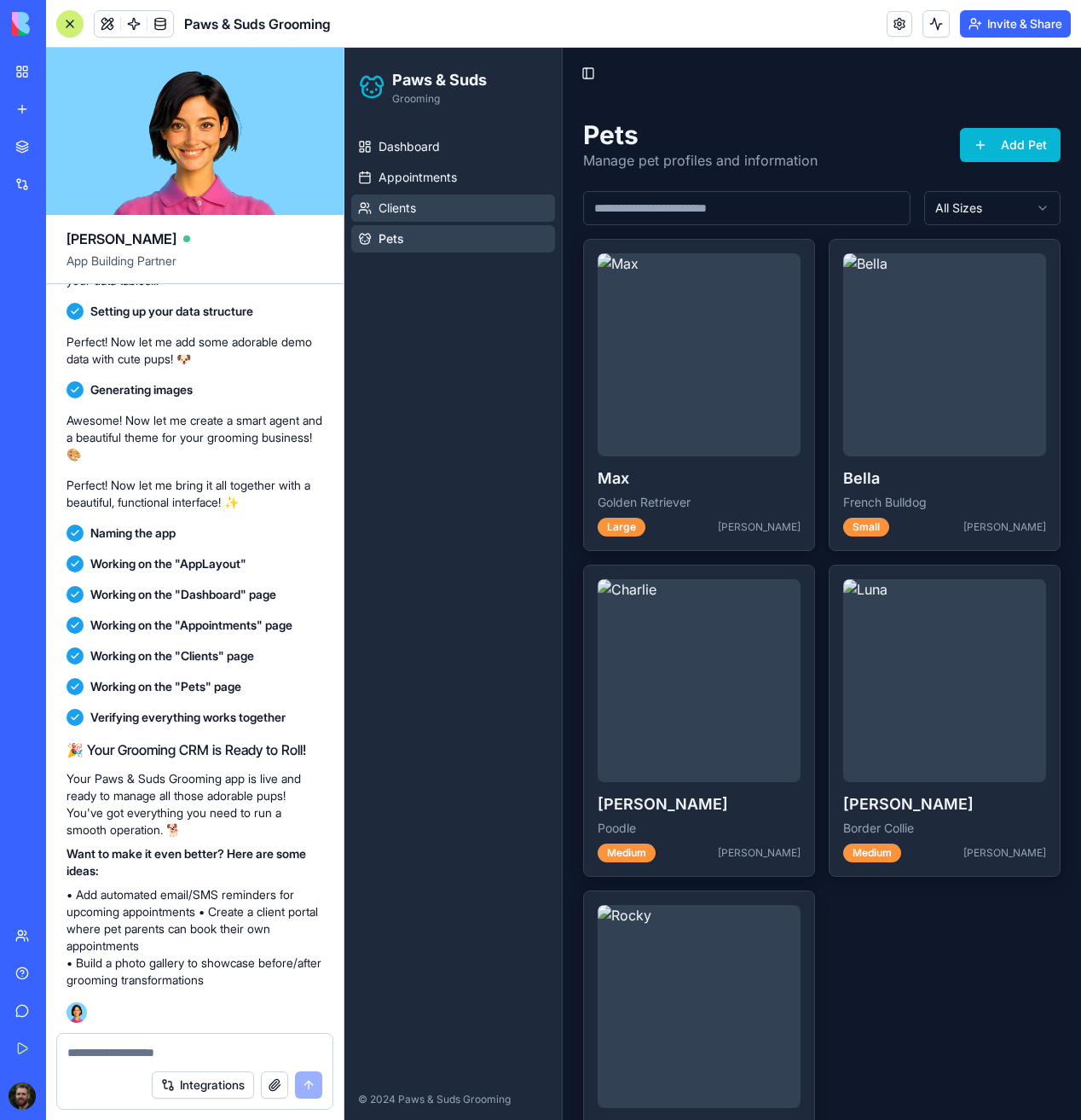
click at [405, 201] on span "Clients" at bounding box center [397, 208] width 38 height 17
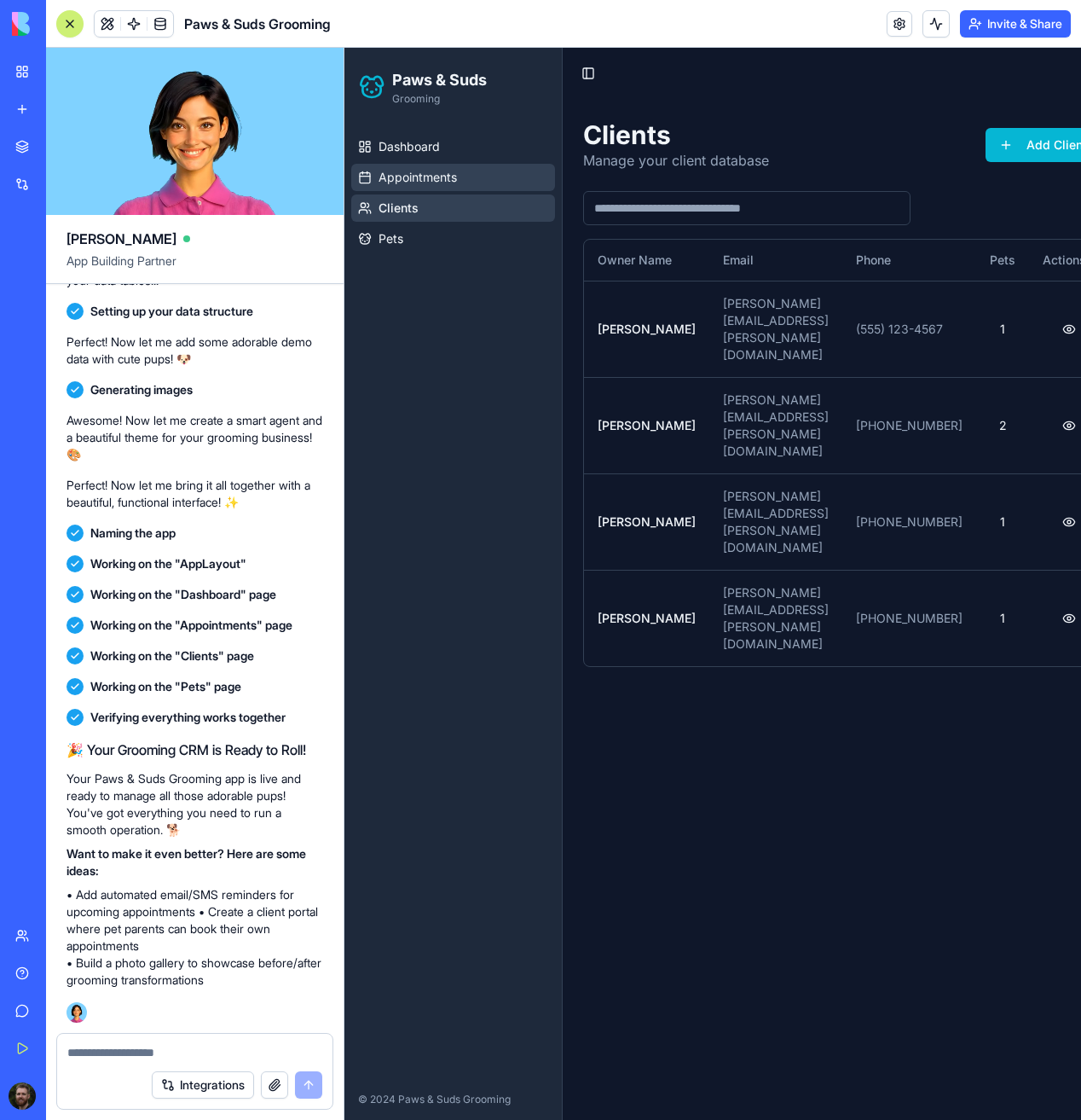
click at [428, 169] on span "Appointments" at bounding box center [417, 177] width 78 height 17
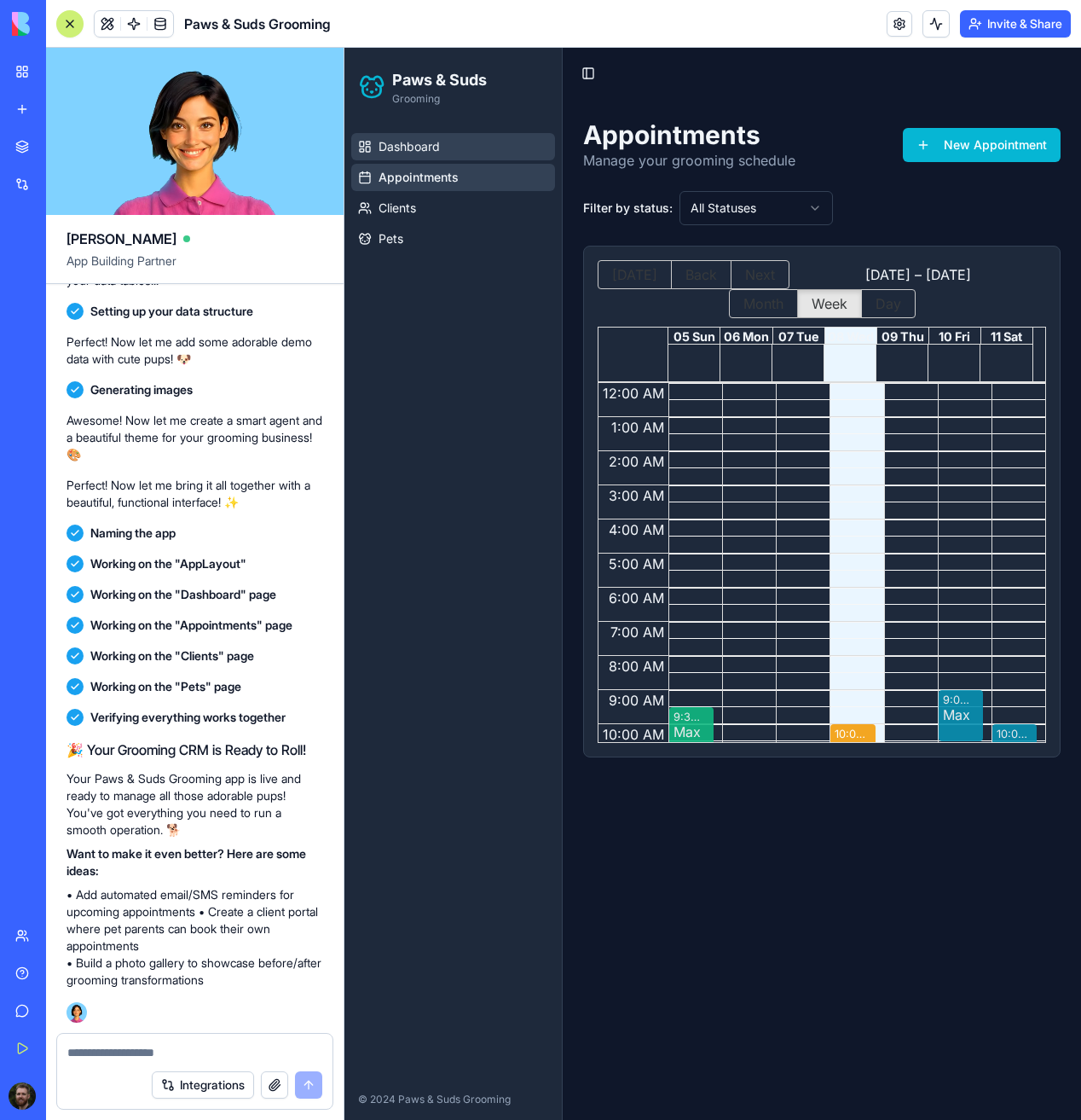
click at [429, 140] on span "Dashboard" at bounding box center [409, 147] width 61 height 17
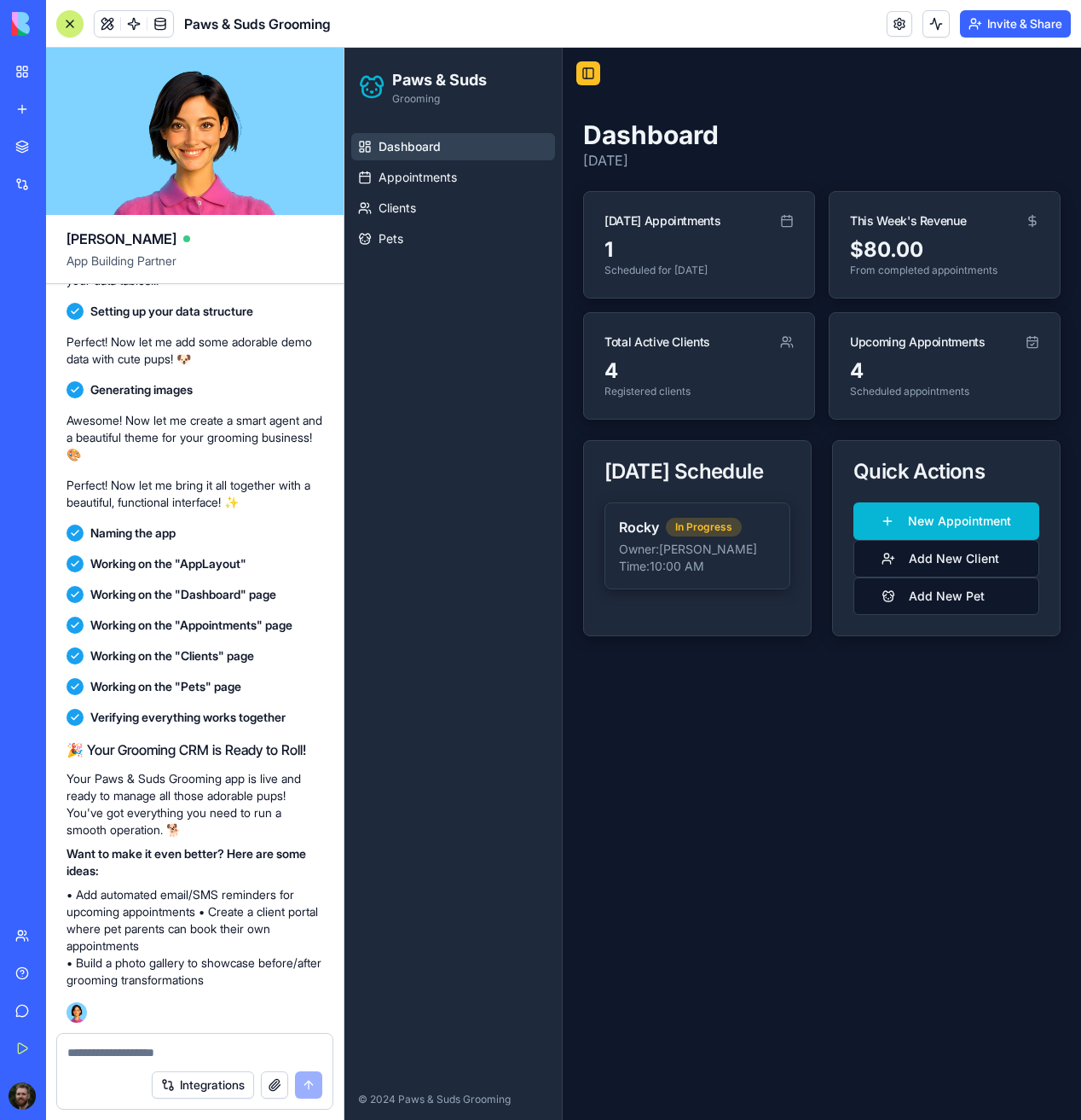
click at [582, 72] on button "Toggle Sidebar" at bounding box center [587, 73] width 24 height 24
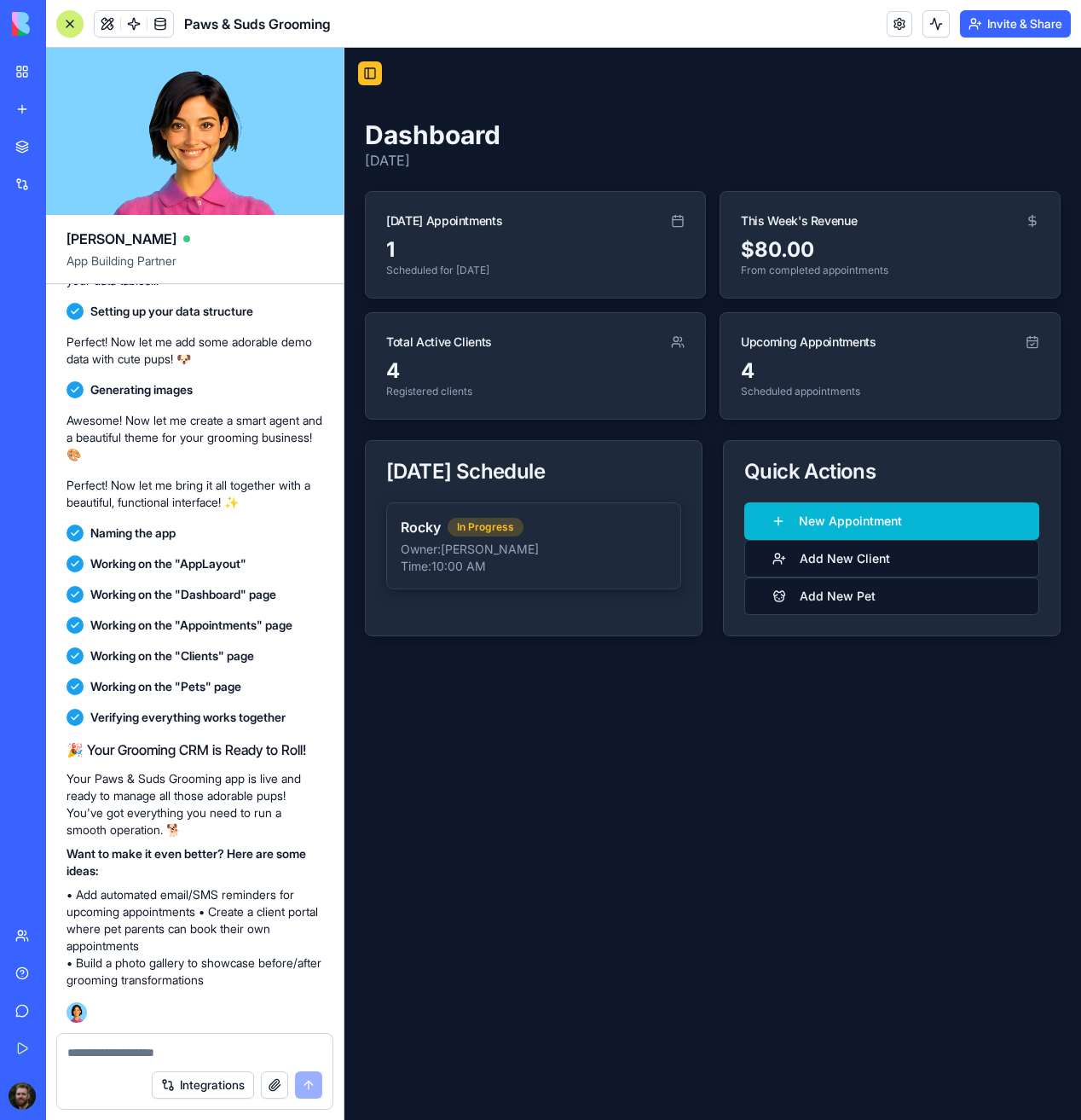
click at [367, 77] on button "Toggle Sidebar" at bounding box center [370, 73] width 24 height 24
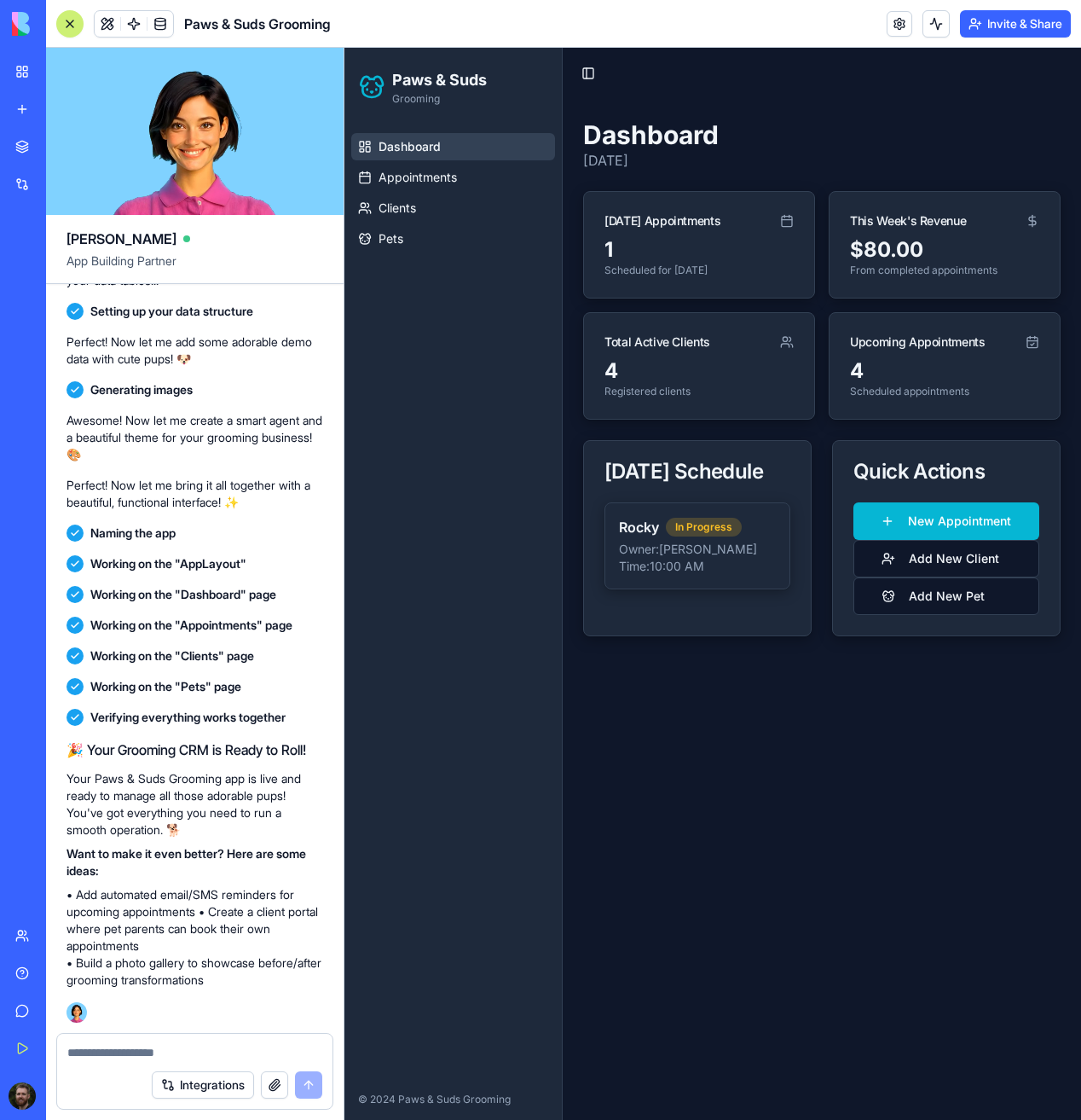
drag, startPoint x: 424, startPoint y: 444, endPoint x: 419, endPoint y: 369, distance: 75.2
click at [422, 441] on div "Dashboard Appointments Clients Pets" at bounding box center [453, 602] width 218 height 953
click at [434, 183] on span "Appointments" at bounding box center [417, 177] width 78 height 17
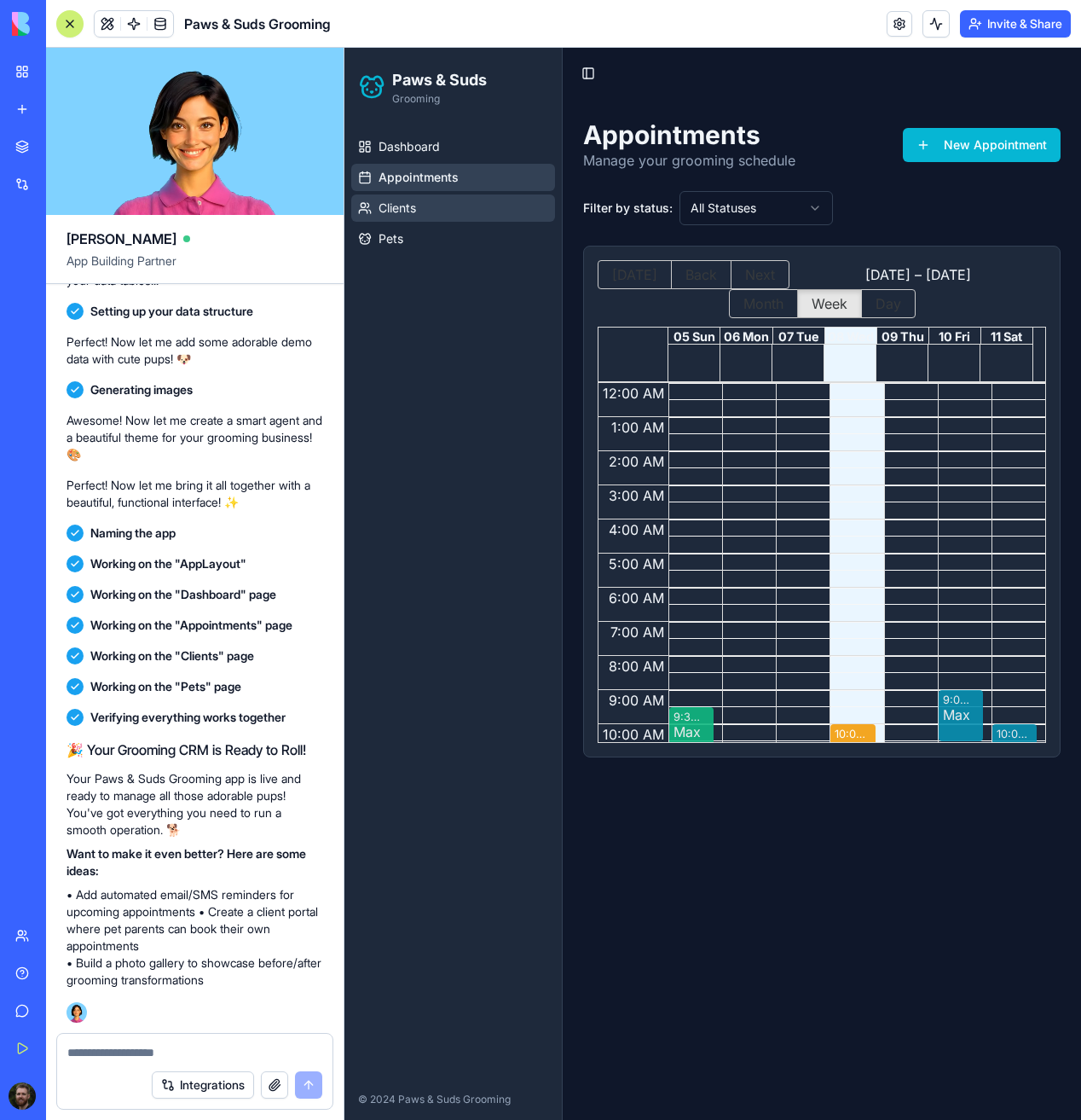
click at [412, 205] on span "Clients" at bounding box center [397, 208] width 38 height 17
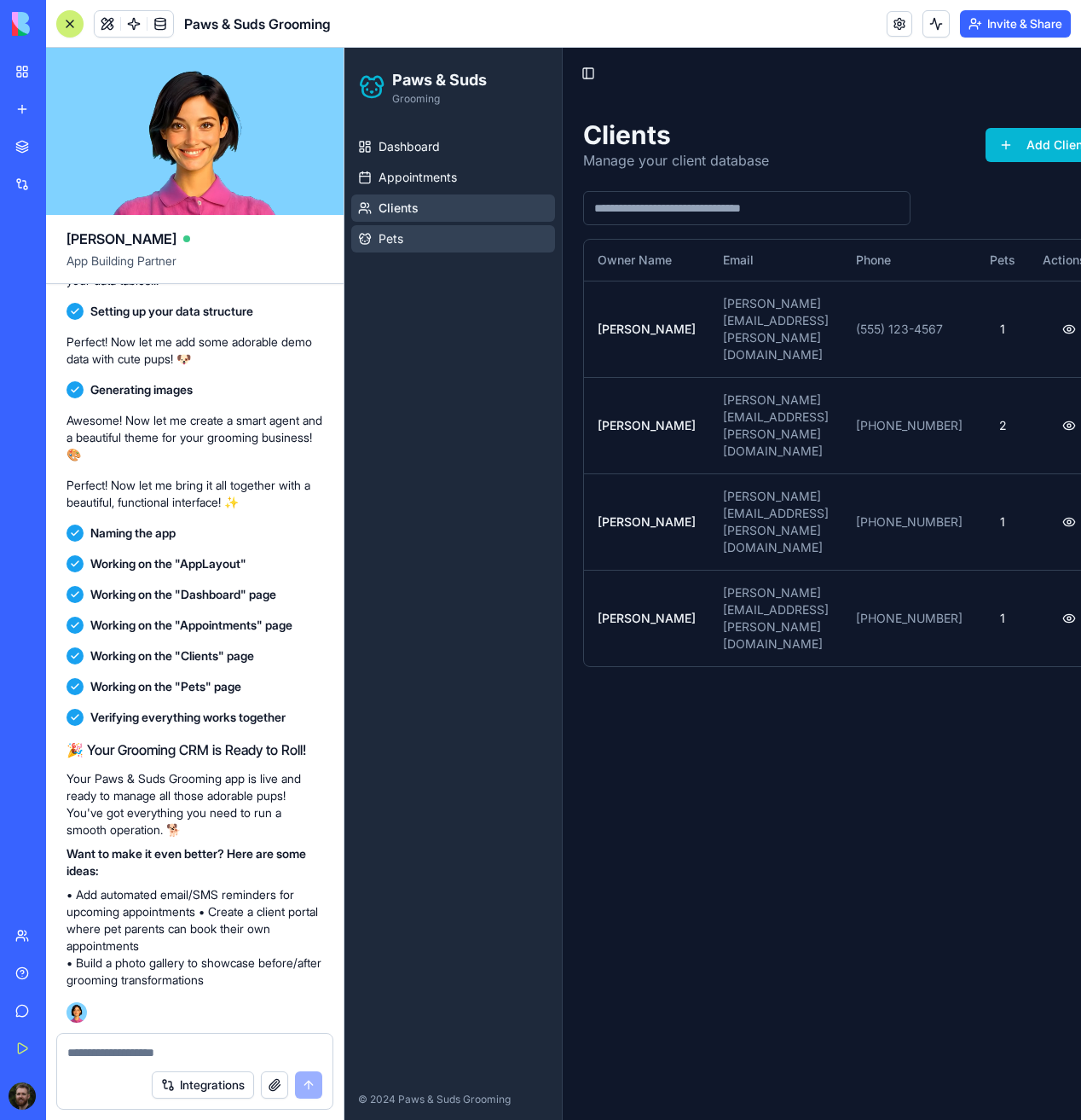
click at [376, 241] on link "Pets" at bounding box center [452, 238] width 203 height 27
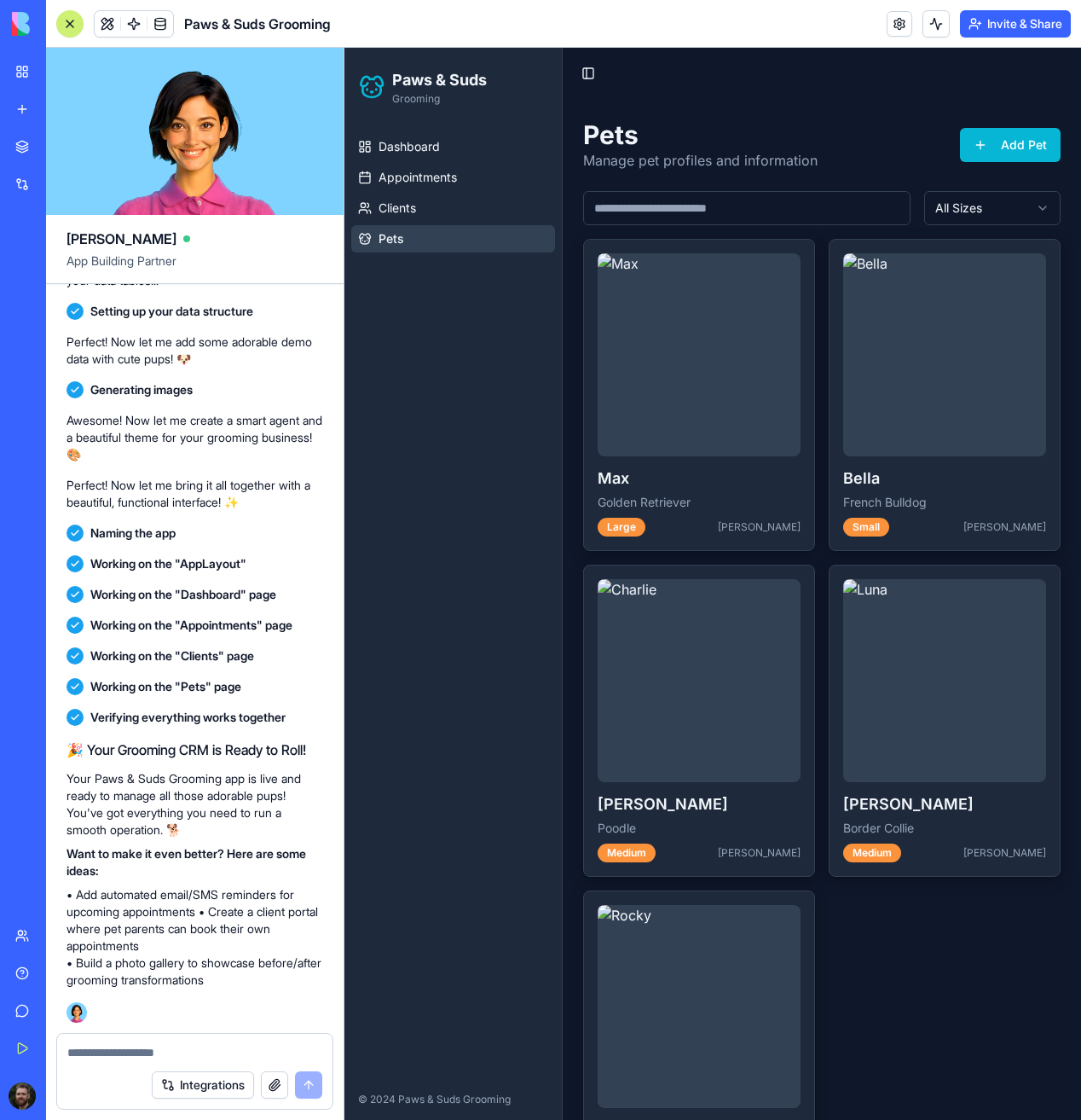
click at [378, 240] on span "Pets" at bounding box center [391, 238] width 26 height 17
click at [393, 211] on span "Clients" at bounding box center [397, 208] width 38 height 17
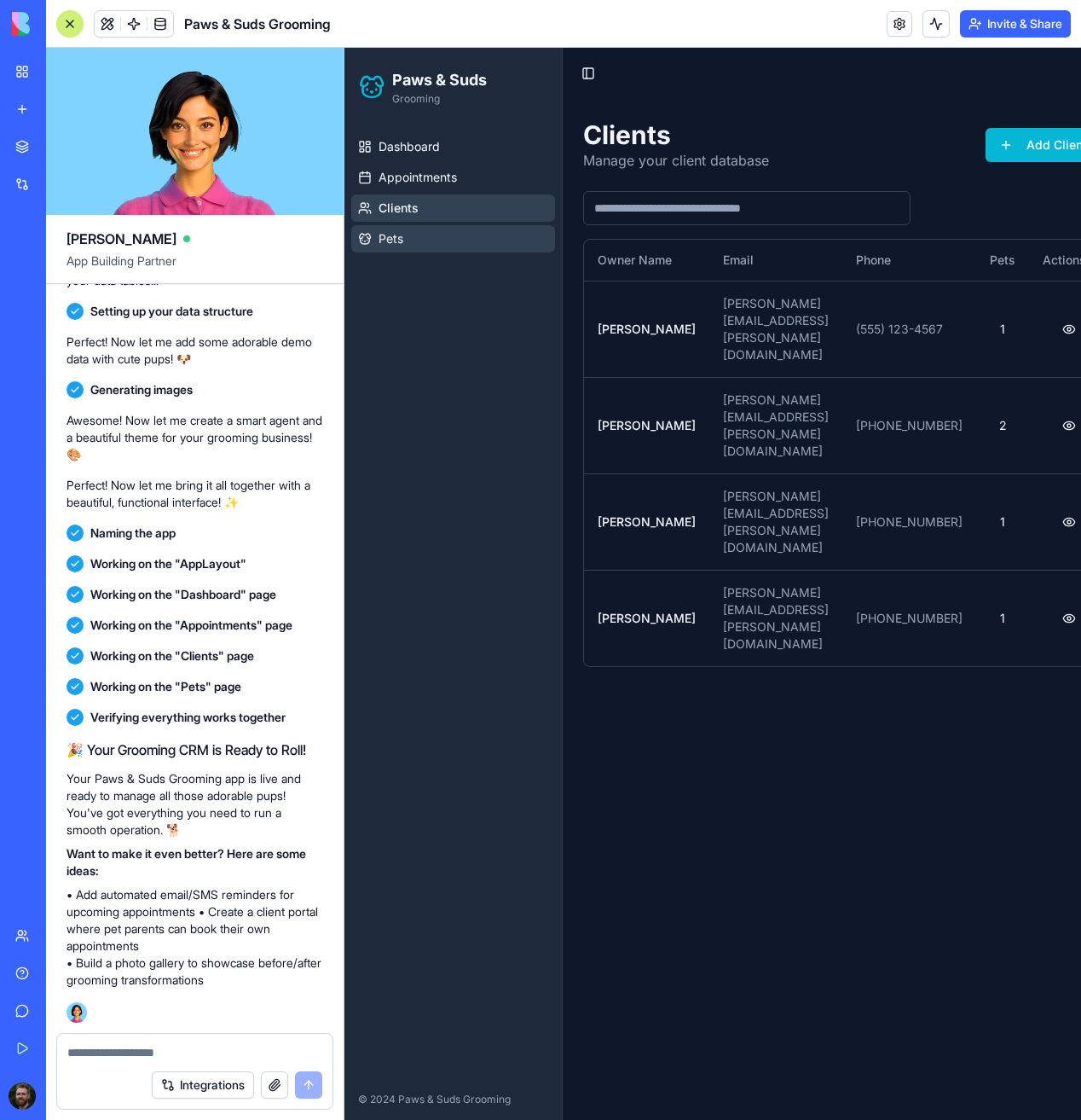
click at [383, 242] on span "Pets" at bounding box center [391, 238] width 25 height 17
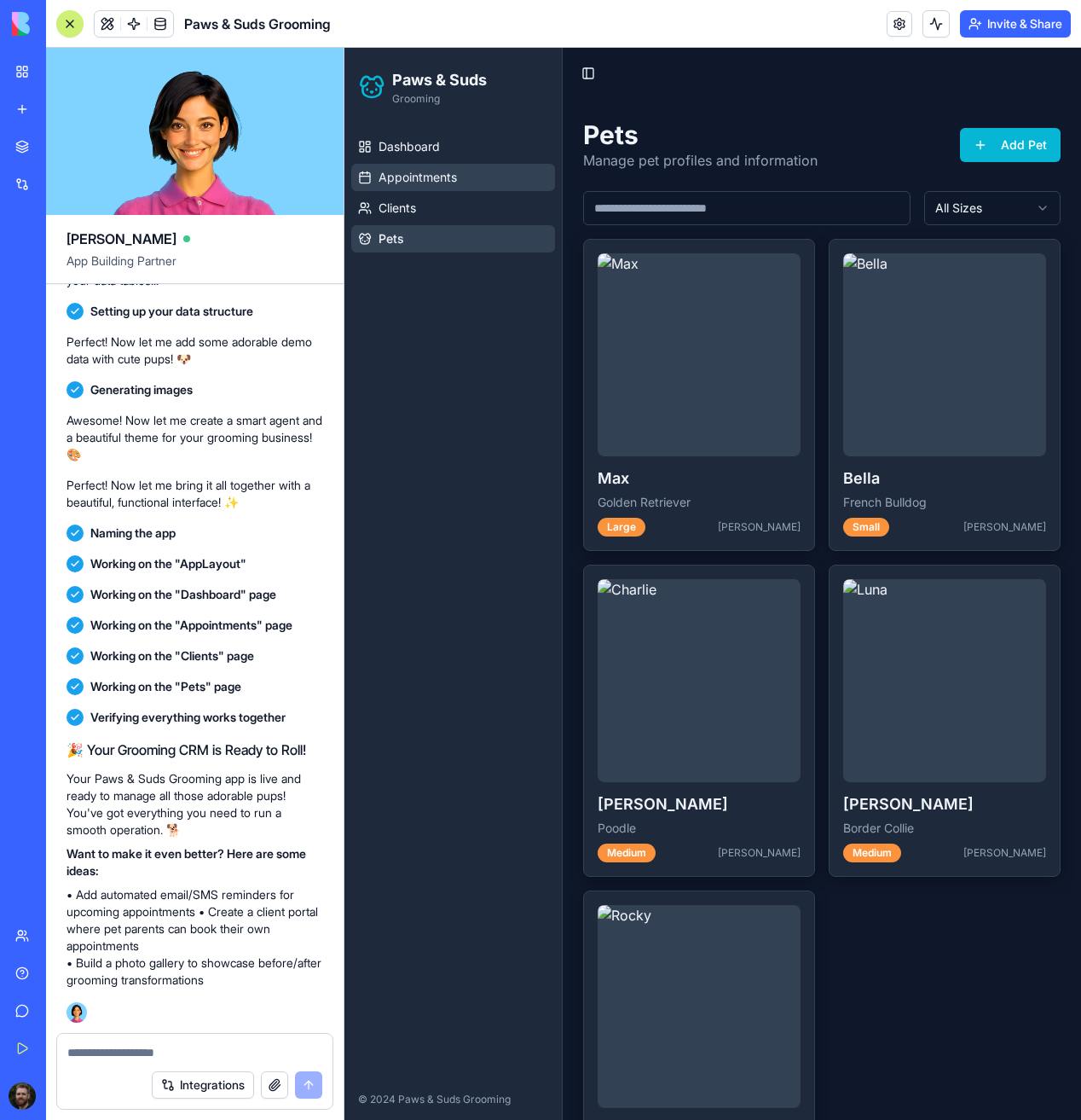
click at [421, 173] on span "Appointments" at bounding box center [417, 177] width 78 height 17
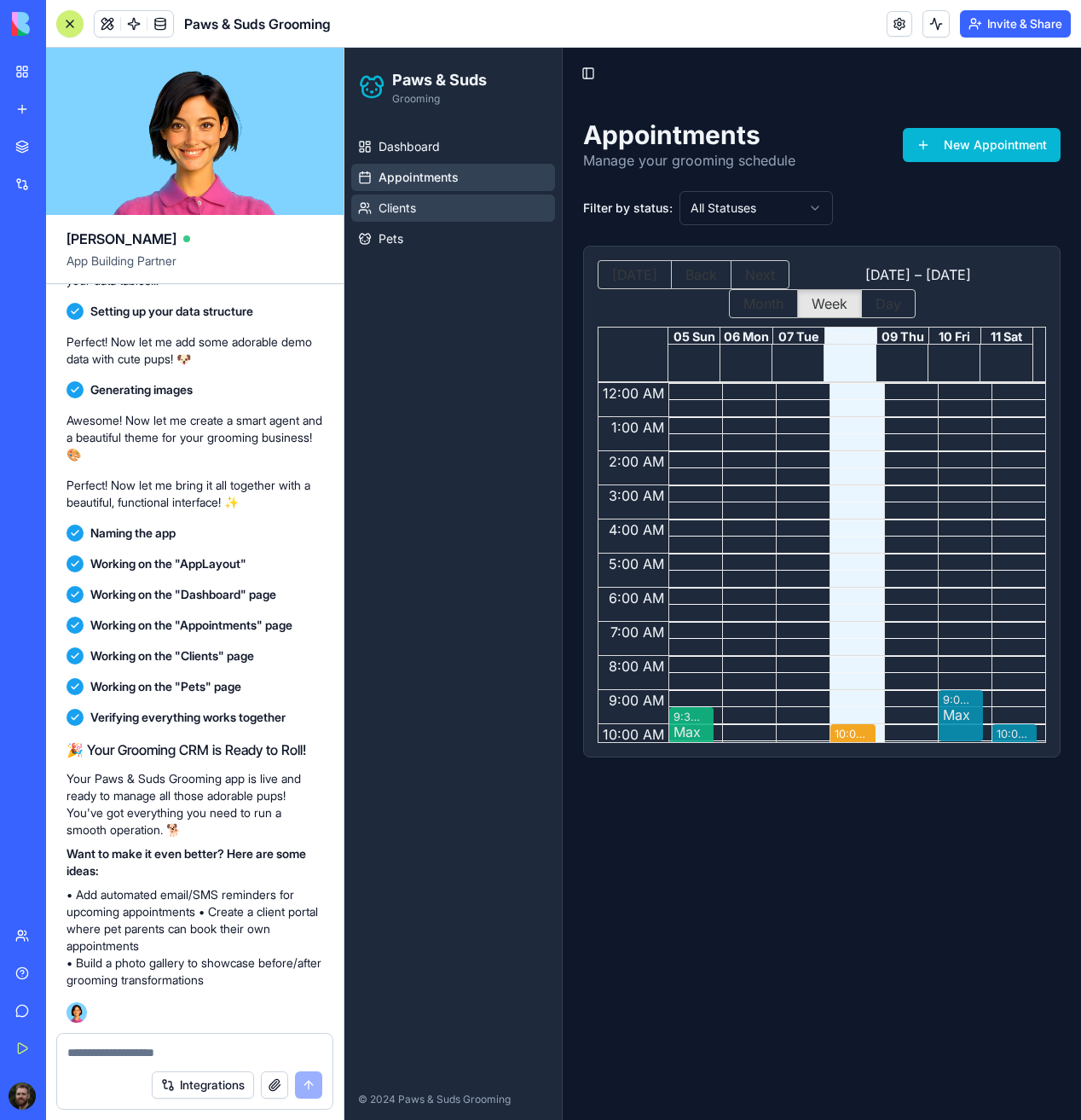
click at [394, 206] on span "Clients" at bounding box center [397, 208] width 38 height 17
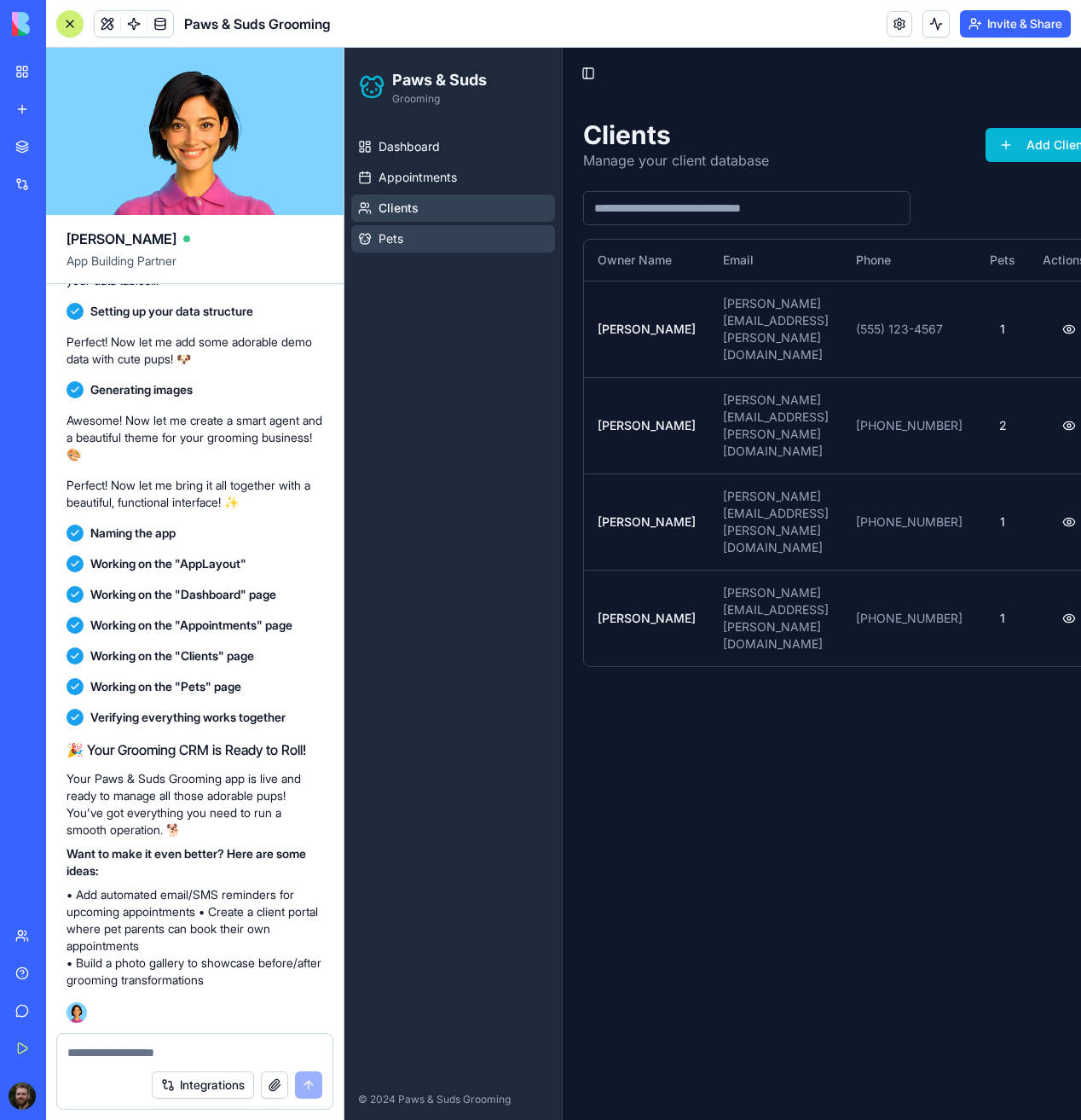
click at [394, 237] on span "Pets" at bounding box center [391, 238] width 25 height 17
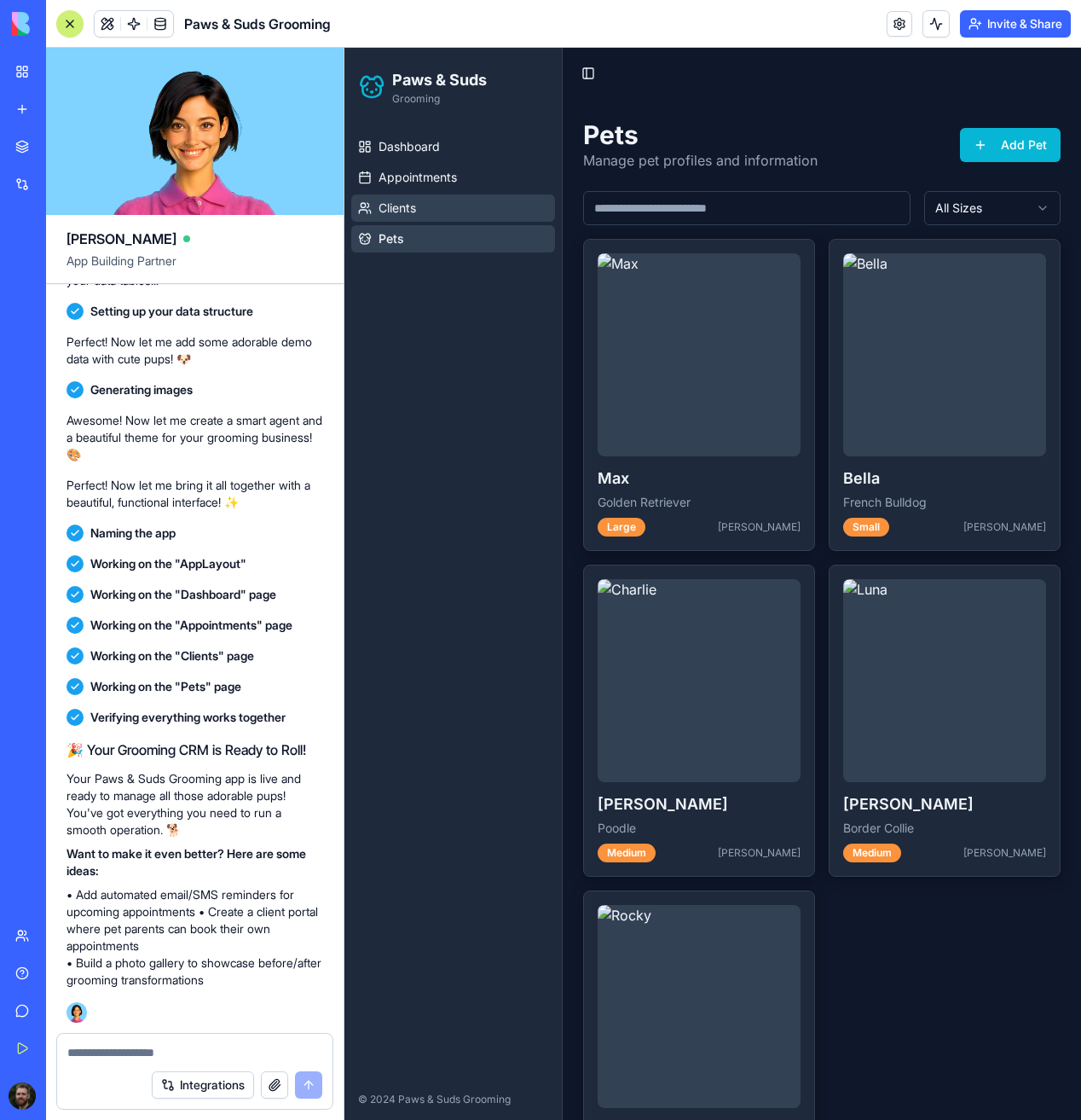
click at [402, 206] on span "Clients" at bounding box center [397, 208] width 38 height 17
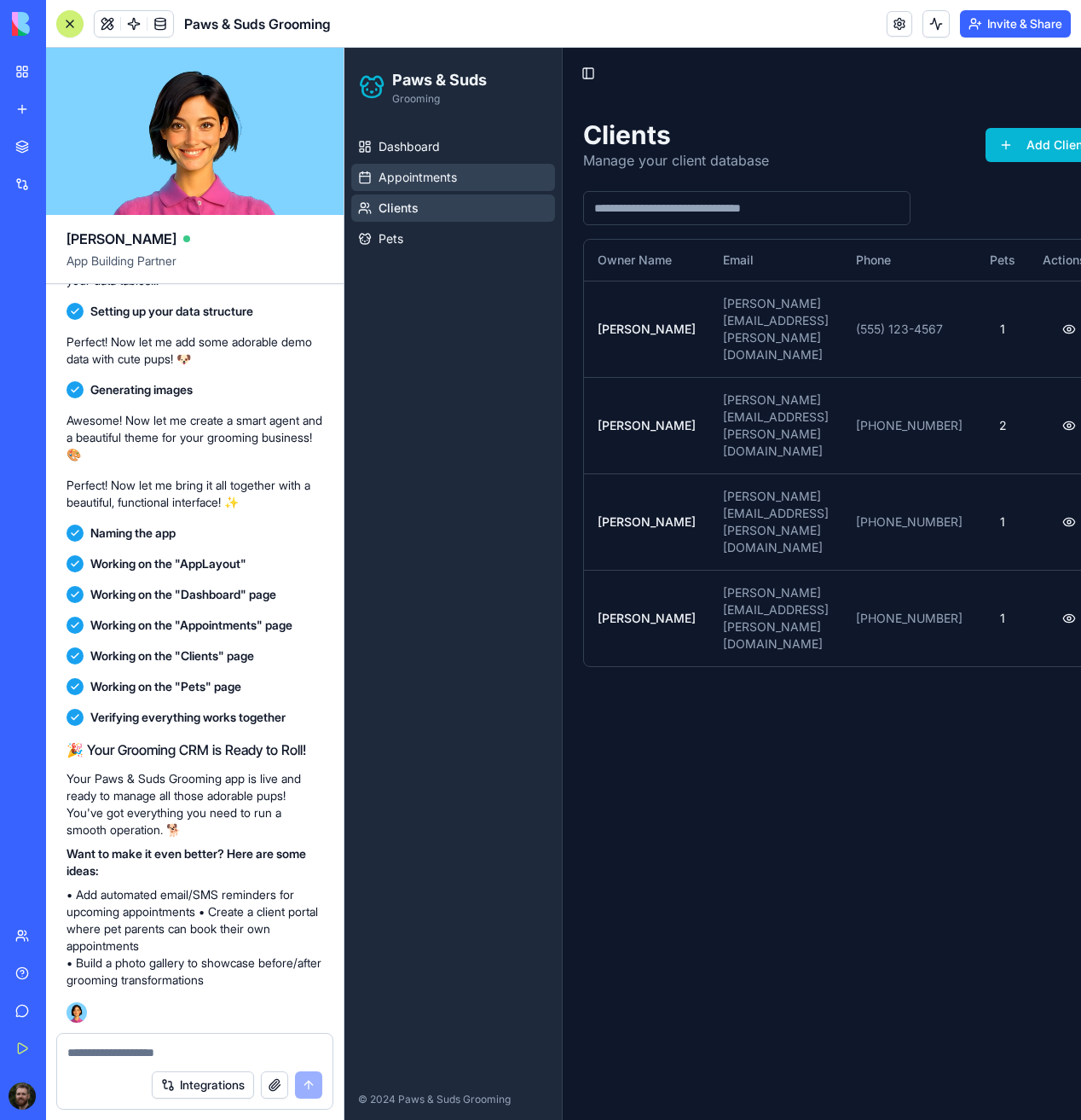
click at [411, 179] on span "Appointments" at bounding box center [417, 177] width 78 height 17
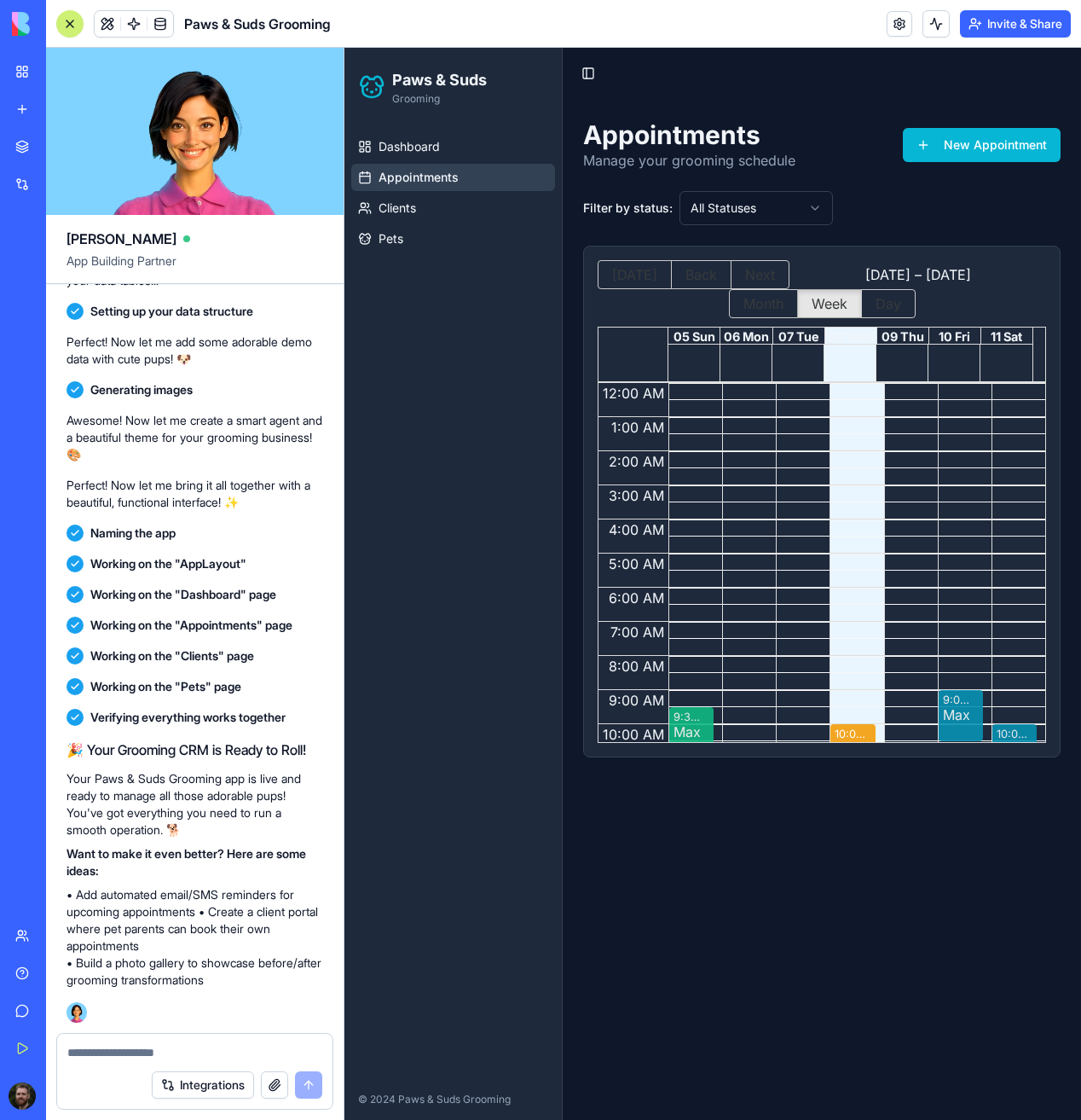
click at [479, 465] on div "Dashboard Appointments Clients Pets" at bounding box center [453, 602] width 218 height 953
click at [405, 746] on div "Dashboard Appointments Clients Pets" at bounding box center [453, 602] width 218 height 953
click at [593, 73] on button "Toggle Sidebar" at bounding box center [587, 73] width 24 height 24
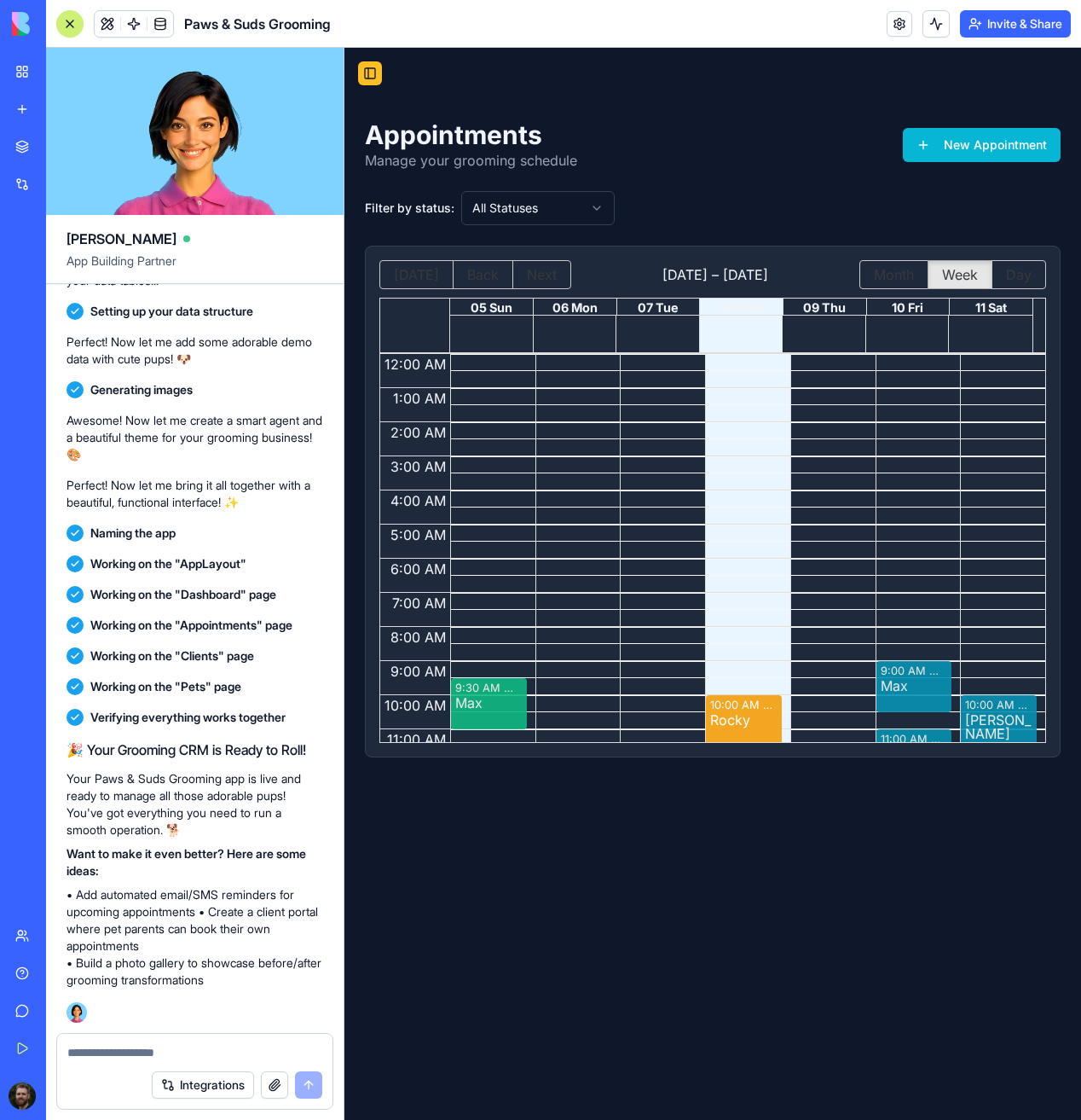
click at [376, 72] on button "Toggle Sidebar" at bounding box center [370, 73] width 24 height 24
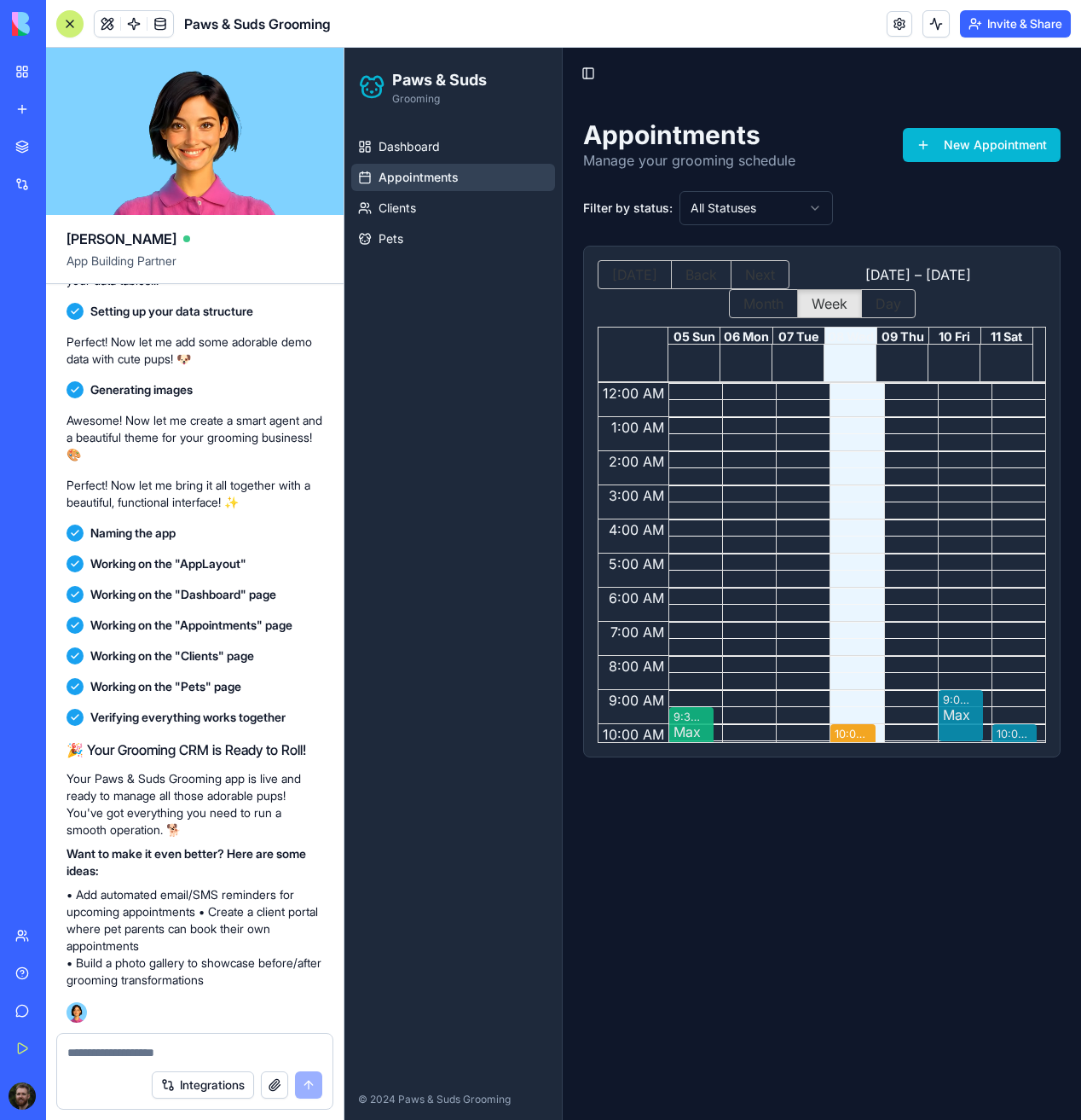
click at [602, 74] on main "Toggle Sidebar Appointments Manage your grooming schedule New Appointment Filte…" at bounding box center [822, 583] width 518 height 1072
click at [584, 76] on button "Toggle Sidebar" at bounding box center [587, 73] width 24 height 24
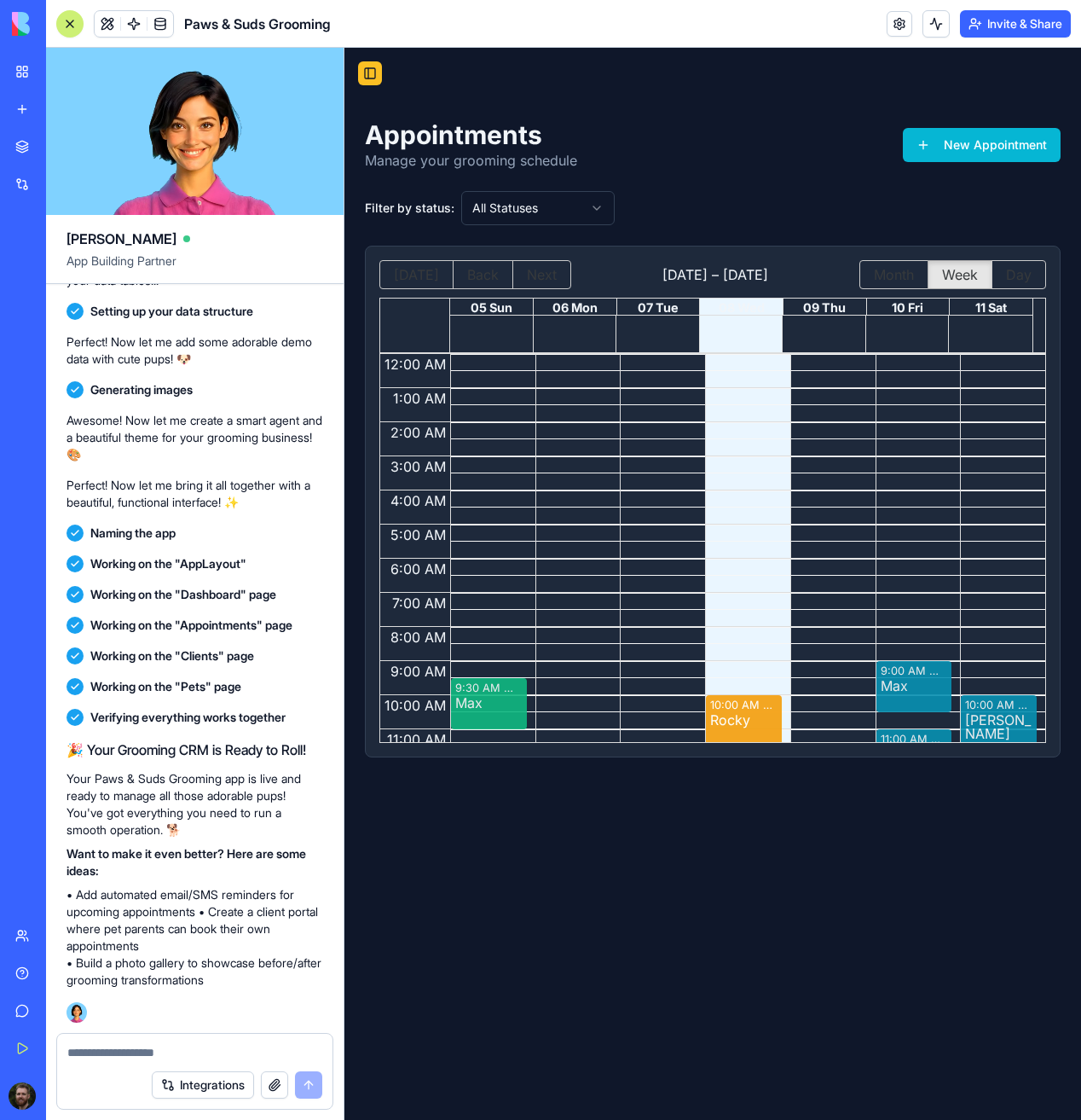
click at [373, 74] on button "Toggle Sidebar" at bounding box center [370, 73] width 24 height 24
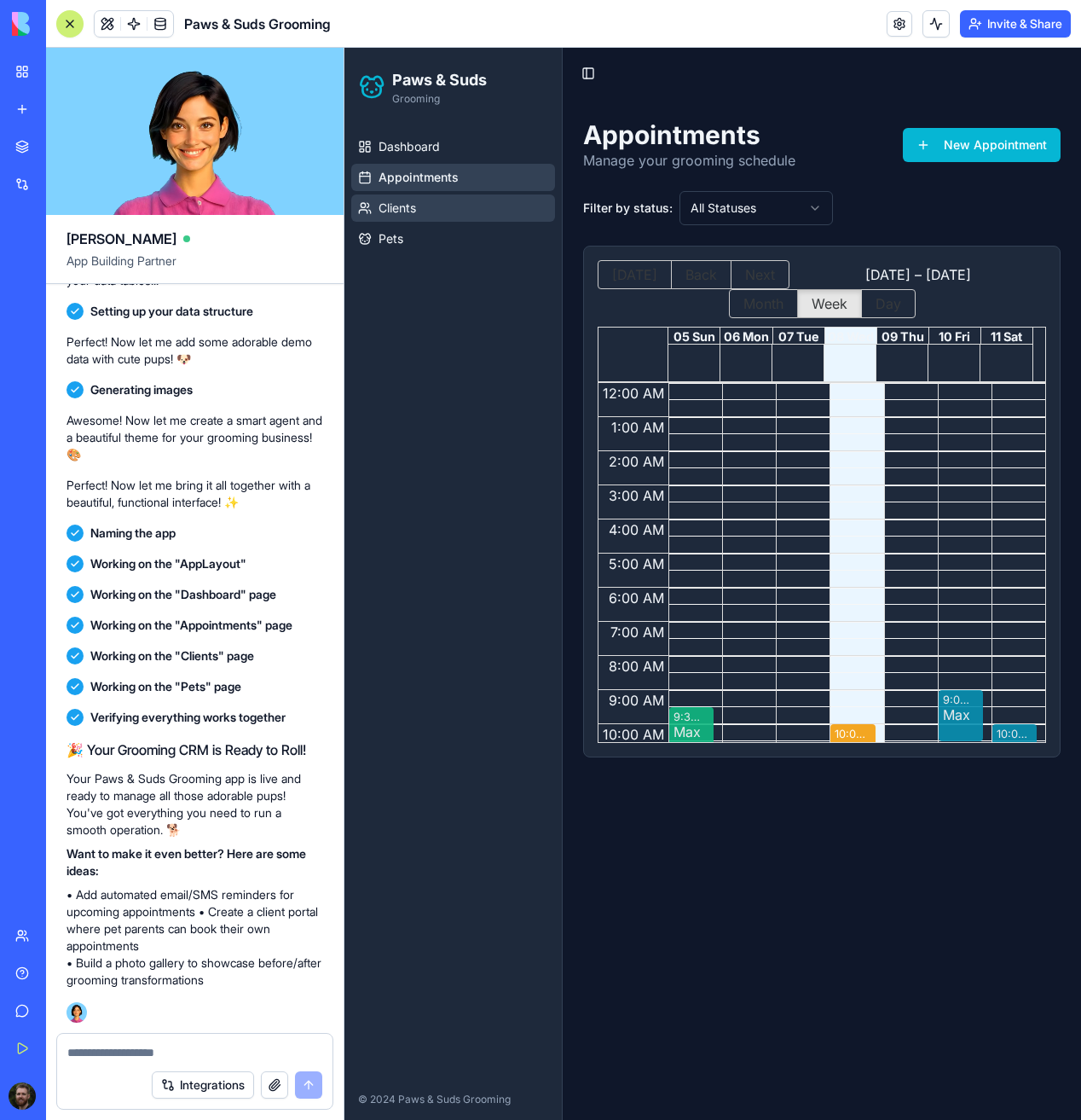
click at [399, 218] on link "Clients" at bounding box center [452, 208] width 203 height 27
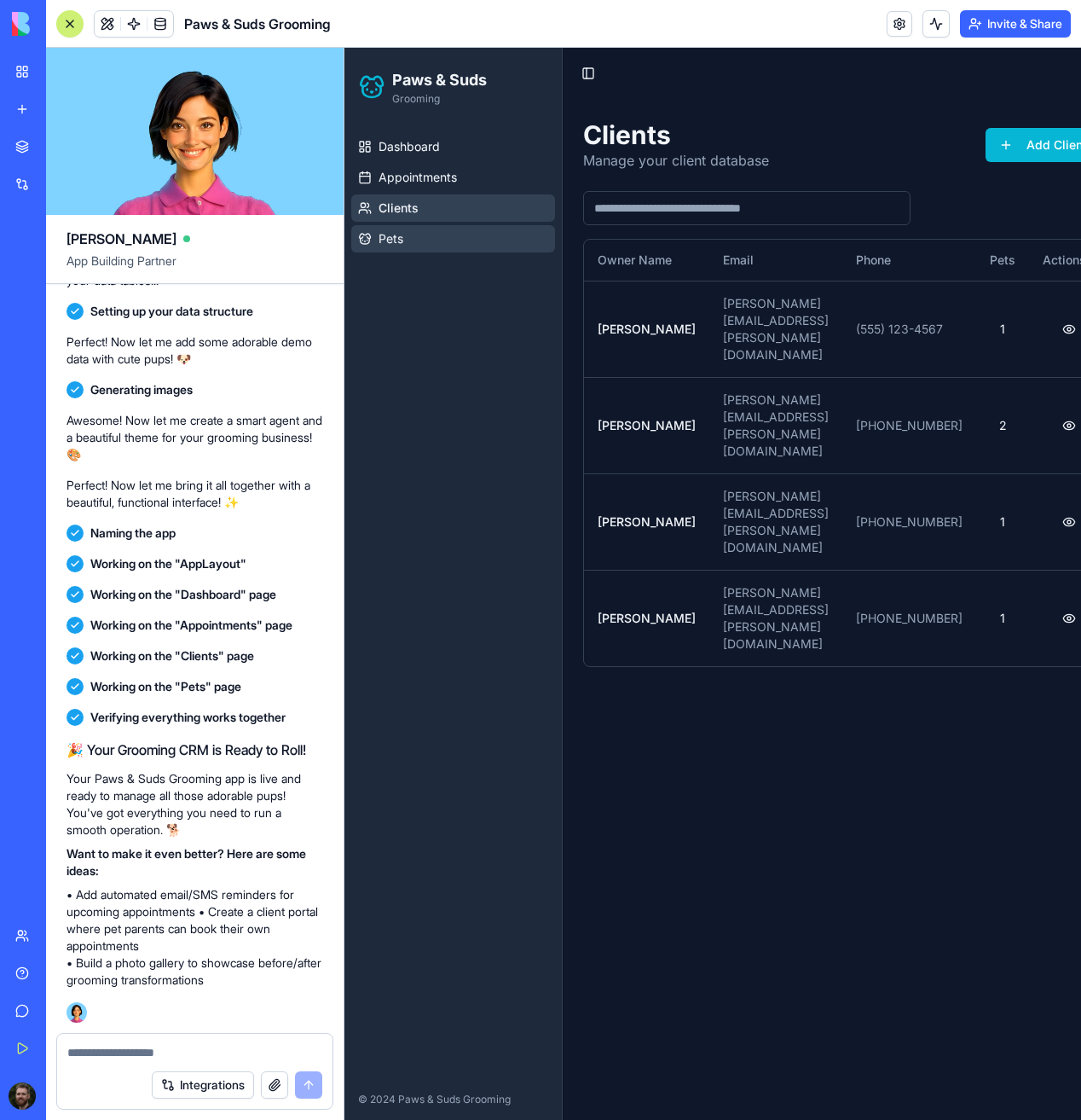
click at [402, 237] on span "Pets" at bounding box center [391, 238] width 25 height 17
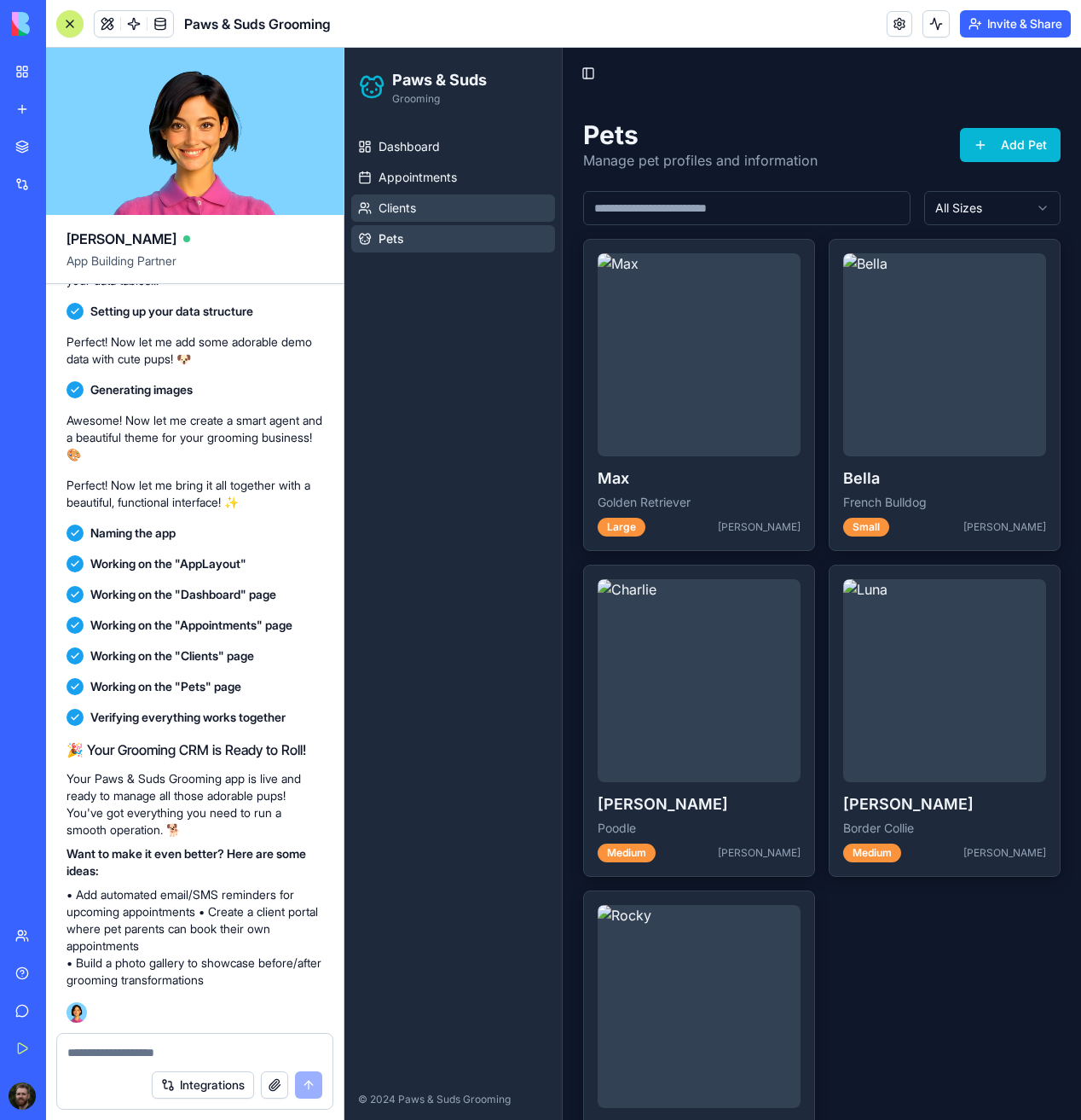
click at [410, 211] on span "Clients" at bounding box center [397, 208] width 38 height 17
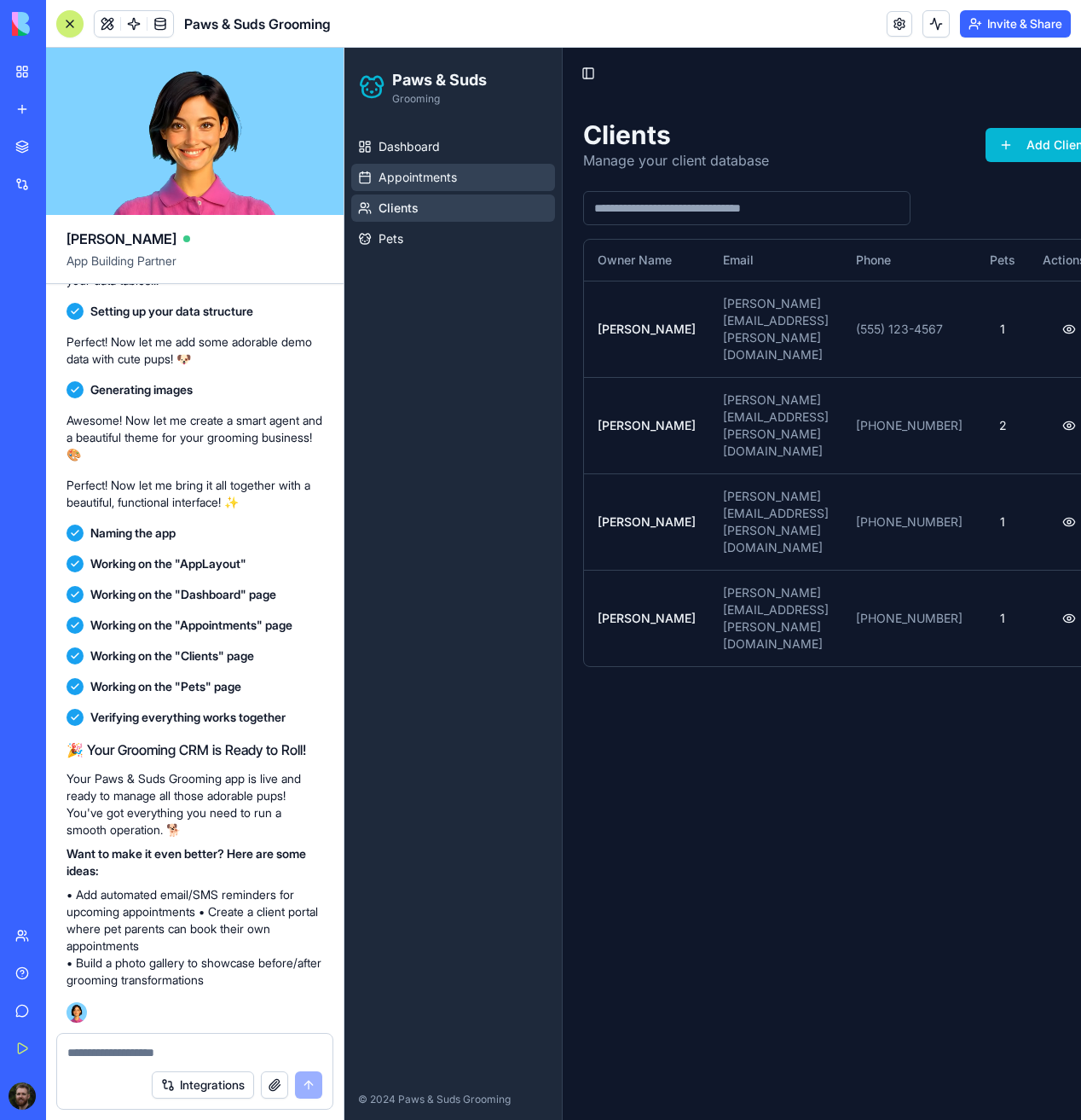
click at [420, 170] on span "Appointments" at bounding box center [417, 177] width 78 height 17
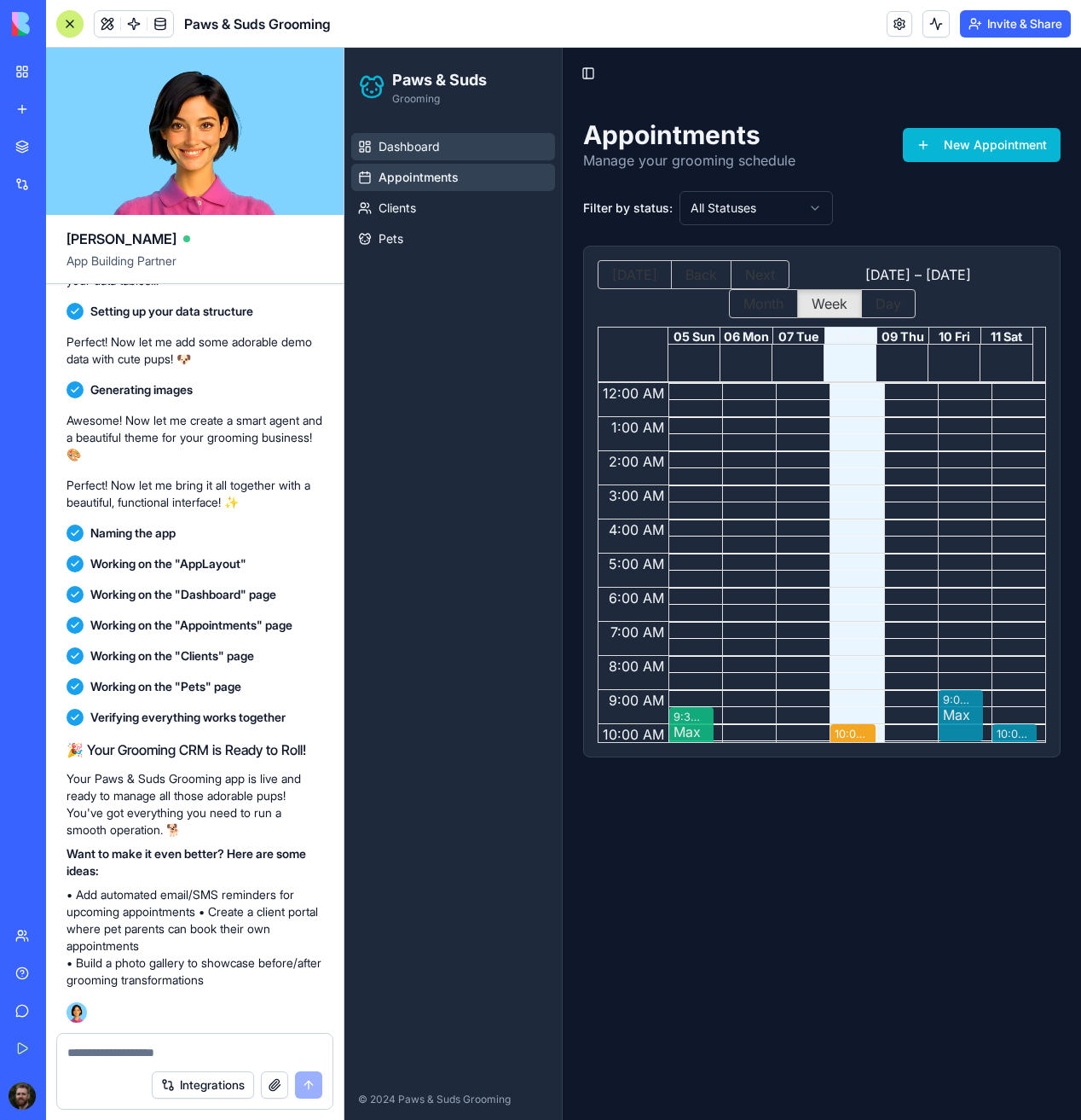
click at [398, 149] on span "Dashboard" at bounding box center [409, 147] width 61 height 17
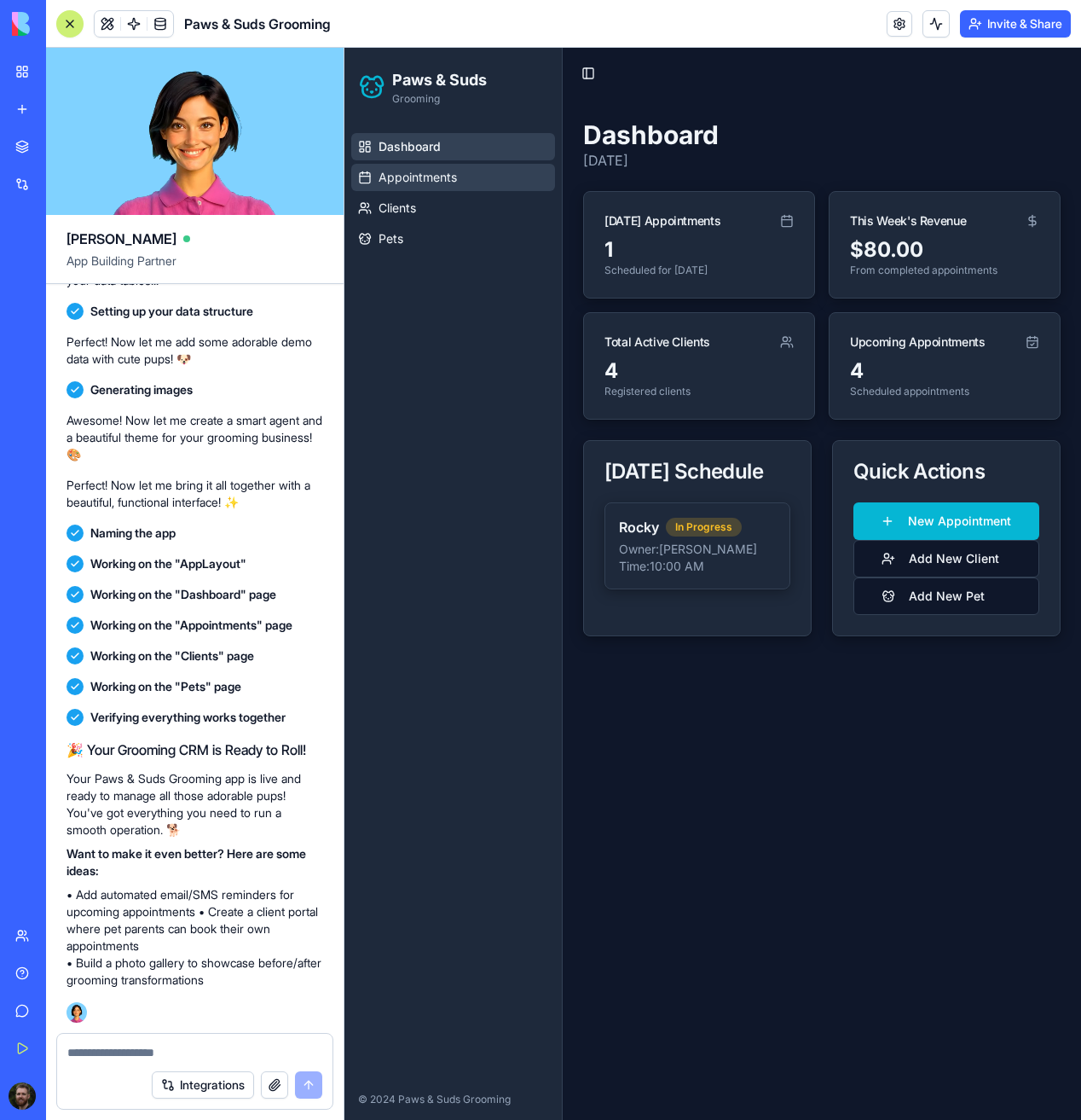
click at [392, 180] on span "Appointments" at bounding box center [417, 177] width 78 height 17
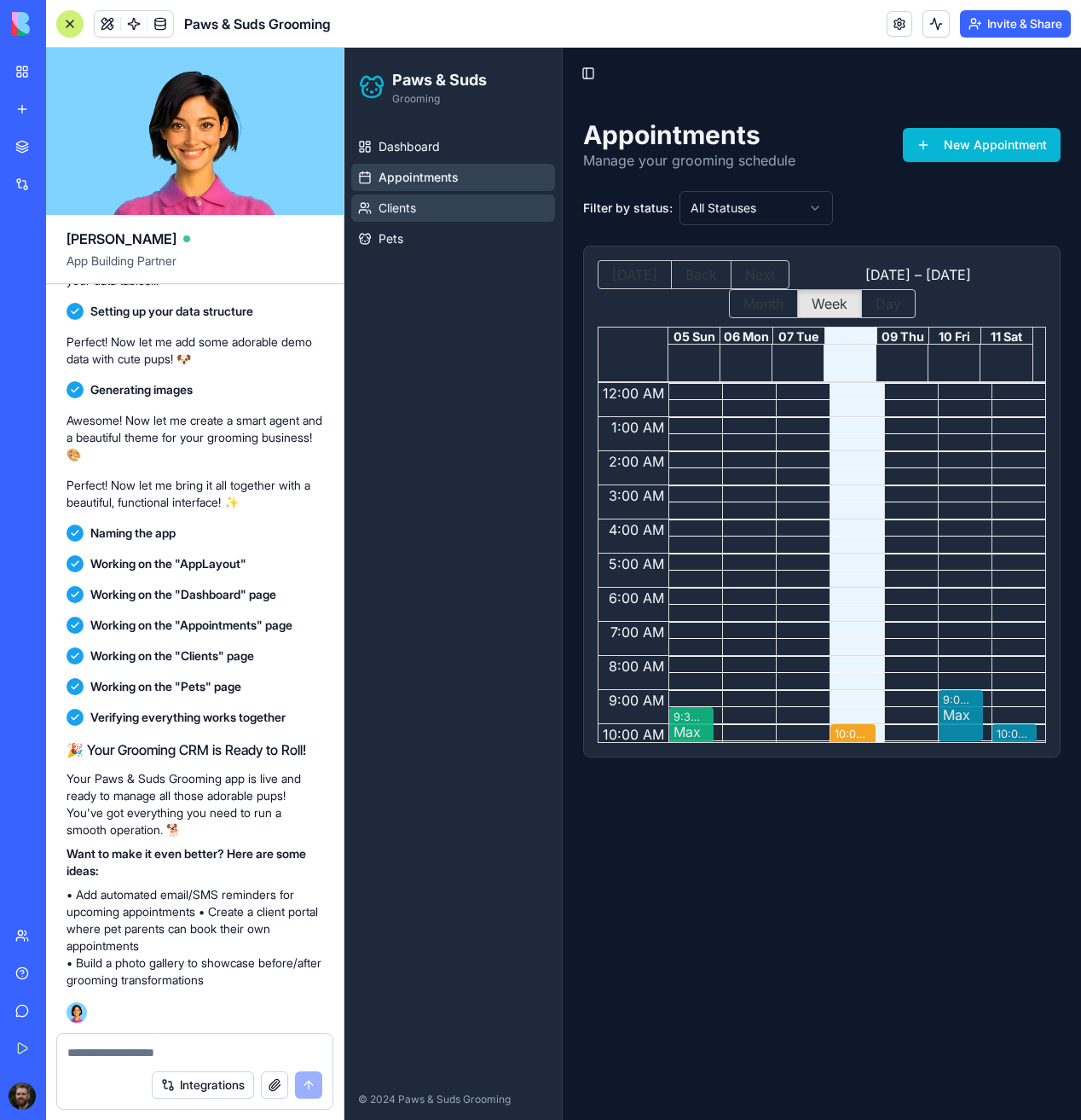
click at [379, 214] on span "Clients" at bounding box center [397, 208] width 38 height 17
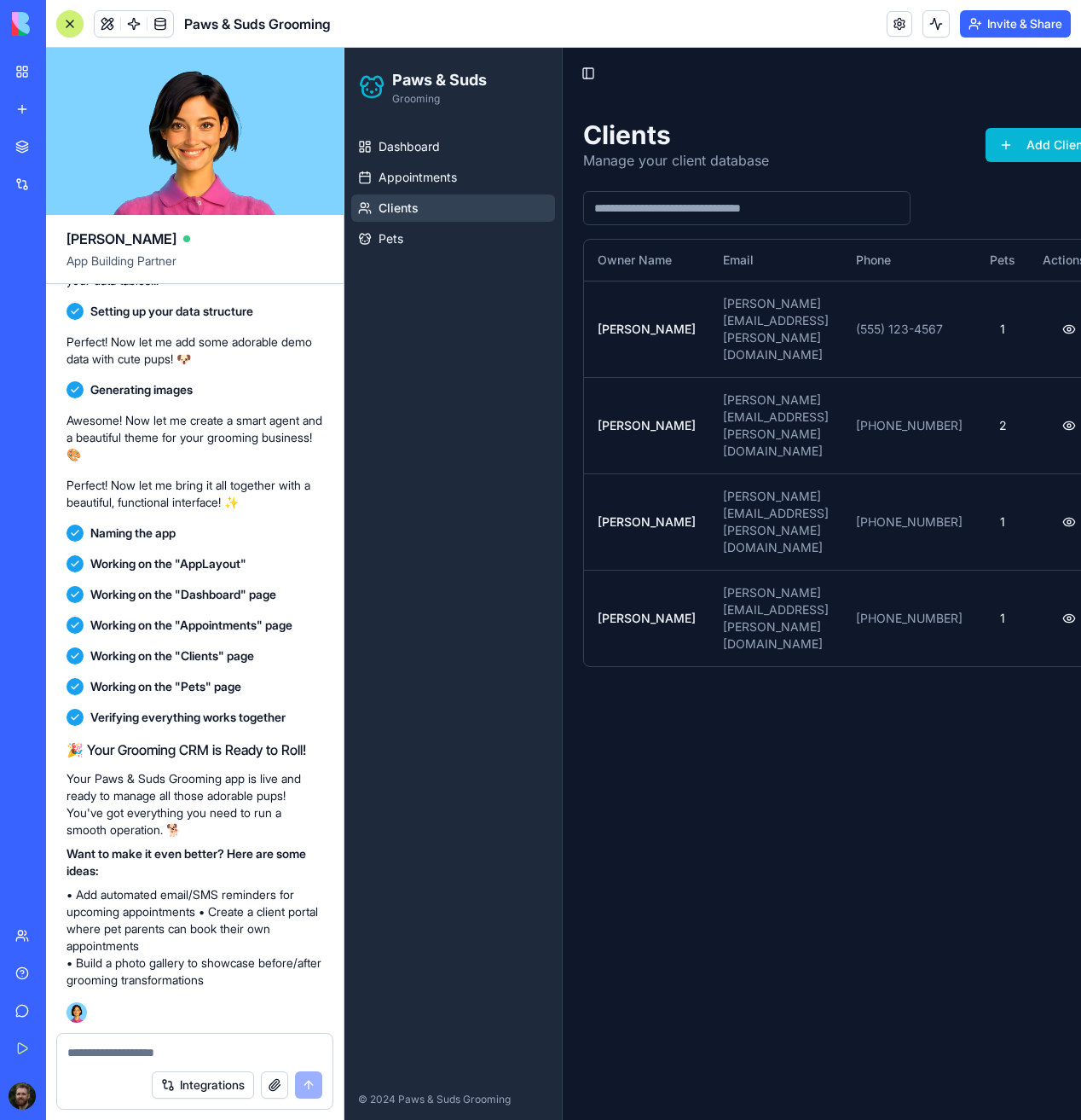
click at [384, 255] on div "Dashboard Appointments Clients Pets" at bounding box center [453, 192] width 218 height 133
click at [385, 249] on link "Pets" at bounding box center [452, 238] width 203 height 27
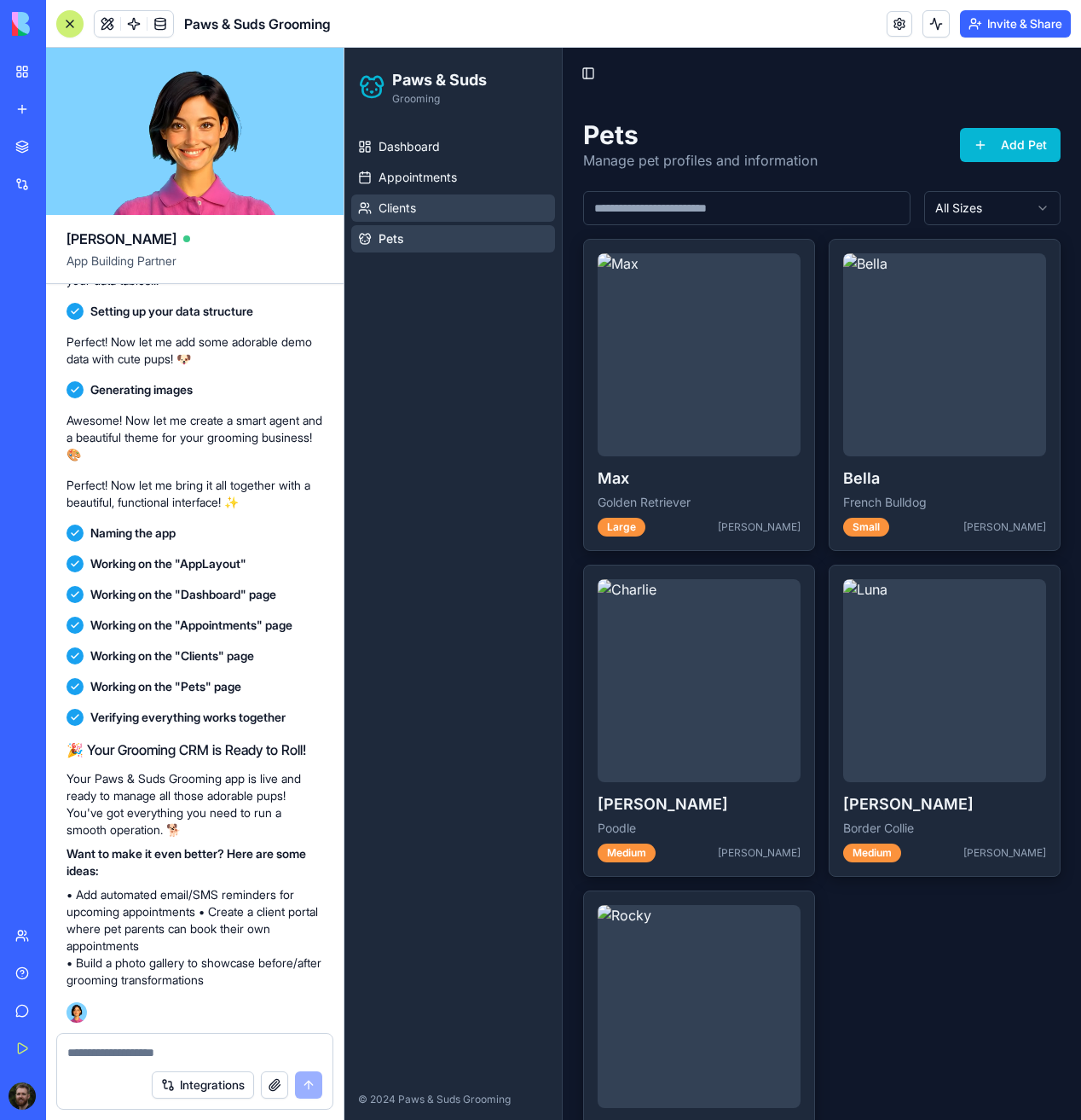
click at [395, 209] on span "Clients" at bounding box center [397, 208] width 38 height 17
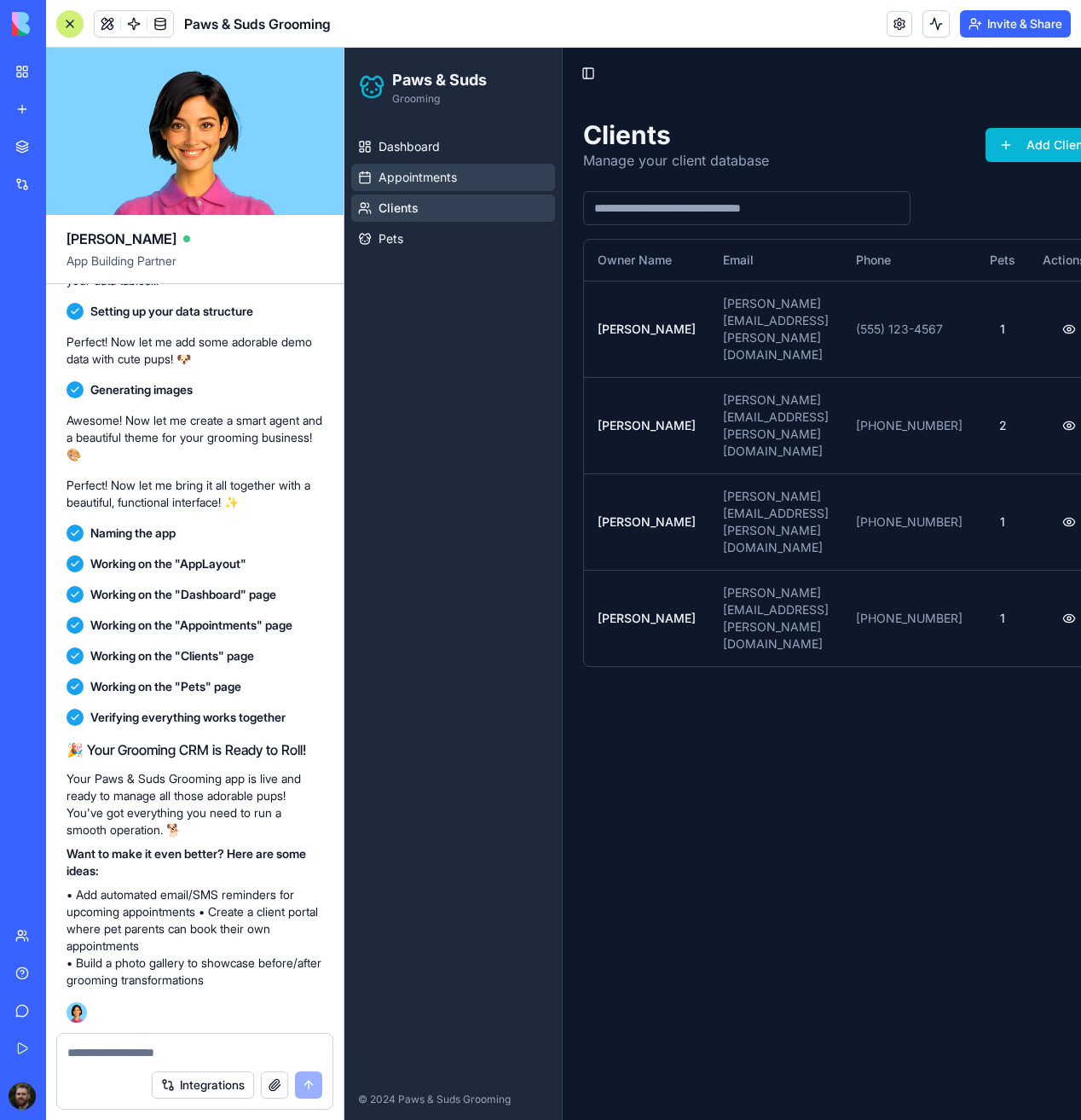
click at [403, 174] on span "Appointments" at bounding box center [417, 177] width 78 height 17
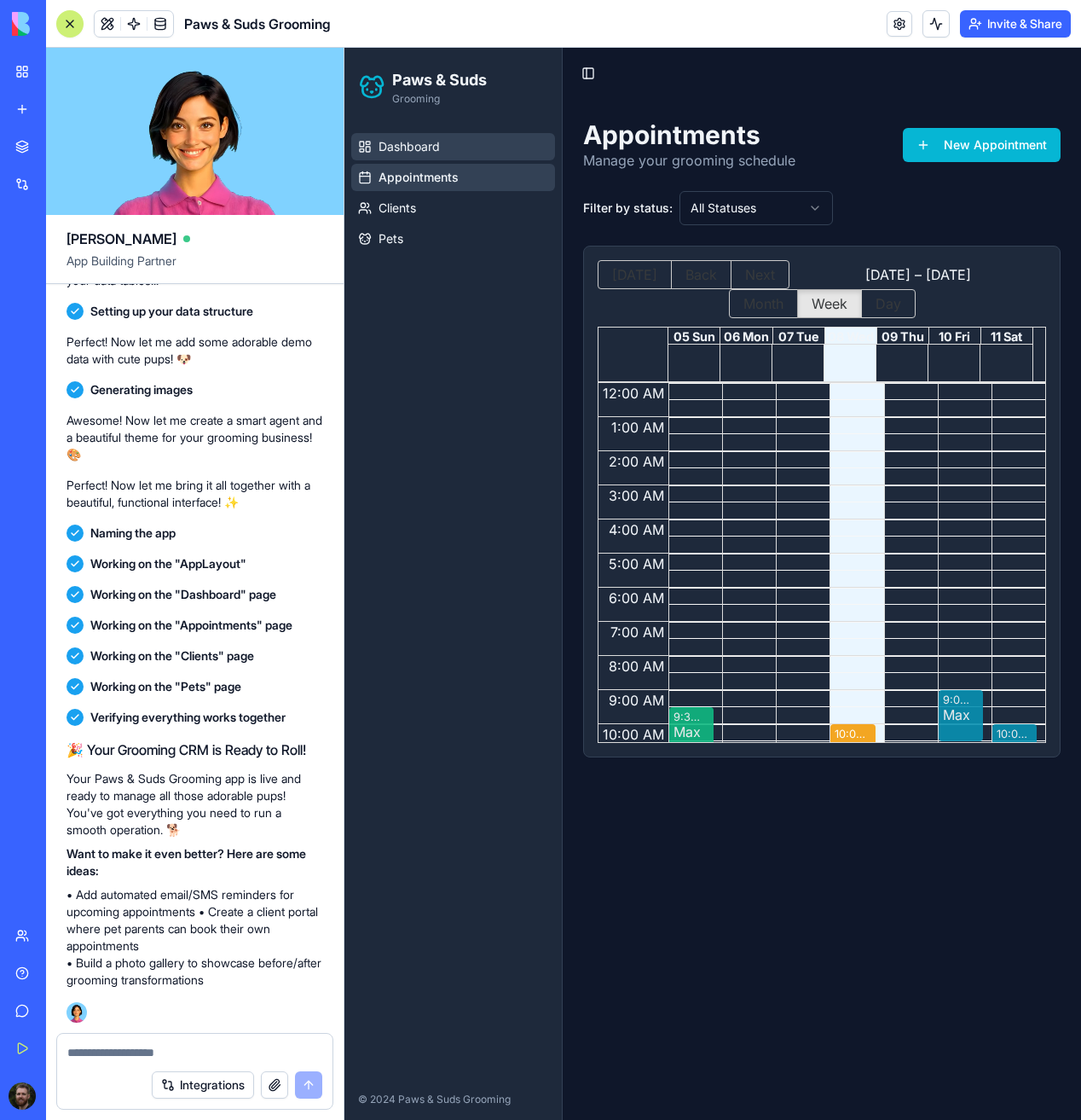
click at [406, 140] on span "Dashboard" at bounding box center [409, 147] width 61 height 17
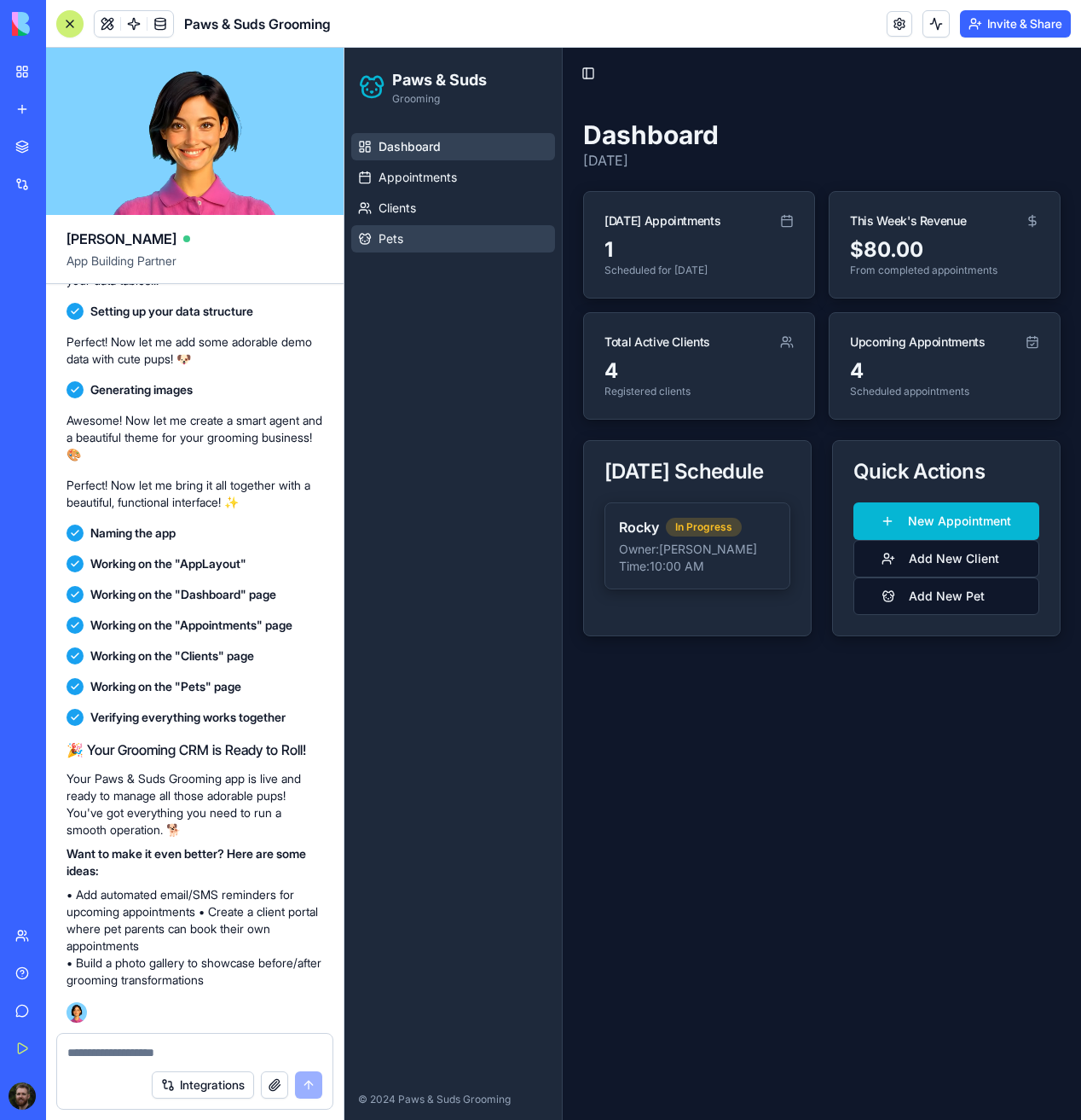
click at [390, 241] on span "Pets" at bounding box center [391, 238] width 25 height 17
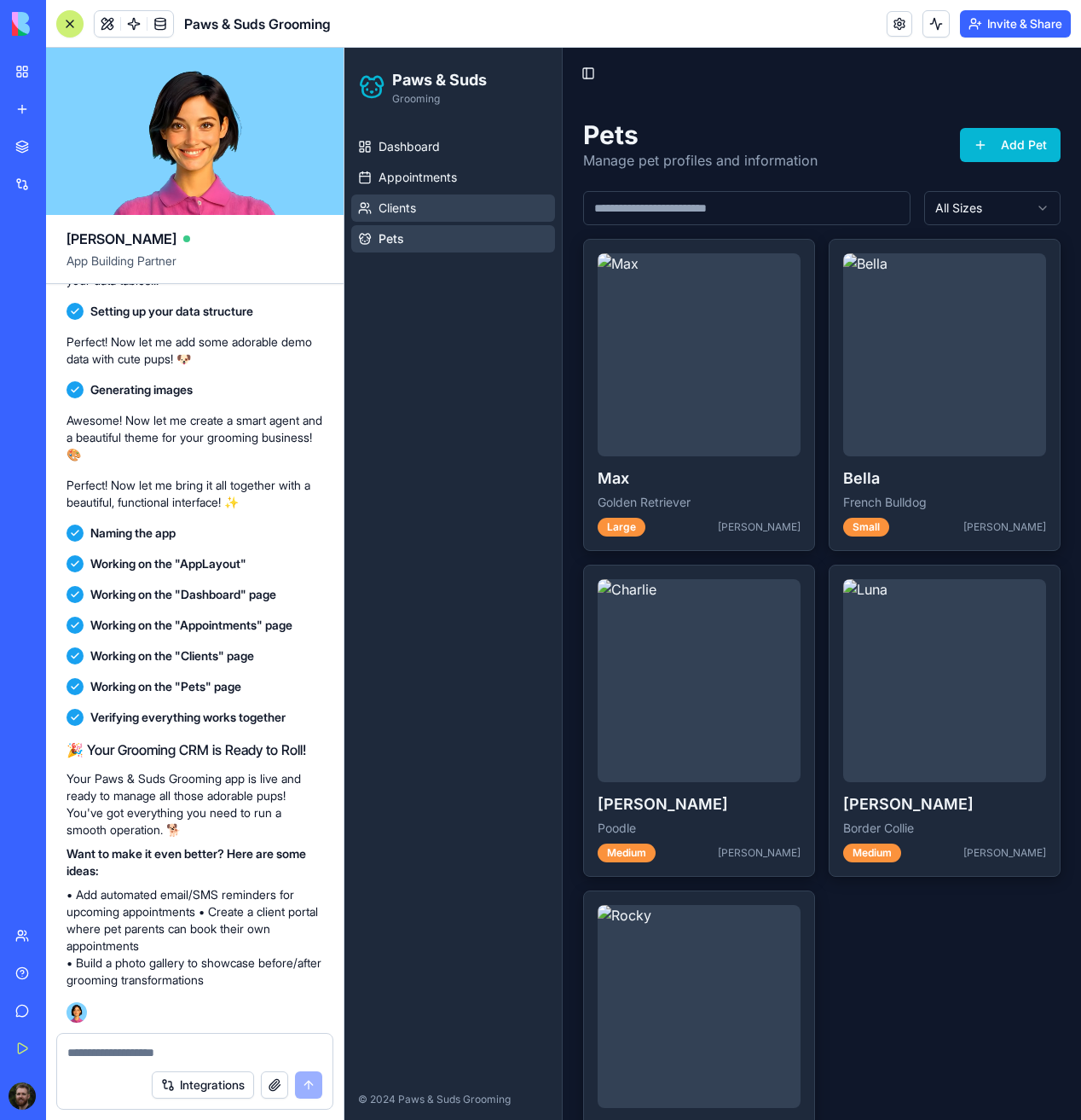
click at [398, 220] on link "Clients" at bounding box center [452, 208] width 203 height 27
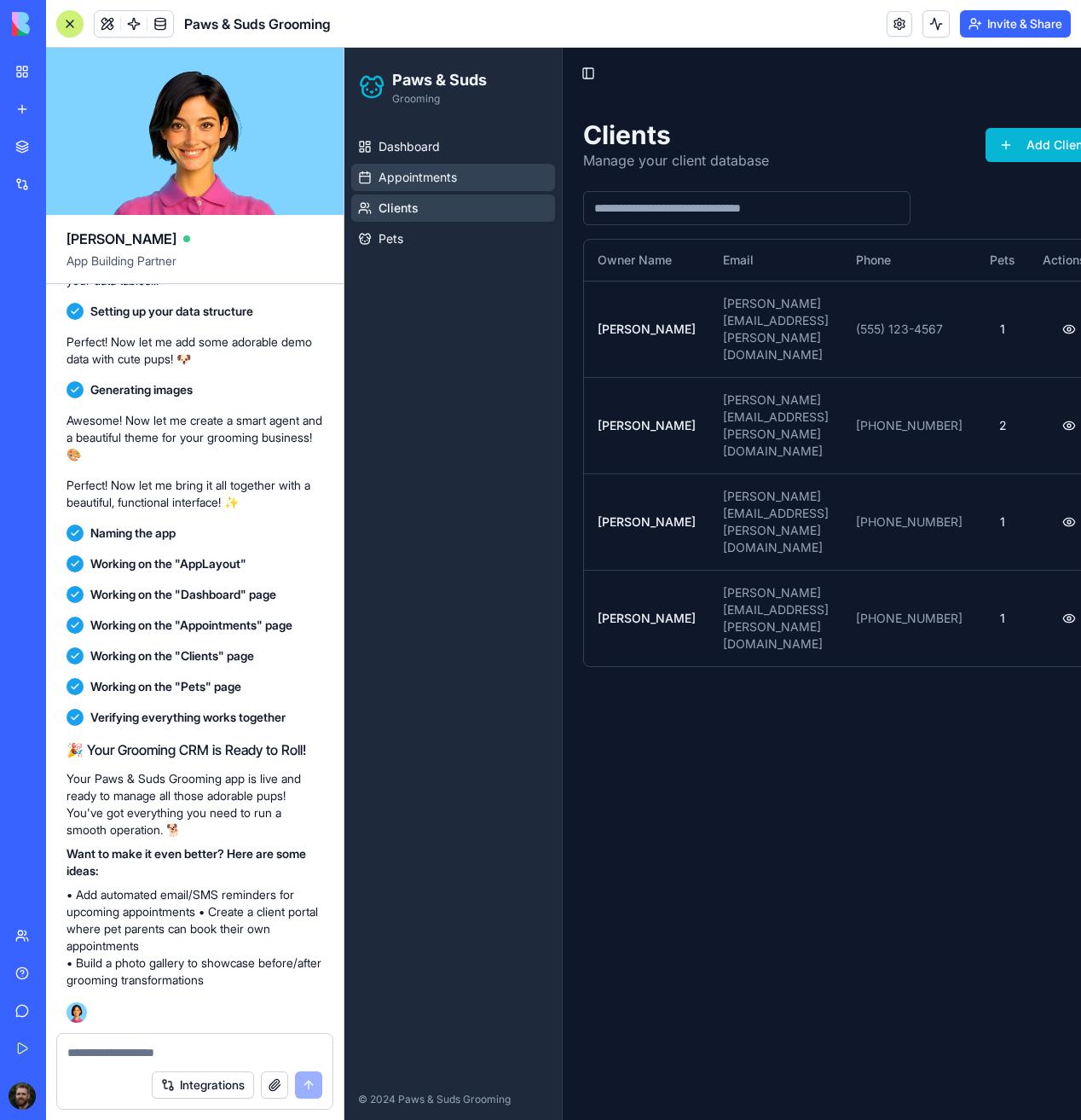
click at [428, 168] on span "Appointments" at bounding box center [417, 177] width 78 height 17
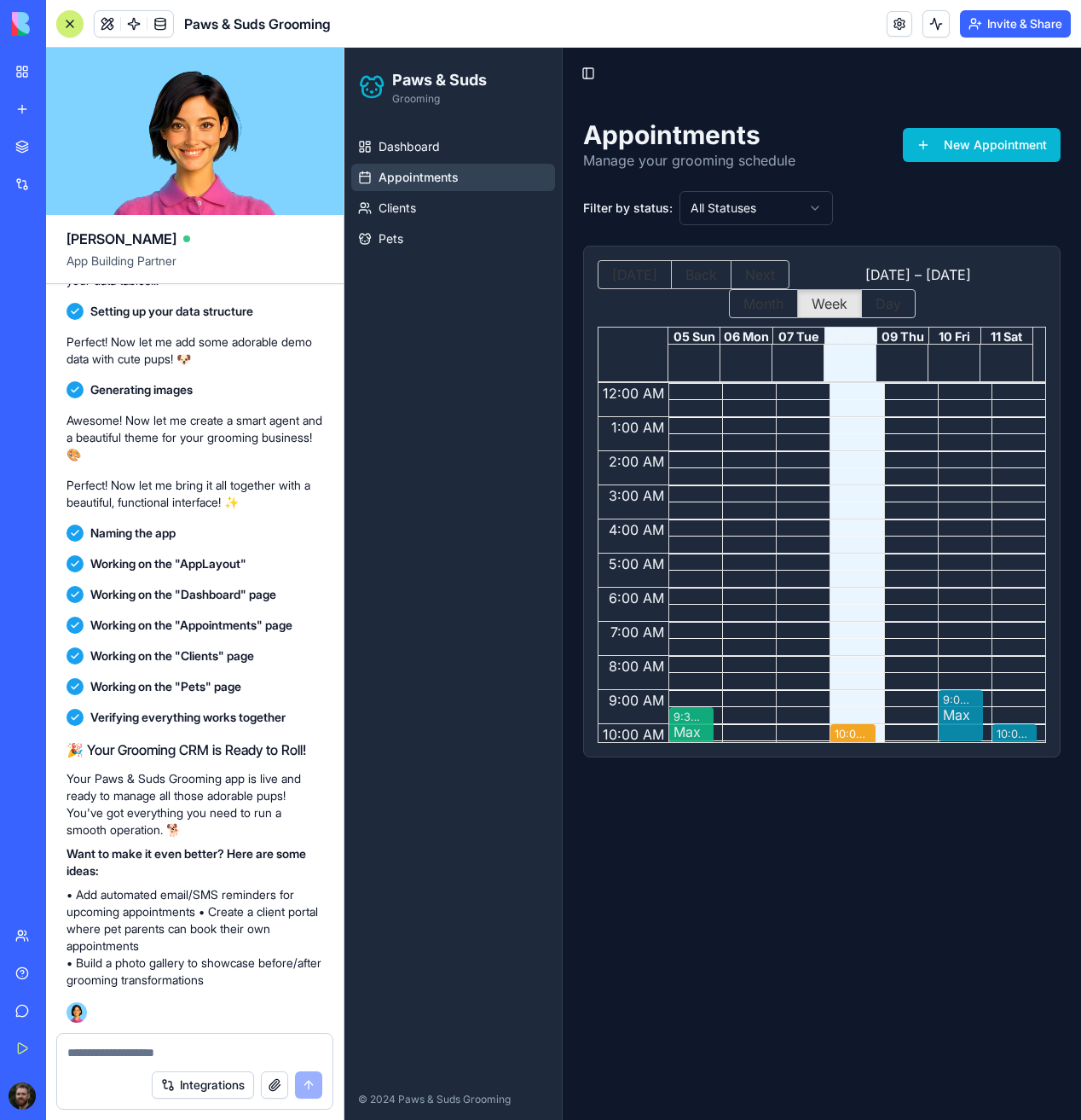
click at [415, 129] on div "Dashboard Appointments Clients Pets" at bounding box center [453, 192] width 218 height 133
click at [381, 254] on div "Dashboard Appointments Clients Pets" at bounding box center [453, 192] width 218 height 133
click at [394, 220] on link "Clients" at bounding box center [452, 208] width 203 height 27
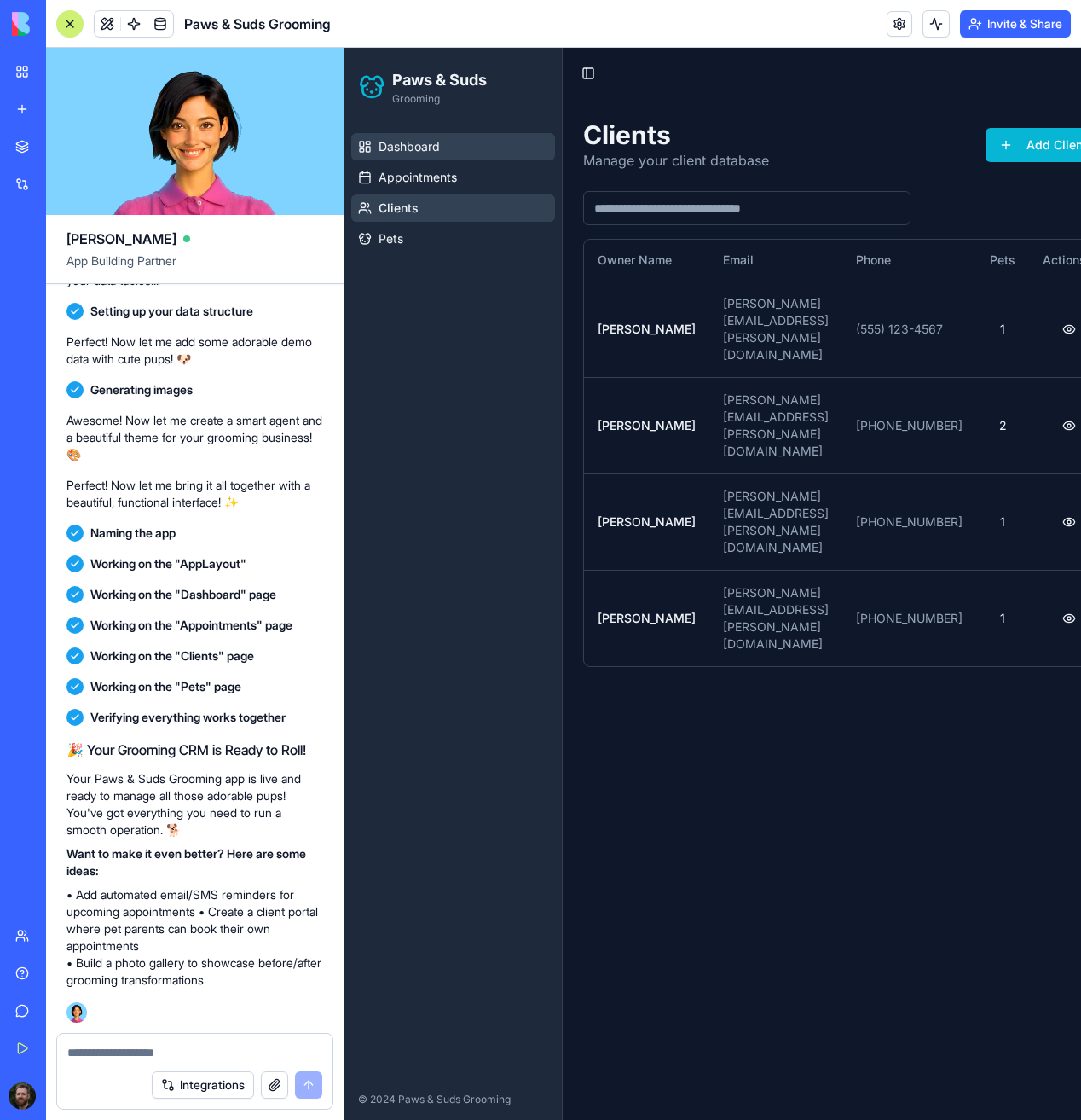
click at [404, 154] on span "Dashboard" at bounding box center [409, 147] width 61 height 17
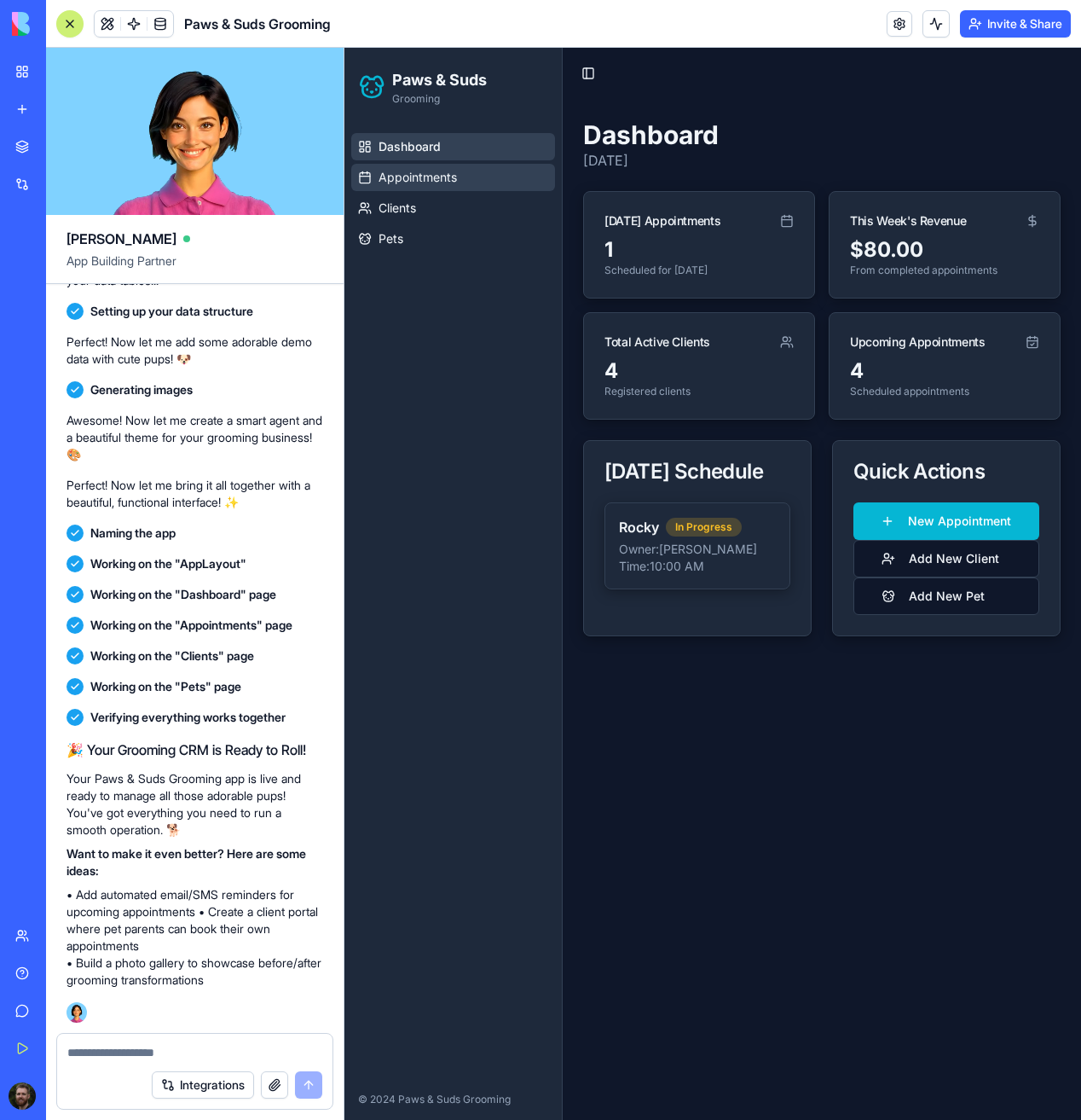
click at [410, 186] on link "Appointments" at bounding box center [452, 177] width 203 height 27
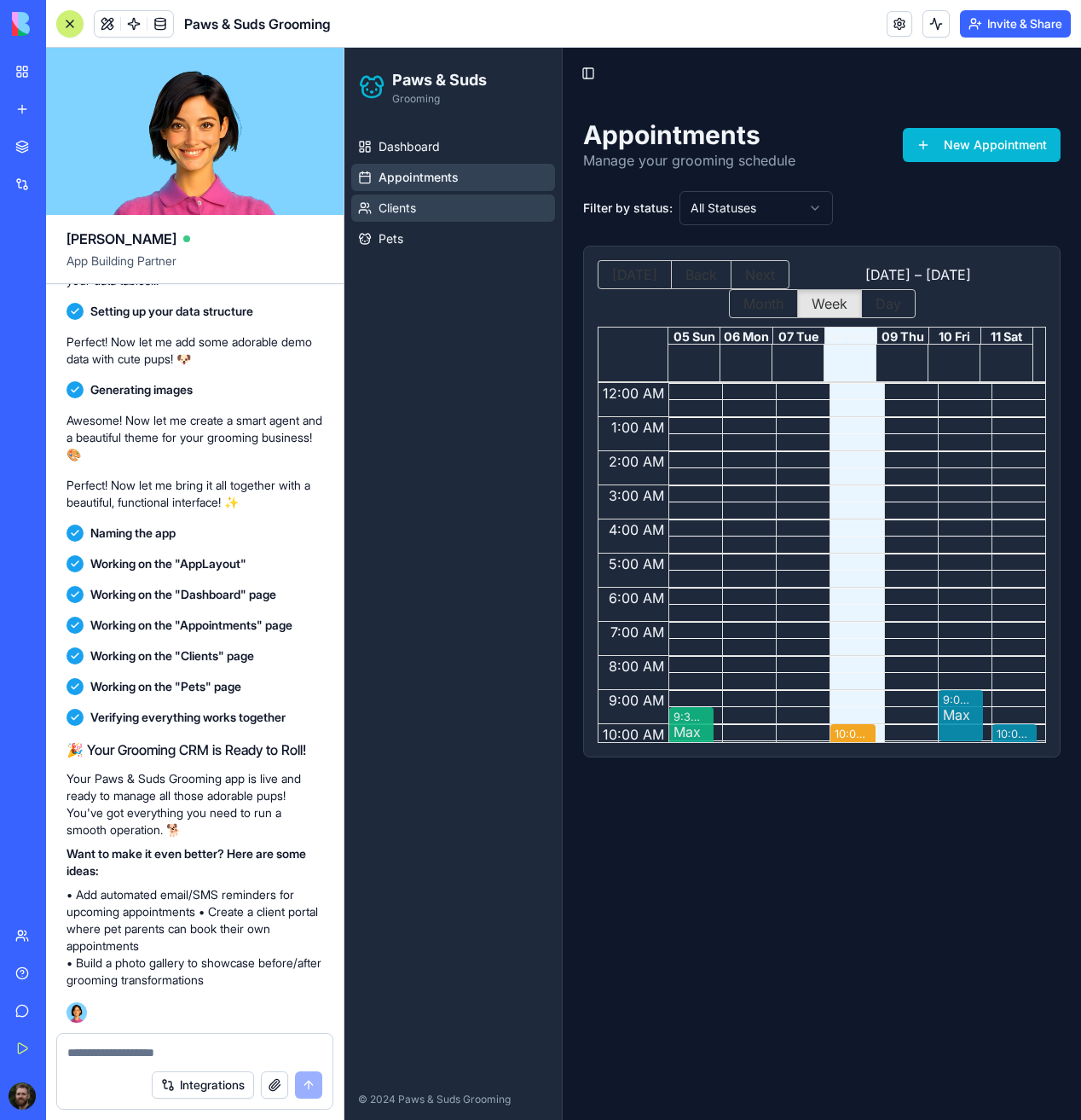
click at [402, 214] on span "Clients" at bounding box center [397, 208] width 38 height 17
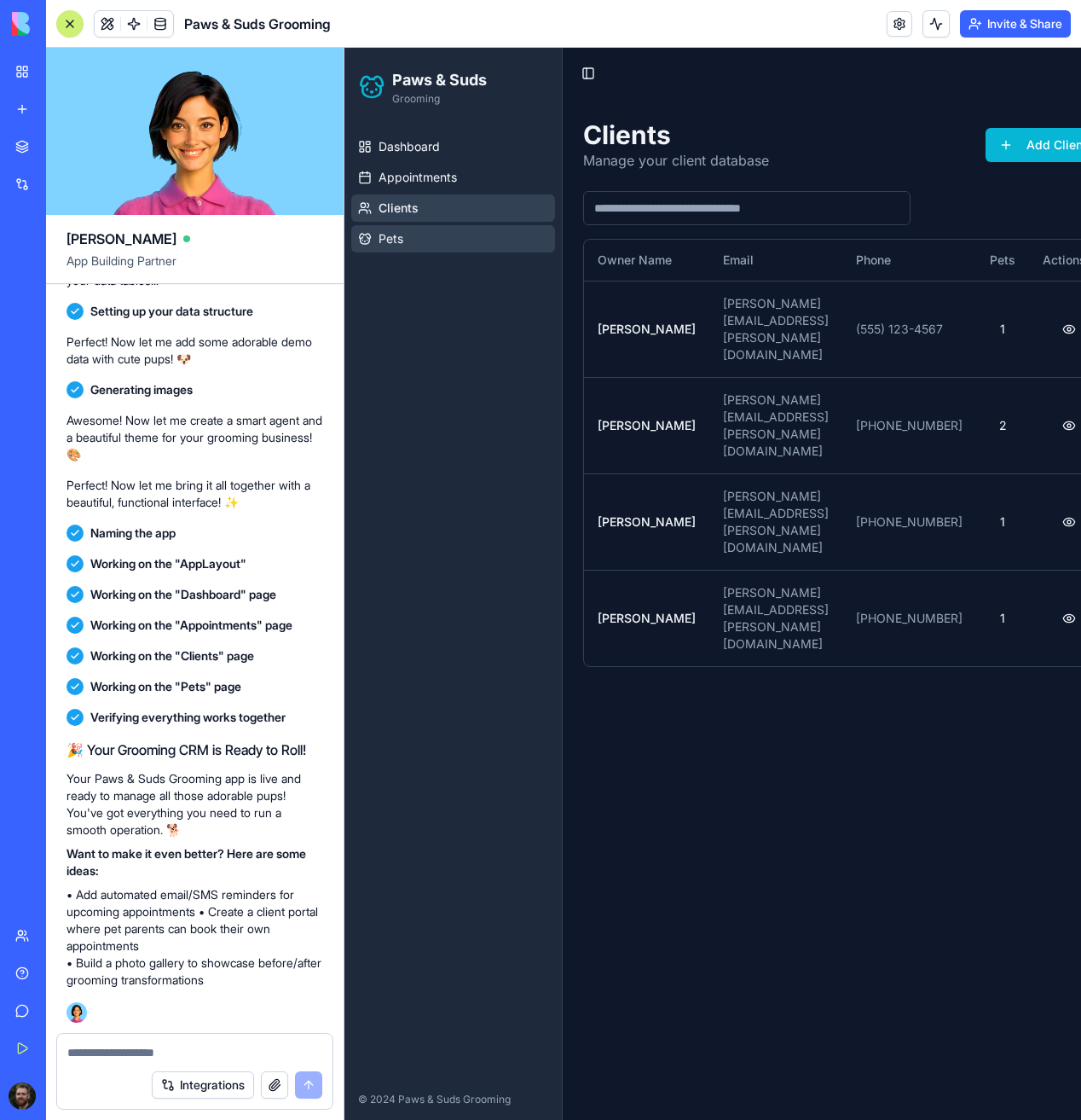
click at [385, 241] on span "Pets" at bounding box center [391, 238] width 25 height 17
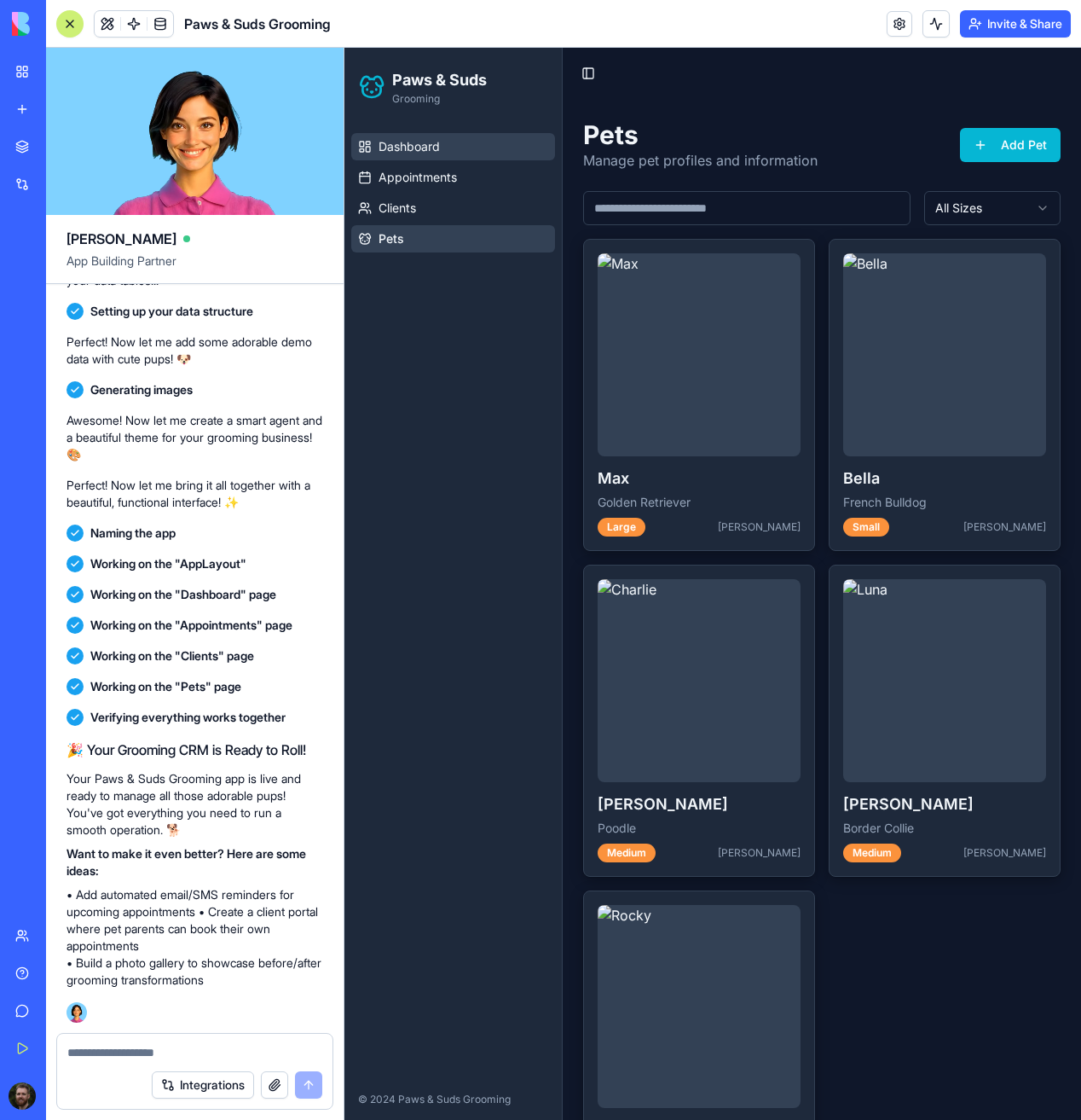
click at [393, 145] on span "Dashboard" at bounding box center [409, 147] width 61 height 17
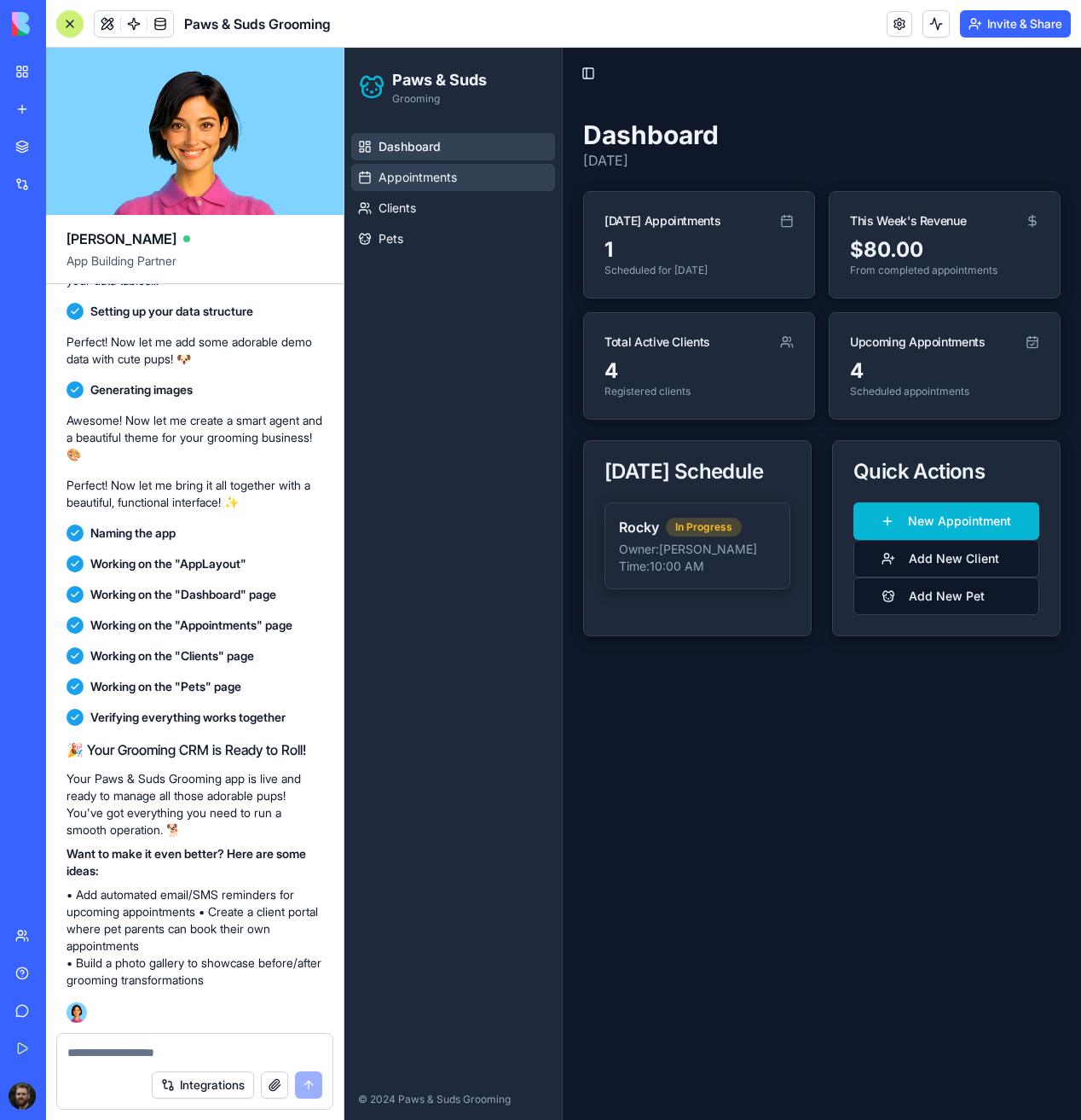
click at [412, 181] on span "Appointments" at bounding box center [417, 177] width 78 height 17
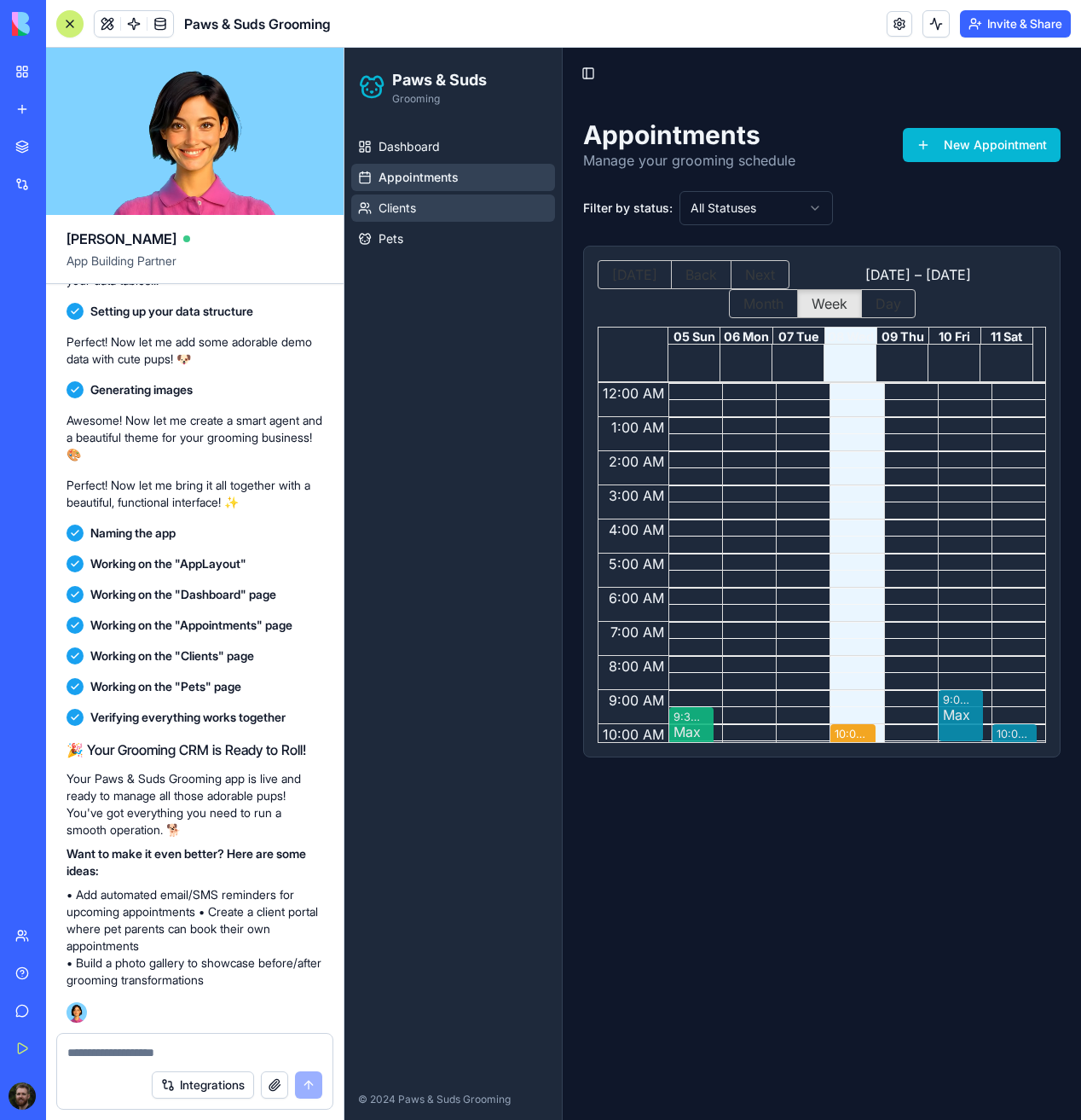
click at [415, 208] on span "Clients" at bounding box center [397, 208] width 38 height 17
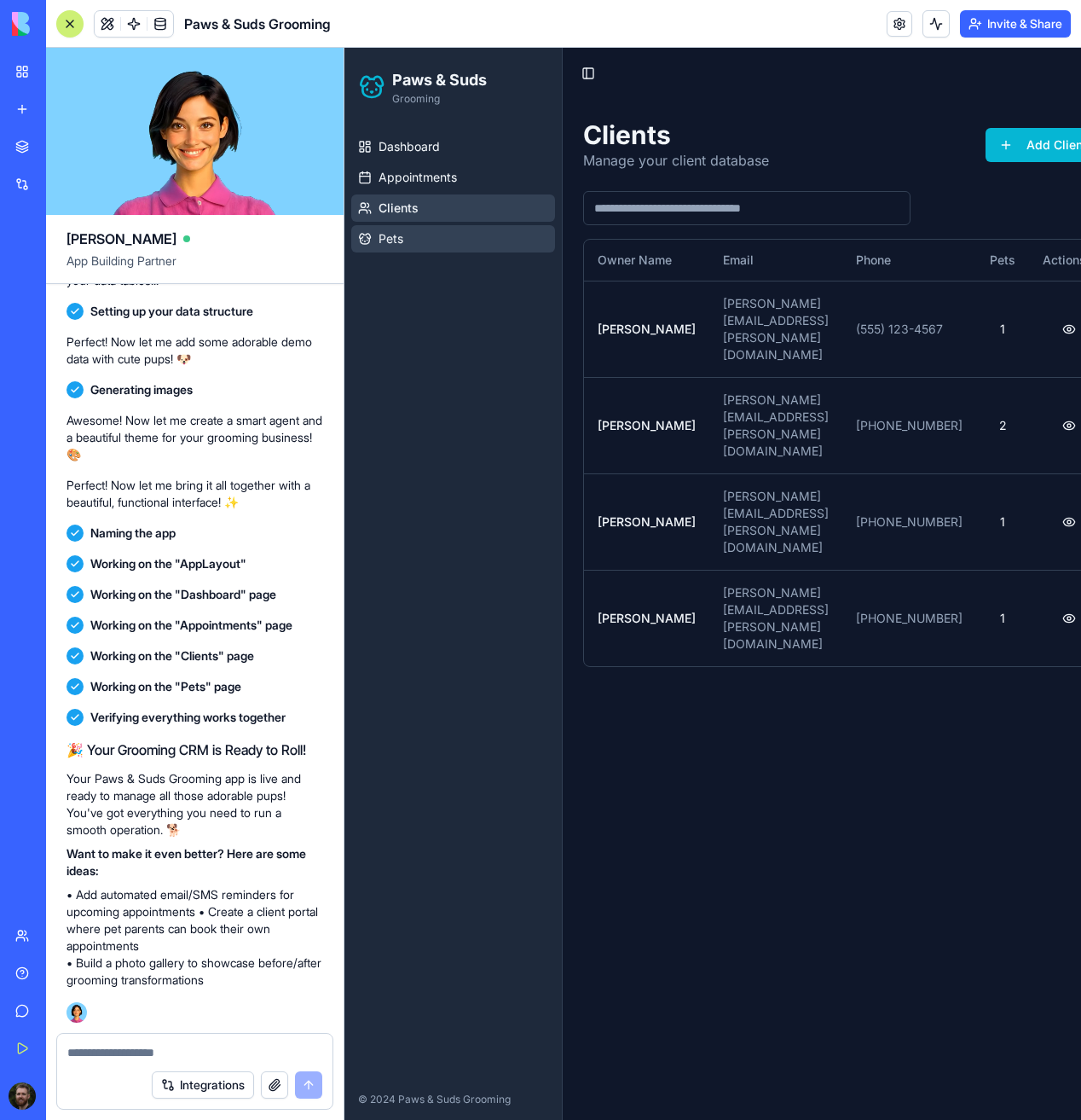
click at [402, 233] on span "Pets" at bounding box center [391, 238] width 25 height 17
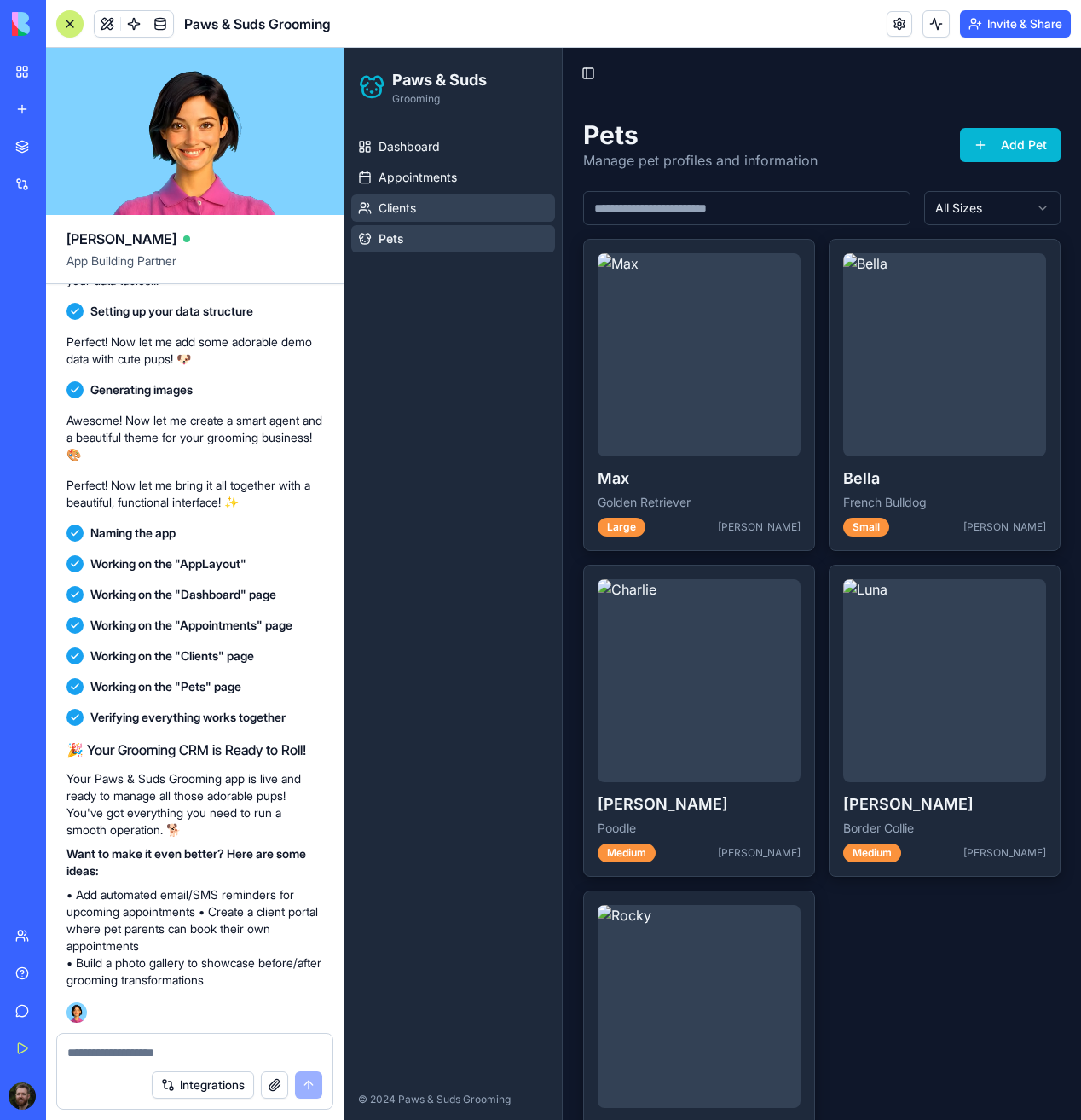
click at [420, 198] on link "Clients" at bounding box center [452, 208] width 203 height 27
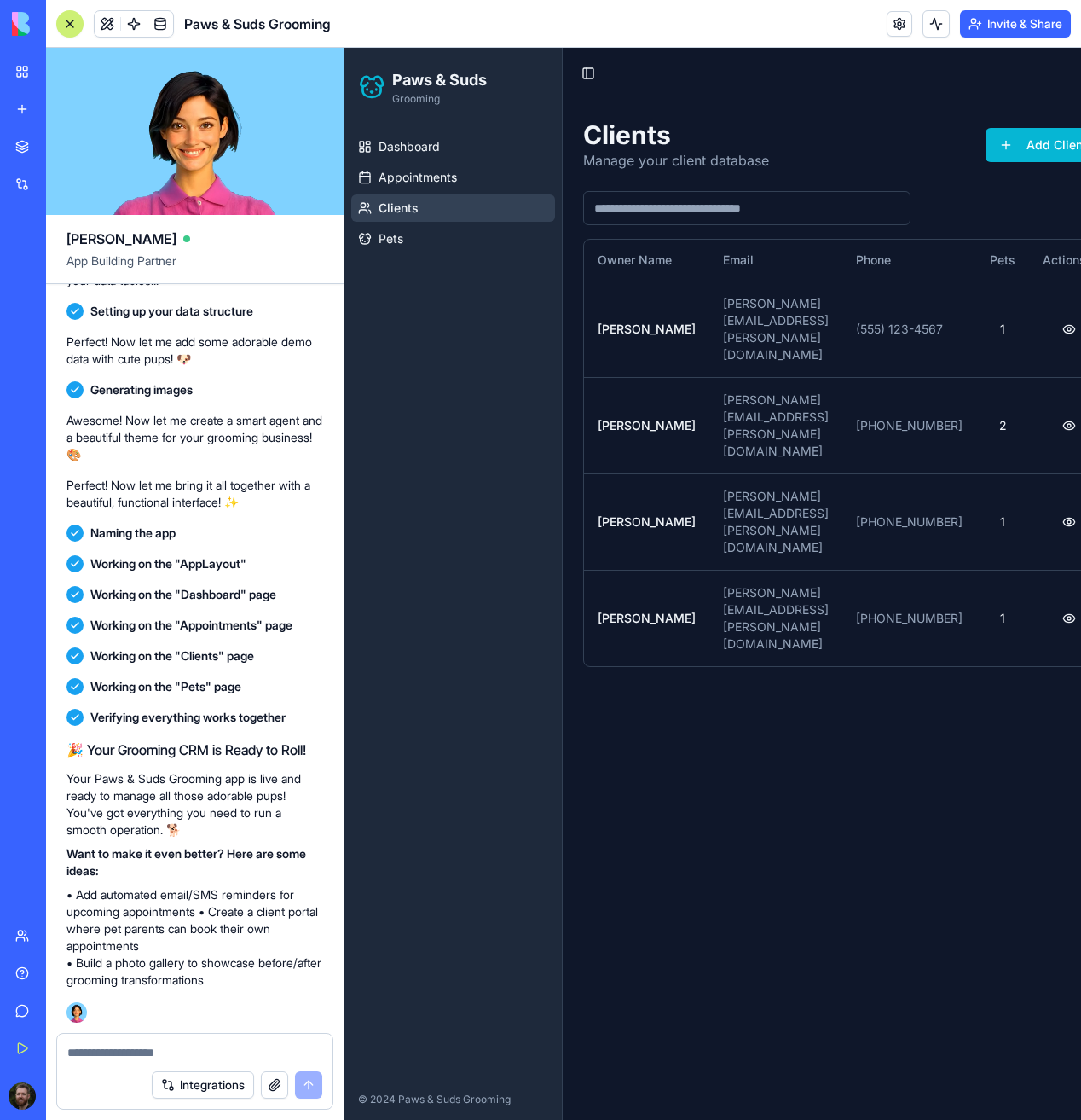
click at [428, 163] on ul "Dashboard Appointments Clients Pets" at bounding box center [452, 193] width 203 height 119
click at [416, 146] on span "Dashboard" at bounding box center [409, 147] width 61 height 17
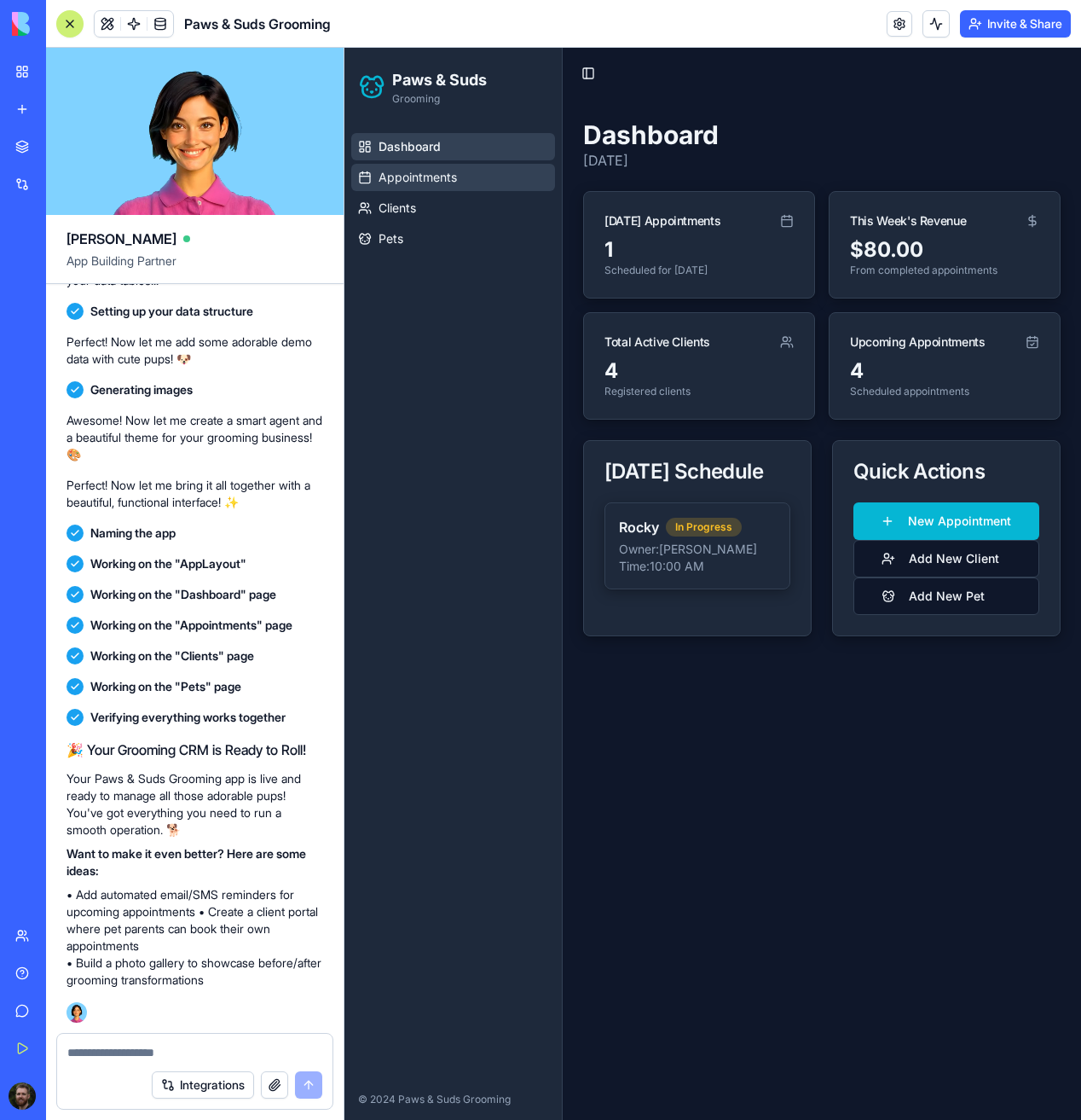
click at [393, 184] on span "Appointments" at bounding box center [417, 177] width 78 height 17
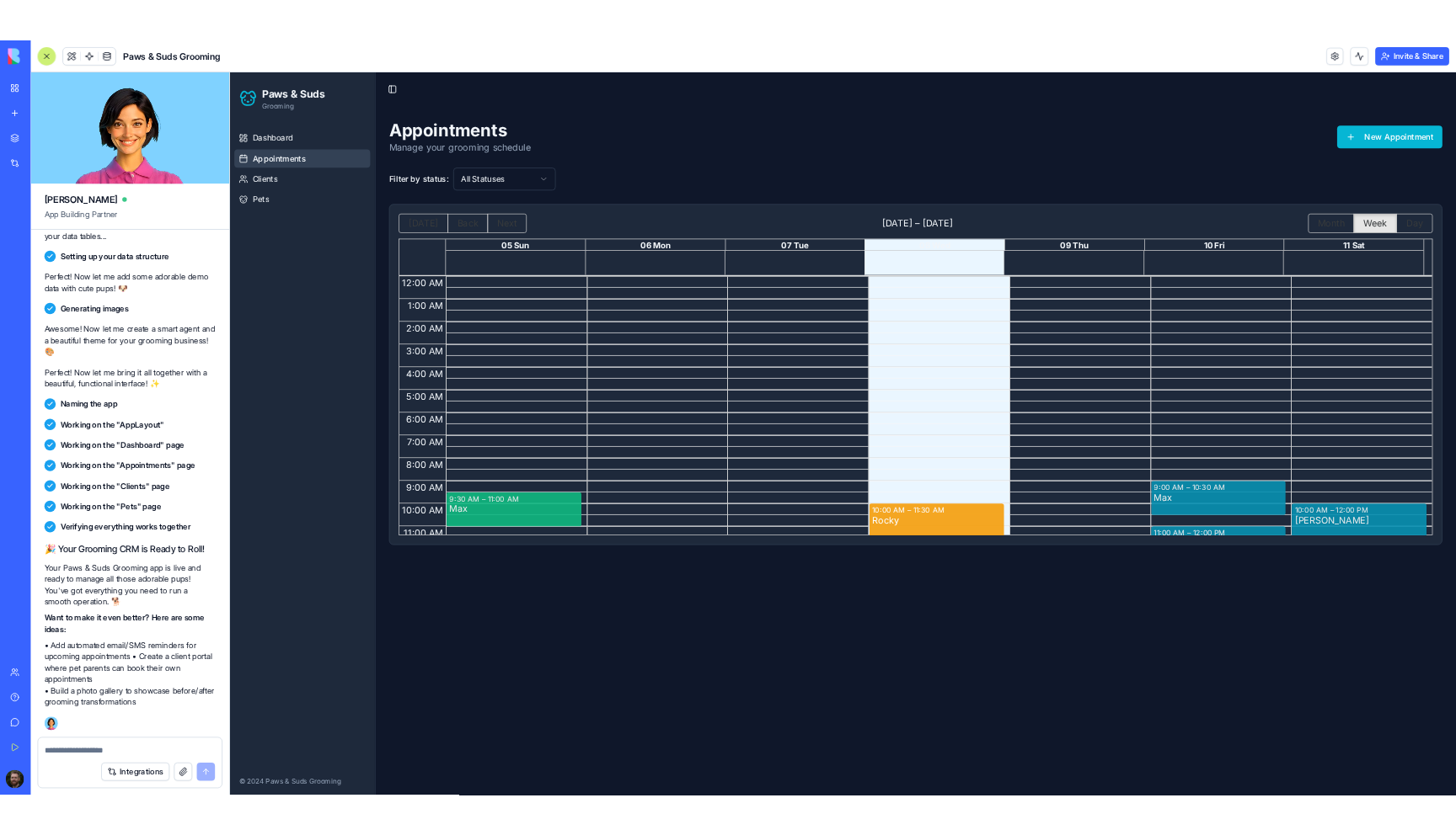
scroll to position [234, 0]
